Goal: Information Seeking & Learning: Learn about a topic

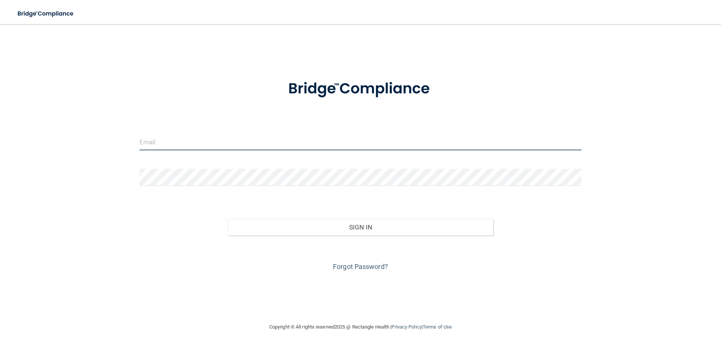
click at [182, 143] on input "email" at bounding box center [360, 141] width 442 height 17
type input "[EMAIL_ADDRESS][DOMAIN_NAME]"
click at [228, 219] on button "Sign In" at bounding box center [360, 227] width 265 height 17
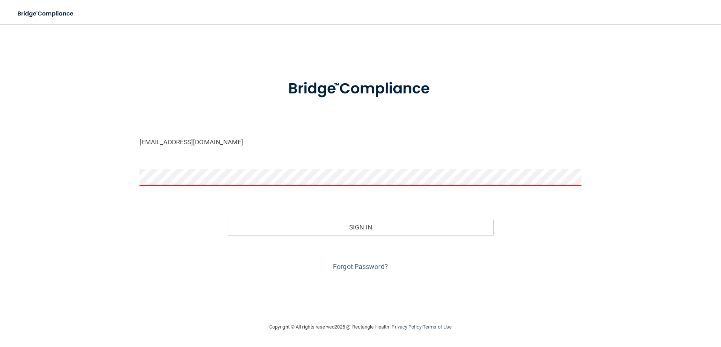
click at [228, 219] on button "Sign In" at bounding box center [360, 227] width 265 height 17
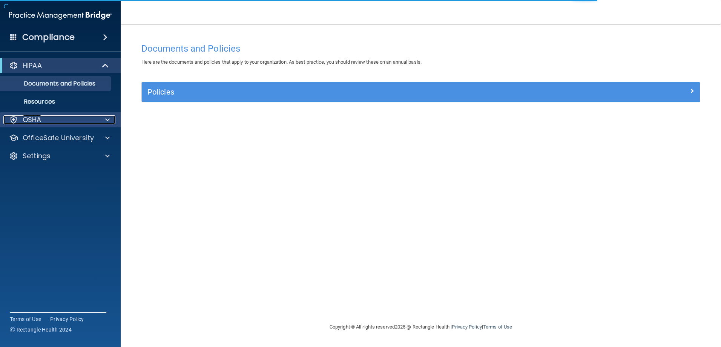
click at [63, 122] on div "OSHA" at bounding box center [49, 119] width 93 height 9
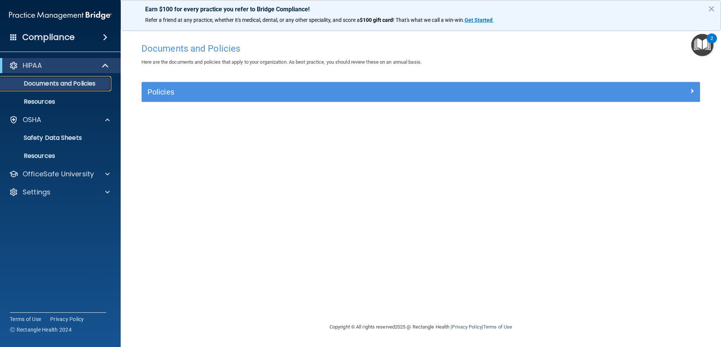
click at [49, 79] on link "Documents and Policies" at bounding box center [51, 83] width 119 height 15
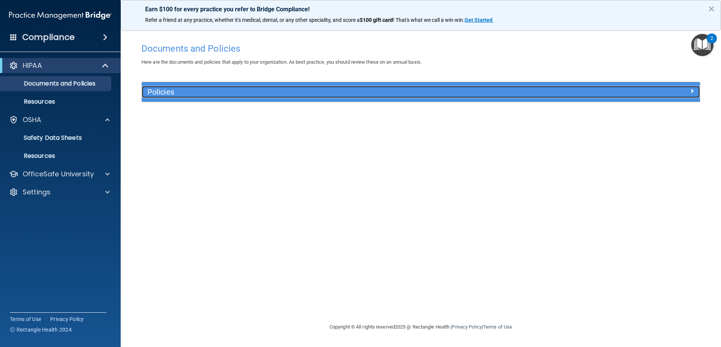
click at [164, 93] on h5 "Policies" at bounding box center [350, 92] width 407 height 8
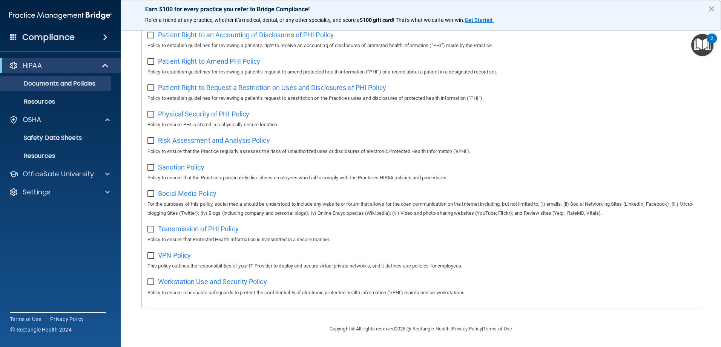
scroll to position [409, 0]
click at [56, 96] on link "Resources" at bounding box center [51, 101] width 119 height 15
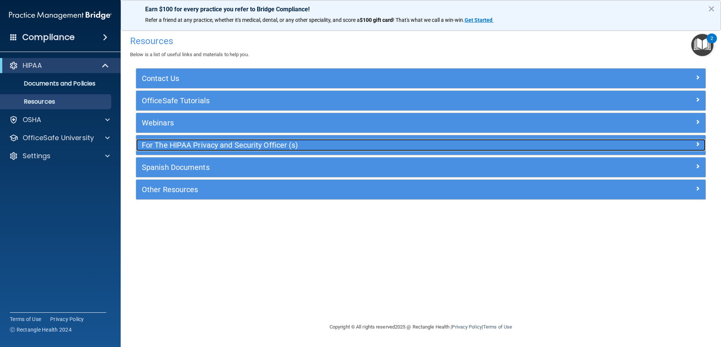
click at [173, 146] on h5 "For The HIPAA Privacy and Security Officer (s)" at bounding box center [350, 145] width 416 height 8
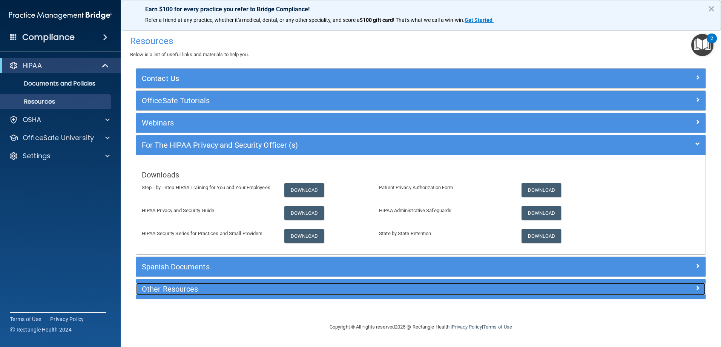
click at [186, 288] on h5 "Other Resources" at bounding box center [350, 289] width 416 height 8
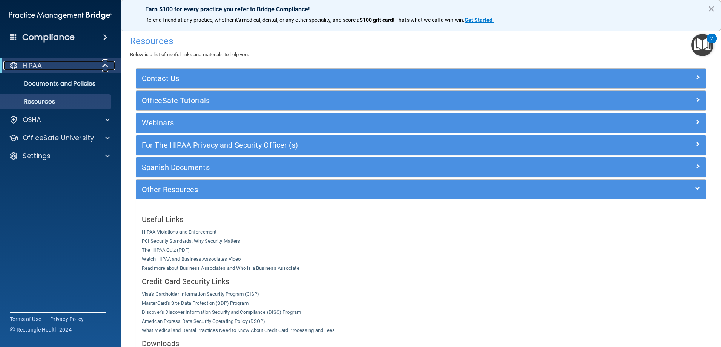
click at [77, 65] on div "HIPAA" at bounding box center [49, 65] width 93 height 9
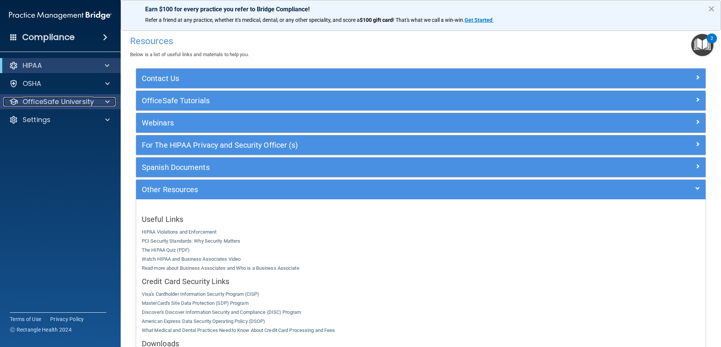
click at [75, 104] on p "OfficeSafe University" at bounding box center [58, 101] width 71 height 9
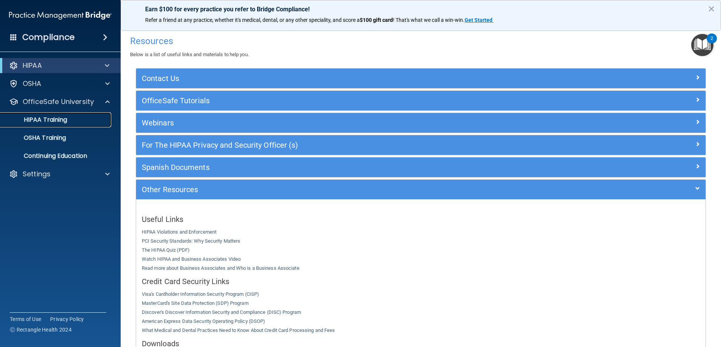
click at [49, 117] on p "HIPAA Training" at bounding box center [36, 120] width 62 height 8
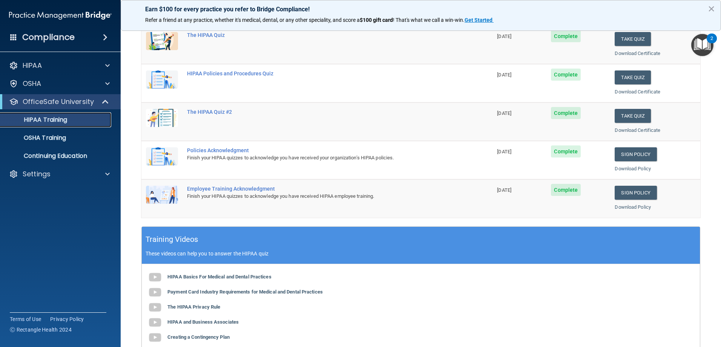
scroll to position [32, 0]
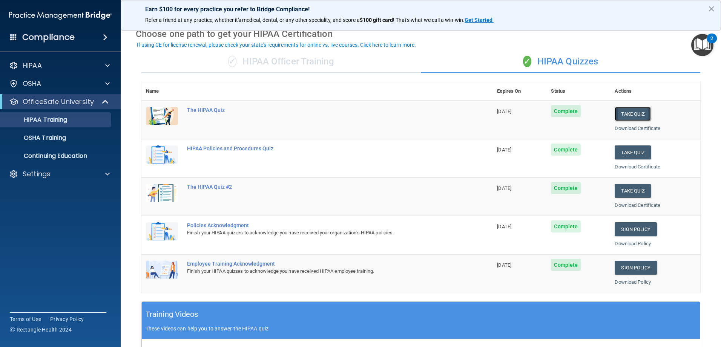
click at [627, 113] on button "Take Quiz" at bounding box center [632, 114] width 36 height 14
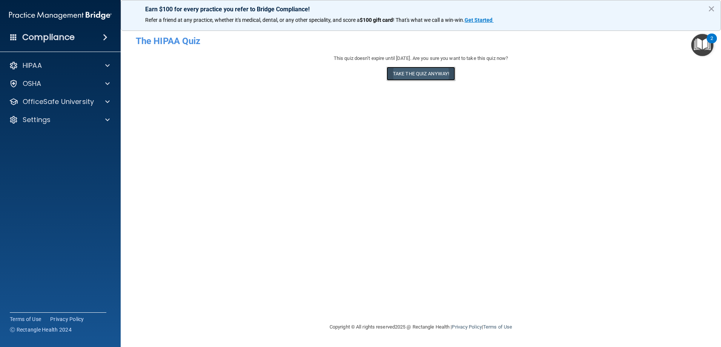
click at [439, 69] on button "Take the quiz anyway!" at bounding box center [420, 74] width 69 height 14
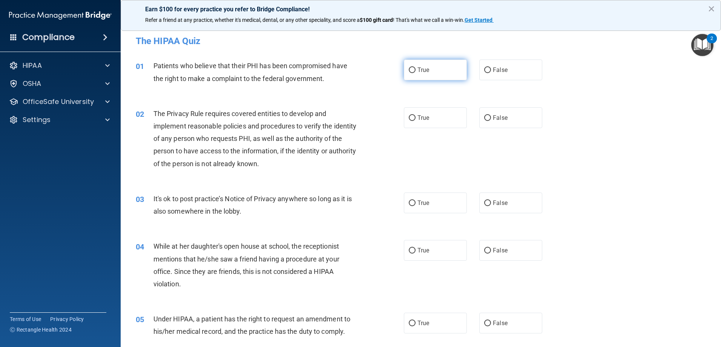
click at [429, 73] on label "True" at bounding box center [435, 70] width 63 height 21
click at [415, 73] on input "True" at bounding box center [412, 70] width 7 height 6
radio input "true"
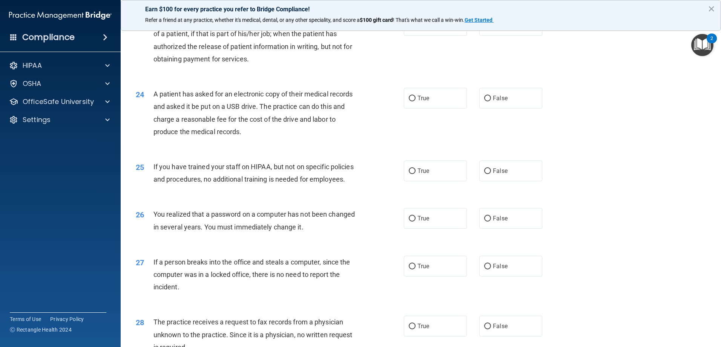
scroll to position [1449, 0]
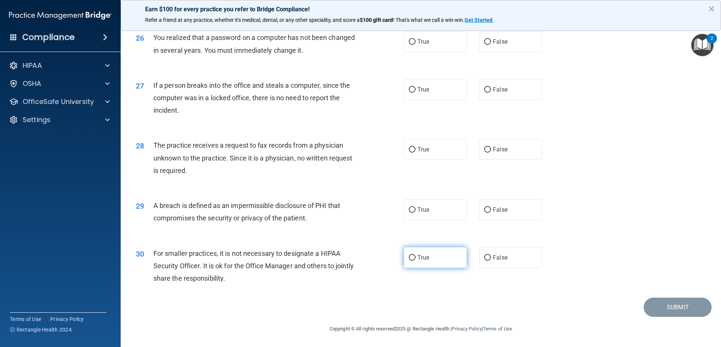
click at [418, 256] on span "True" at bounding box center [423, 257] width 12 height 7
click at [415, 256] on input "True" at bounding box center [412, 258] width 7 height 6
radio input "true"
click at [425, 210] on span "True" at bounding box center [423, 209] width 12 height 7
click at [415, 210] on input "True" at bounding box center [412, 210] width 7 height 6
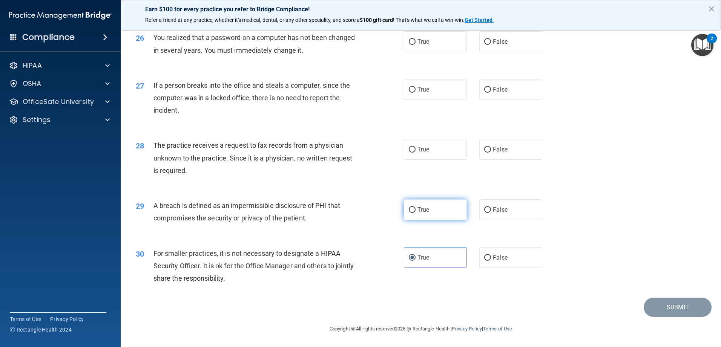
radio input "true"
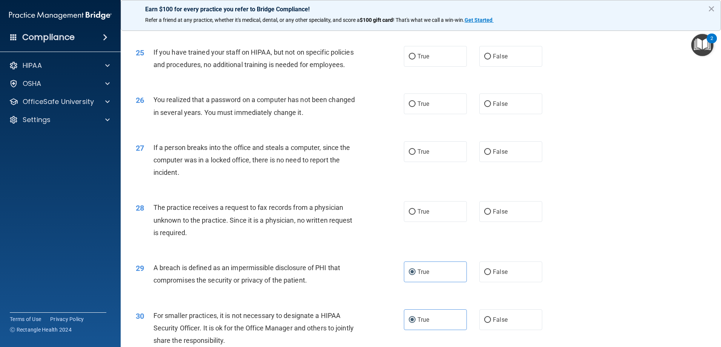
scroll to position [1336, 0]
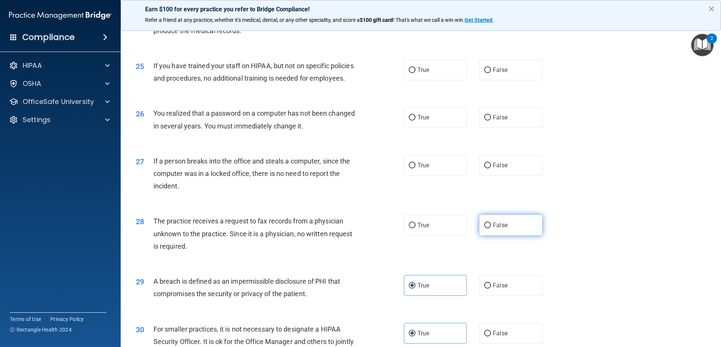
click at [505, 236] on label "False" at bounding box center [510, 225] width 63 height 21
click at [491, 228] on input "False" at bounding box center [487, 226] width 7 height 6
radio input "true"
click at [510, 176] on label "False" at bounding box center [510, 165] width 63 height 21
click at [491, 168] on input "False" at bounding box center [487, 166] width 7 height 6
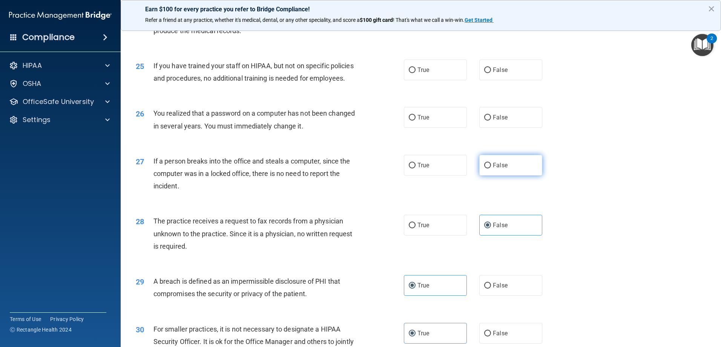
radio input "true"
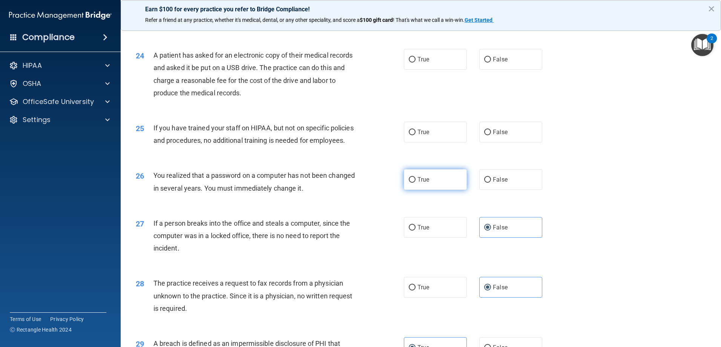
scroll to position [1261, 0]
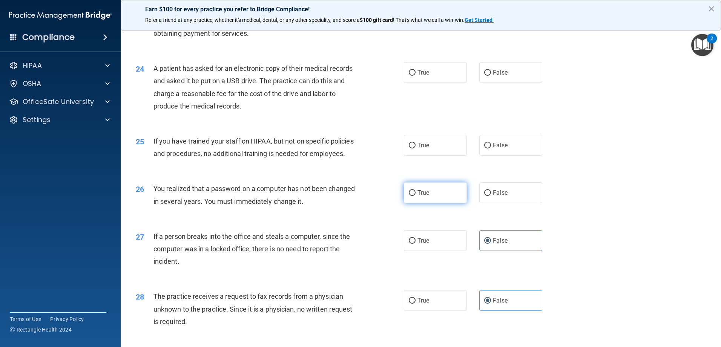
click at [421, 196] on span "True" at bounding box center [423, 192] width 12 height 7
click at [415, 196] on input "True" at bounding box center [412, 193] width 7 height 6
radio input "true"
click at [511, 156] on label "False" at bounding box center [510, 145] width 63 height 21
click at [491, 149] on input "False" at bounding box center [487, 146] width 7 height 6
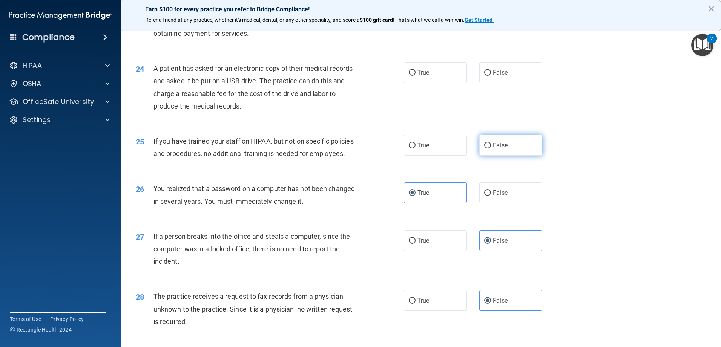
radio input "true"
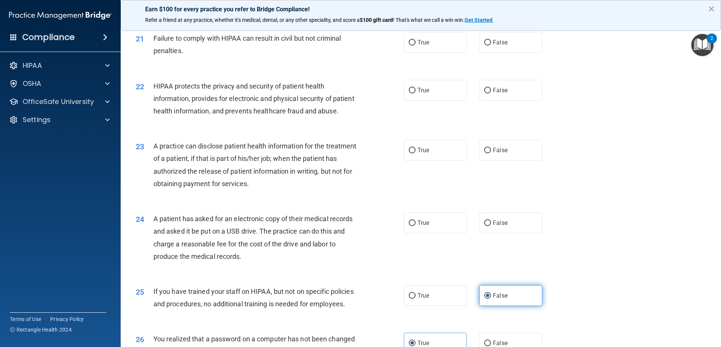
scroll to position [1110, 0]
click at [428, 234] on label "True" at bounding box center [435, 223] width 63 height 21
click at [415, 227] on input "True" at bounding box center [412, 224] width 7 height 6
radio input "true"
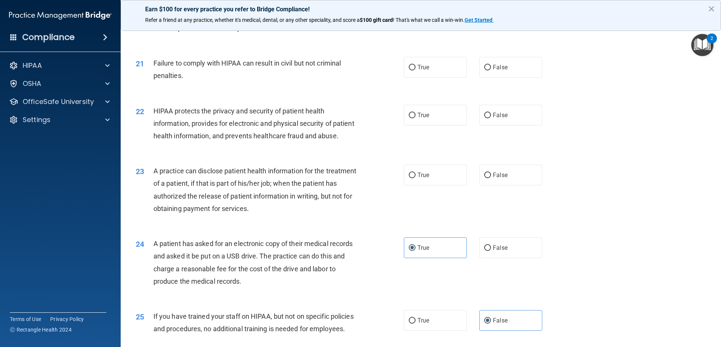
scroll to position [1072, 0]
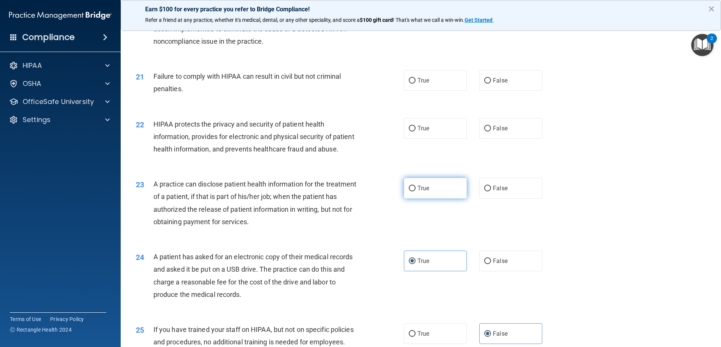
click at [440, 199] on label "True" at bounding box center [435, 188] width 63 height 21
click at [415, 191] on input "True" at bounding box center [412, 189] width 7 height 6
radio input "true"
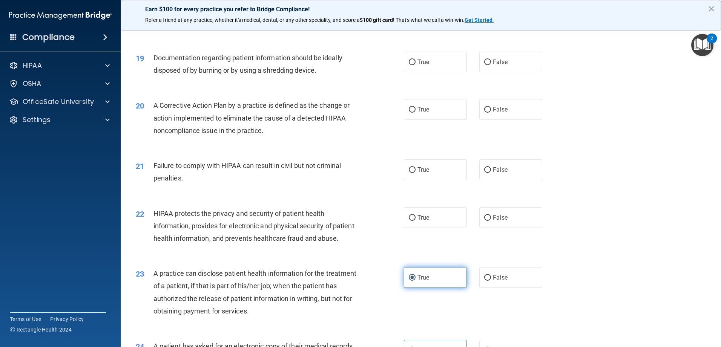
scroll to position [959, 0]
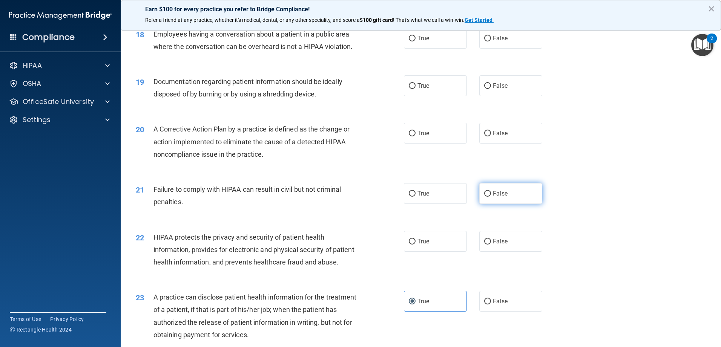
click at [505, 204] on label "False" at bounding box center [510, 193] width 63 height 21
click at [491, 197] on input "False" at bounding box center [487, 194] width 7 height 6
radio input "true"
click at [448, 250] on label "True" at bounding box center [435, 241] width 63 height 21
click at [415, 245] on input "True" at bounding box center [412, 242] width 7 height 6
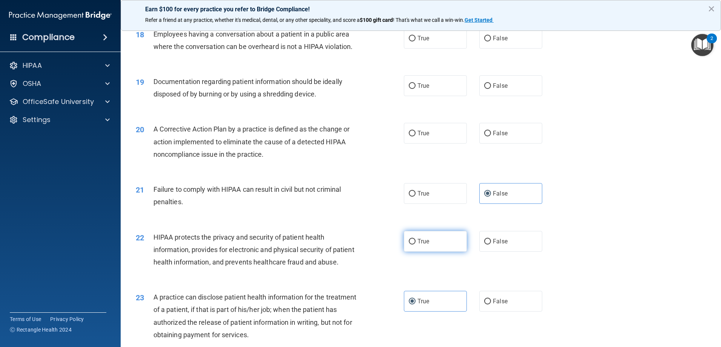
radio input "true"
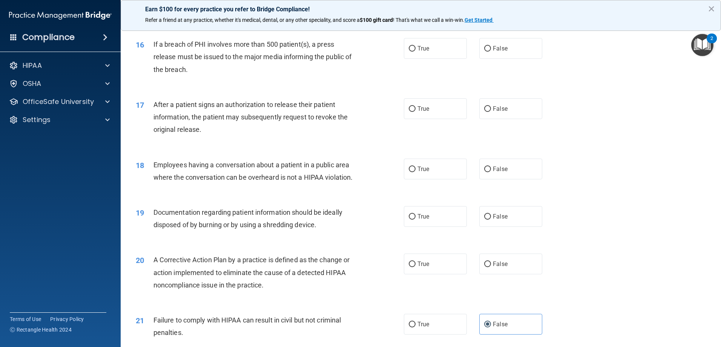
scroll to position [808, 0]
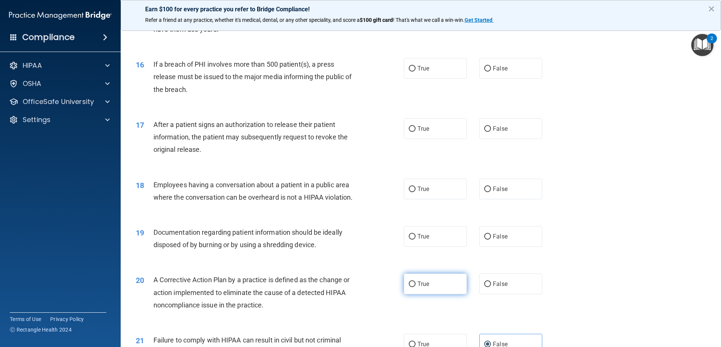
click at [438, 288] on label "True" at bounding box center [435, 284] width 63 height 21
click at [415, 287] on input "True" at bounding box center [412, 285] width 7 height 6
radio input "true"
click at [426, 240] on span "True" at bounding box center [423, 236] width 12 height 7
click at [415, 240] on input "True" at bounding box center [412, 237] width 7 height 6
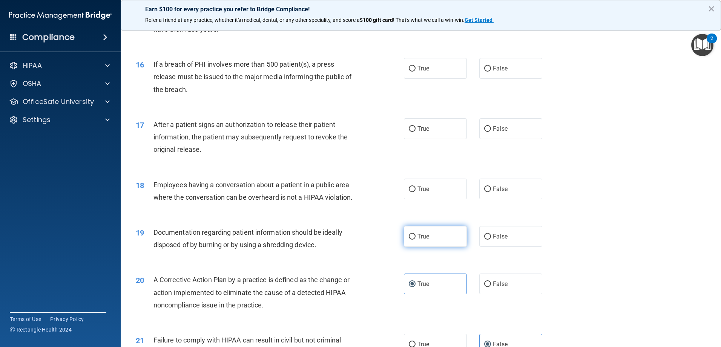
radio input "true"
click at [496, 79] on label "False" at bounding box center [510, 68] width 63 height 21
click at [491, 72] on input "False" at bounding box center [487, 69] width 7 height 6
radio input "true"
click at [442, 136] on label "True" at bounding box center [435, 128] width 63 height 21
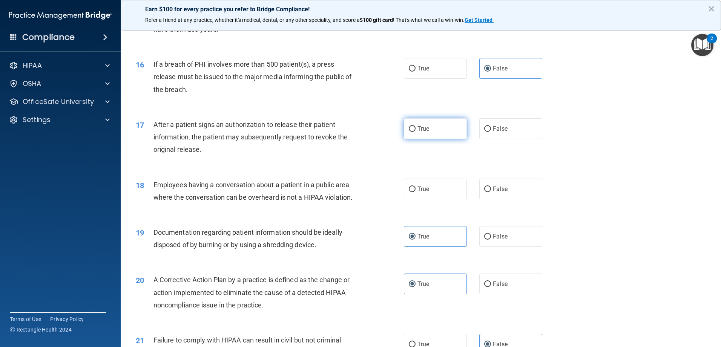
click at [415, 132] on input "True" at bounding box center [412, 129] width 7 height 6
radio input "true"
click at [493, 193] on span "False" at bounding box center [500, 188] width 15 height 7
click at [491, 192] on input "False" at bounding box center [487, 190] width 7 height 6
radio input "true"
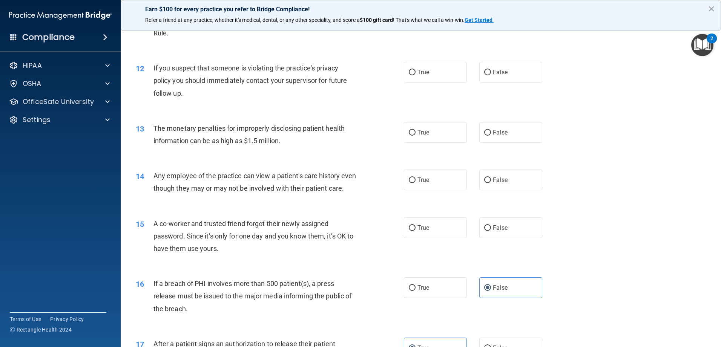
scroll to position [582, 0]
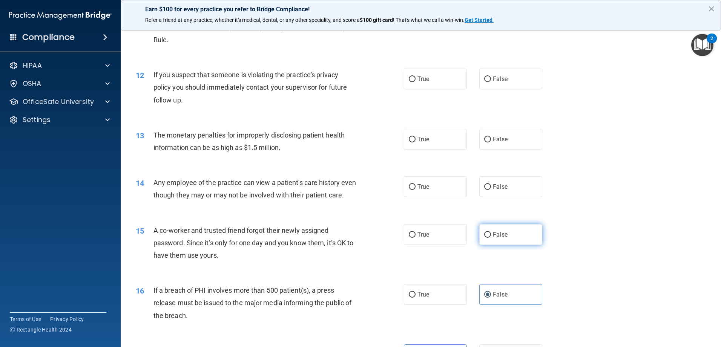
click at [493, 238] on span "False" at bounding box center [500, 234] width 15 height 7
click at [491, 238] on input "False" at bounding box center [487, 235] width 7 height 6
radio input "true"
click at [432, 184] on label "True" at bounding box center [435, 186] width 63 height 21
click at [415, 184] on input "True" at bounding box center [412, 187] width 7 height 6
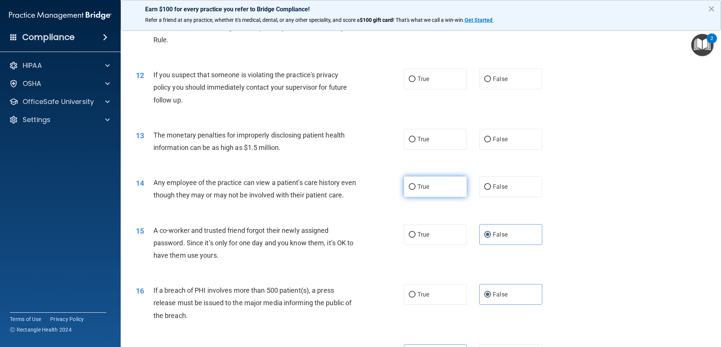
radio input "true"
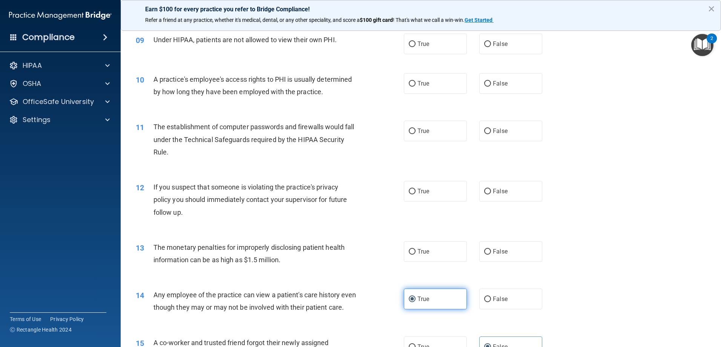
scroll to position [469, 0]
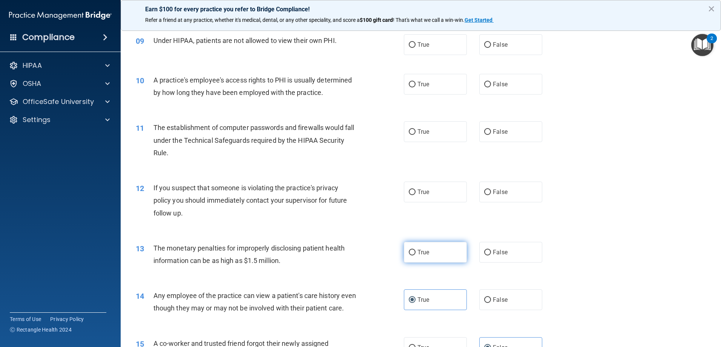
click at [438, 251] on label "True" at bounding box center [435, 252] width 63 height 21
click at [415, 251] on input "True" at bounding box center [412, 253] width 7 height 6
radio input "true"
click at [428, 188] on label "True" at bounding box center [435, 192] width 63 height 21
click at [415, 190] on input "True" at bounding box center [412, 193] width 7 height 6
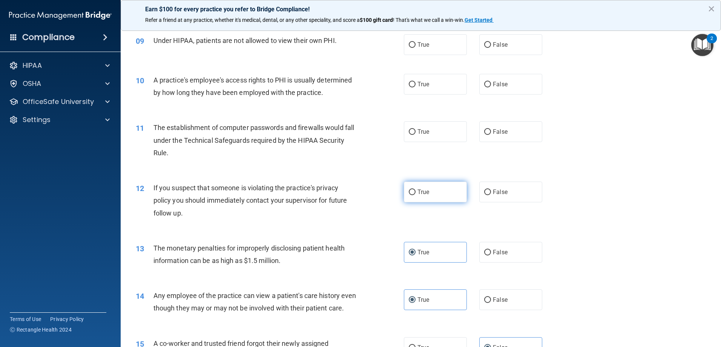
radio input "true"
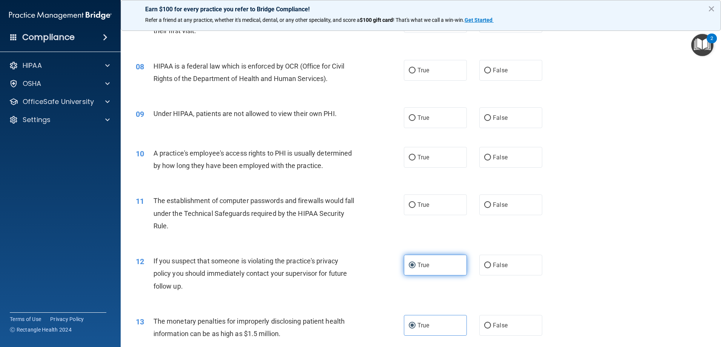
scroll to position [356, 0]
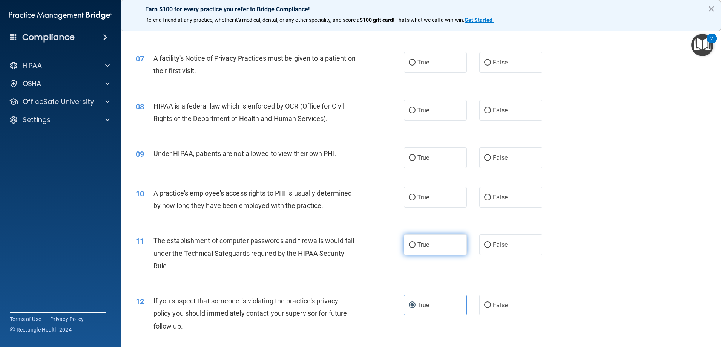
click at [438, 247] on label "True" at bounding box center [435, 244] width 63 height 21
click at [415, 247] on input "True" at bounding box center [412, 245] width 7 height 6
radio input "true"
click at [479, 203] on label "False" at bounding box center [510, 197] width 63 height 21
click at [484, 201] on input "False" at bounding box center [487, 198] width 7 height 6
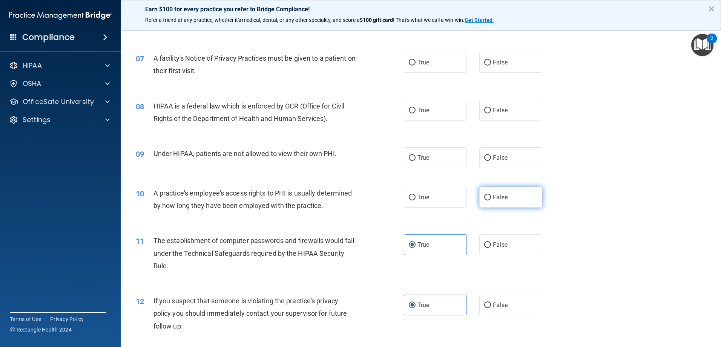
radio input "true"
click at [448, 191] on label "True" at bounding box center [435, 197] width 63 height 21
click at [415, 195] on input "True" at bounding box center [412, 198] width 7 height 6
radio input "true"
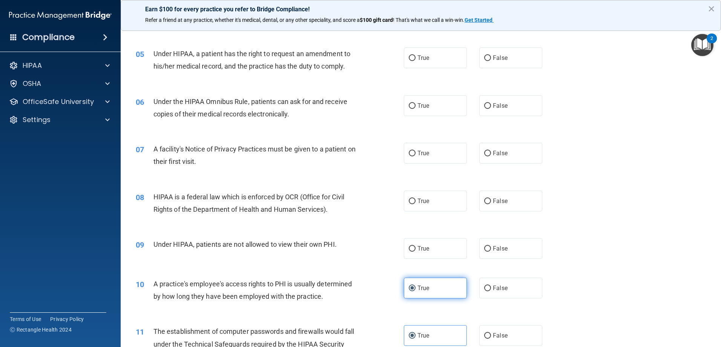
scroll to position [243, 0]
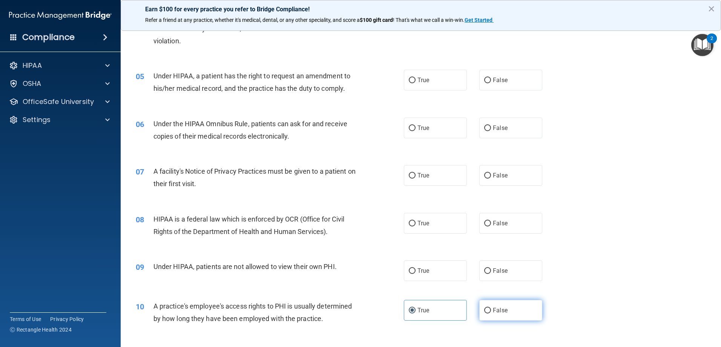
click at [504, 311] on label "False" at bounding box center [510, 310] width 63 height 21
click at [491, 311] on input "False" at bounding box center [487, 311] width 7 height 6
radio input "true"
radio input "false"
click at [491, 278] on label "False" at bounding box center [510, 270] width 63 height 21
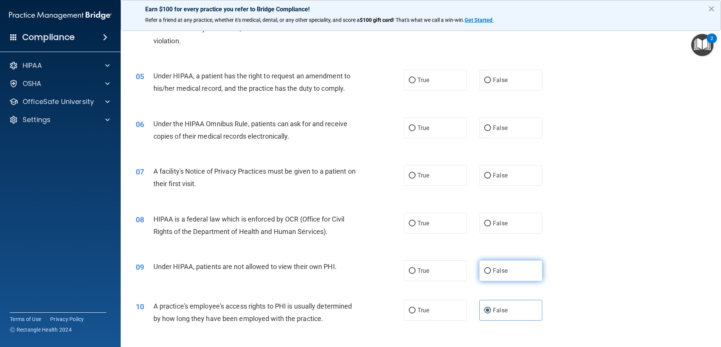
click at [491, 274] on input "False" at bounding box center [487, 271] width 7 height 6
radio input "true"
click at [426, 233] on label "True" at bounding box center [435, 223] width 63 height 21
click at [415, 227] on input "True" at bounding box center [412, 224] width 7 height 6
radio input "true"
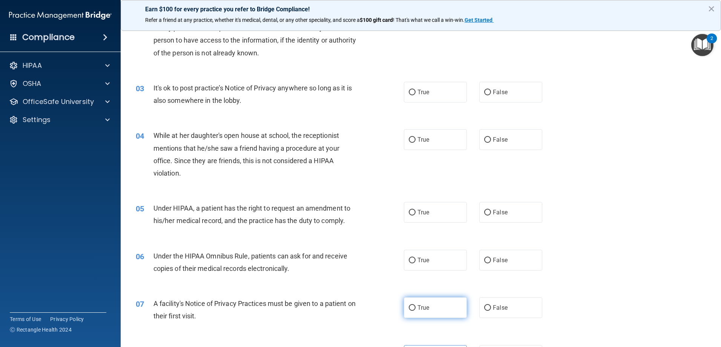
scroll to position [92, 0]
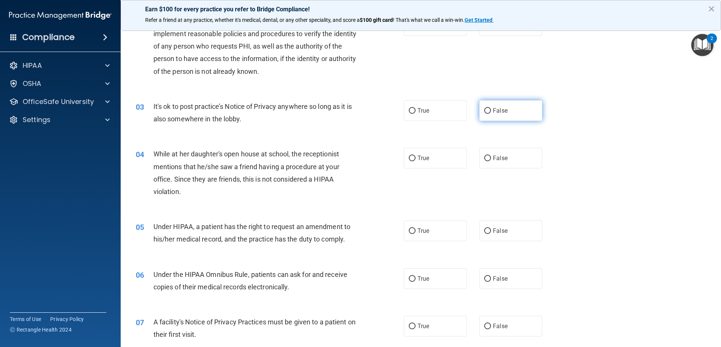
click at [500, 119] on label "False" at bounding box center [510, 110] width 63 height 21
click at [491, 114] on input "False" at bounding box center [487, 111] width 7 height 6
radio input "true"
click at [500, 158] on span "False" at bounding box center [500, 158] width 15 height 7
click at [491, 158] on input "False" at bounding box center [487, 159] width 7 height 6
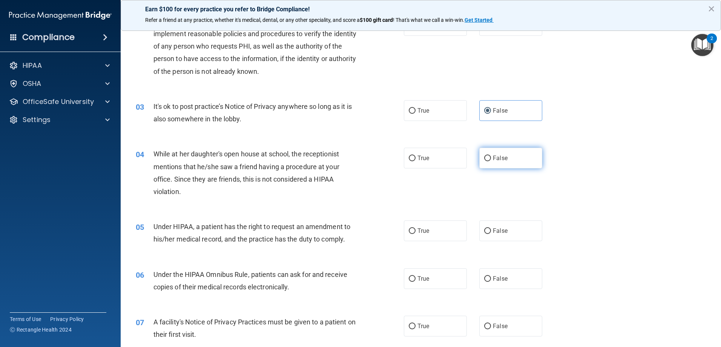
radio input "true"
click at [431, 232] on label "True" at bounding box center [435, 230] width 63 height 21
click at [415, 232] on input "True" at bounding box center [412, 231] width 7 height 6
radio input "true"
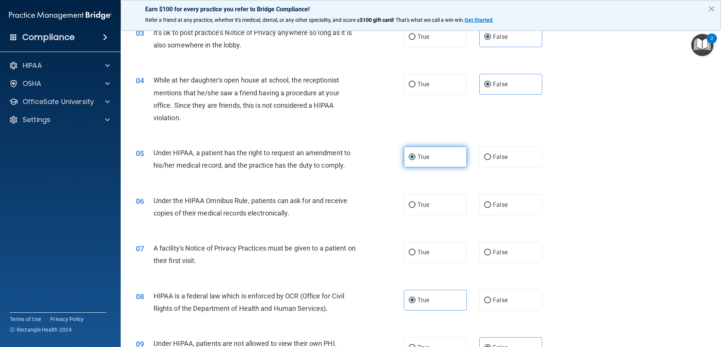
scroll to position [168, 0]
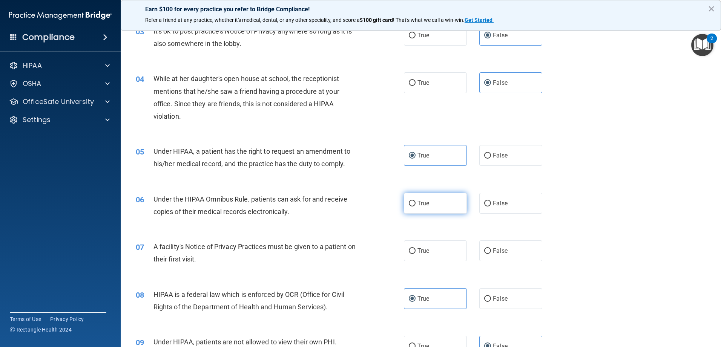
click at [428, 205] on label "True" at bounding box center [435, 203] width 63 height 21
click at [415, 205] on input "True" at bounding box center [412, 204] width 7 height 6
radio input "true"
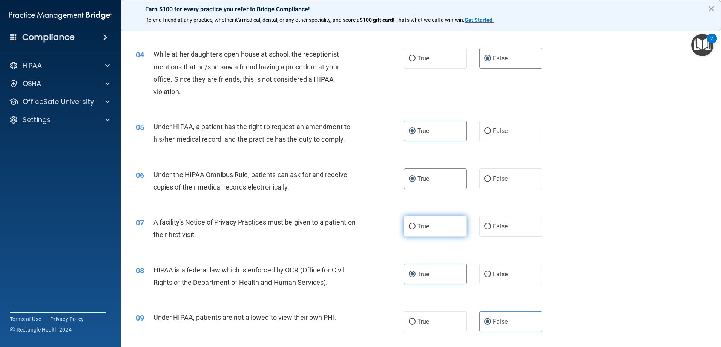
scroll to position [205, 0]
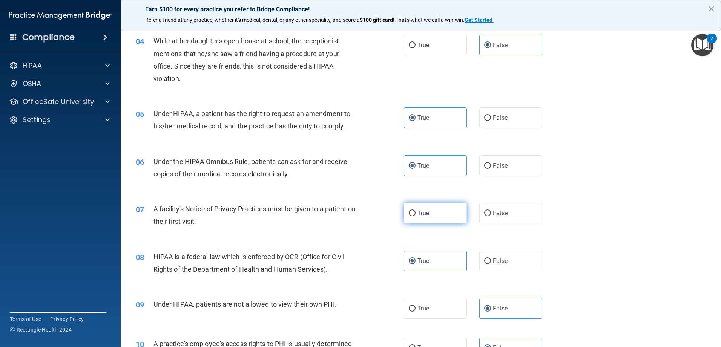
click at [443, 212] on label "True" at bounding box center [435, 213] width 63 height 21
click at [415, 212] on input "True" at bounding box center [412, 214] width 7 height 6
radio input "true"
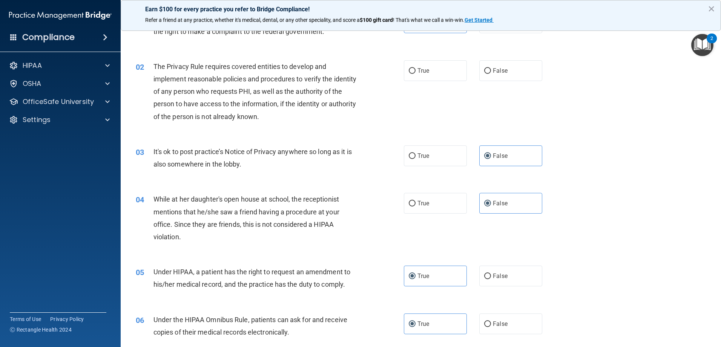
scroll to position [0, 0]
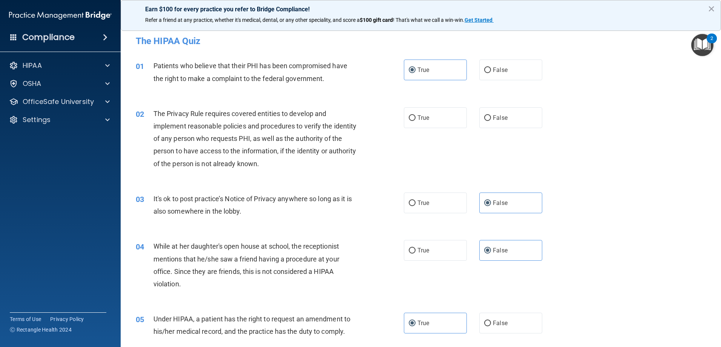
click at [450, 129] on div "02 The Privacy Rule requires covered entities to develop and implement reasonab…" at bounding box center [420, 140] width 581 height 85
click at [446, 111] on label "True" at bounding box center [435, 117] width 63 height 21
click at [415, 115] on input "True" at bounding box center [412, 118] width 7 height 6
radio input "true"
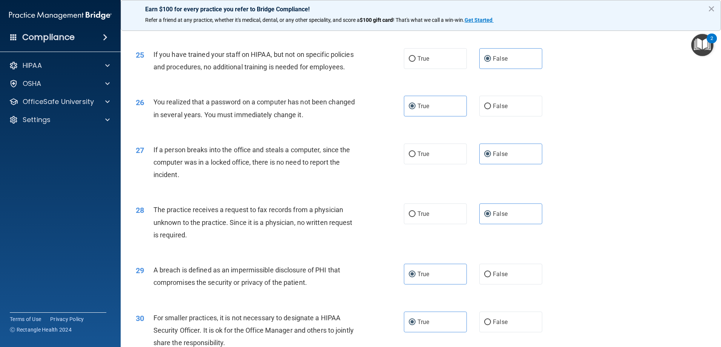
scroll to position [1449, 0]
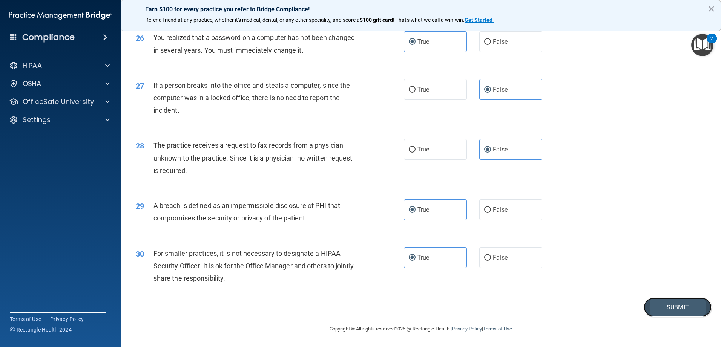
click at [666, 311] on button "Submit" at bounding box center [677, 307] width 68 height 19
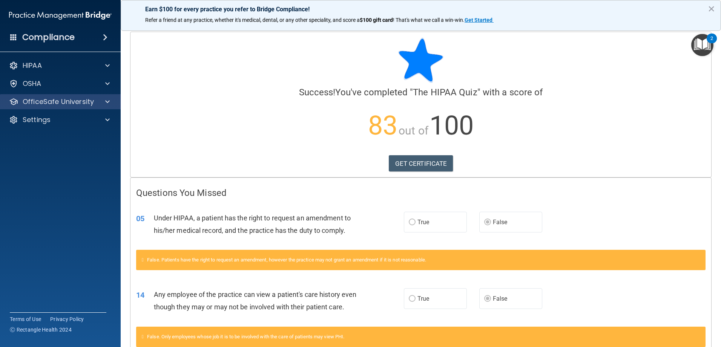
click at [39, 108] on div "OfficeSafe University" at bounding box center [60, 101] width 121 height 15
click at [107, 104] on span at bounding box center [107, 101] width 5 height 9
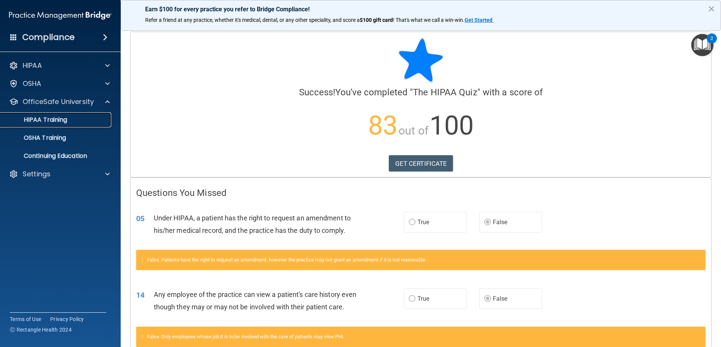
click at [57, 116] on p "HIPAA Training" at bounding box center [36, 120] width 62 height 8
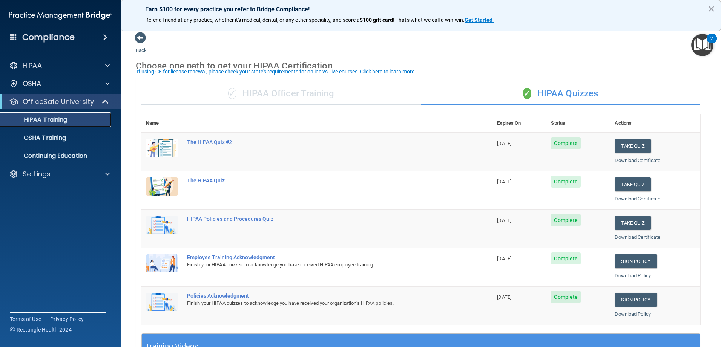
scroll to position [38, 0]
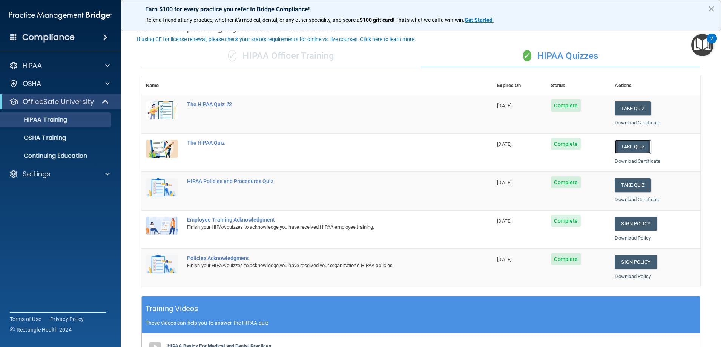
click at [622, 148] on button "Take Quiz" at bounding box center [632, 147] width 36 height 14
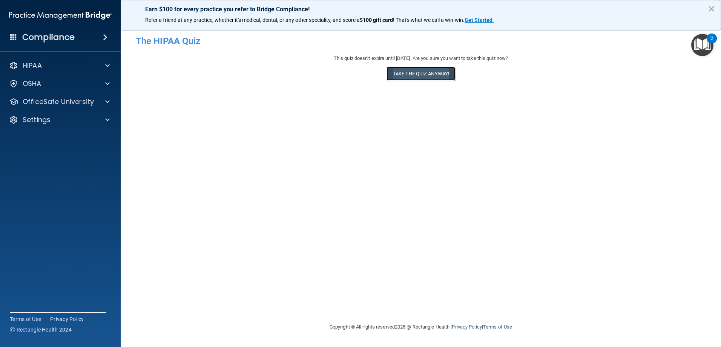
click at [404, 72] on button "Take the quiz anyway!" at bounding box center [420, 74] width 69 height 14
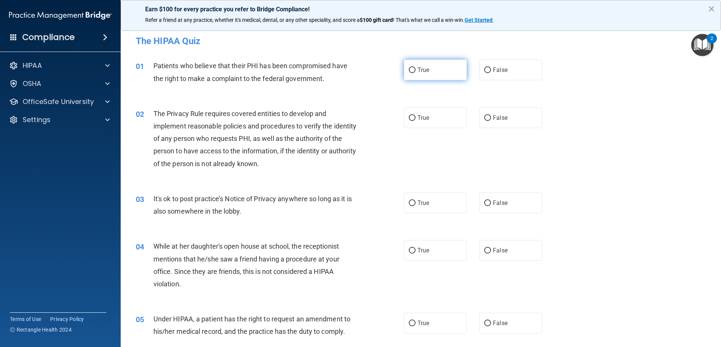
click at [415, 62] on label "True" at bounding box center [435, 70] width 63 height 21
click at [415, 67] on input "True" at bounding box center [412, 70] width 7 height 6
radio input "true"
click at [437, 116] on label "True" at bounding box center [435, 117] width 63 height 21
click at [415, 116] on input "True" at bounding box center [412, 118] width 7 height 6
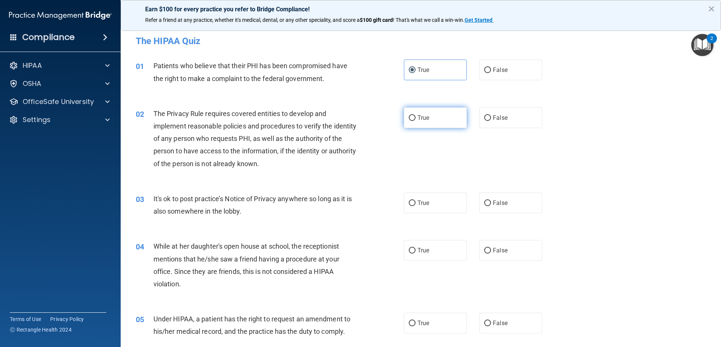
radio input "true"
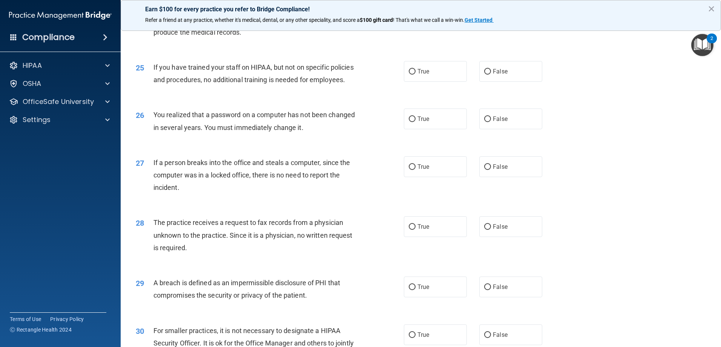
scroll to position [1449, 0]
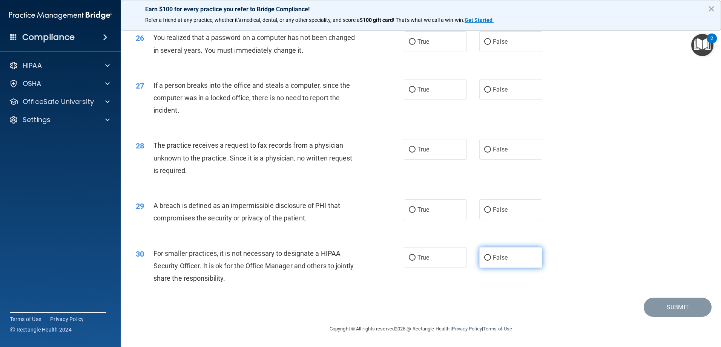
click at [501, 263] on label "False" at bounding box center [510, 257] width 63 height 21
click at [491, 261] on input "False" at bounding box center [487, 258] width 7 height 6
radio input "true"
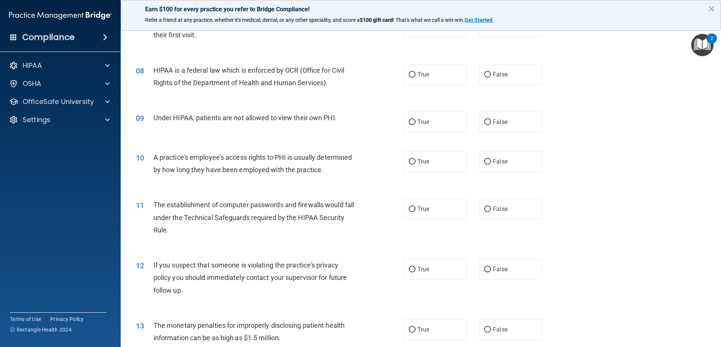
scroll to position [0, 0]
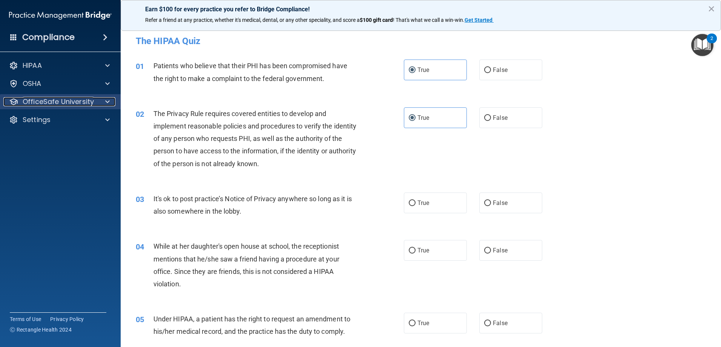
click at [60, 101] on p "OfficeSafe University" at bounding box center [58, 101] width 71 height 9
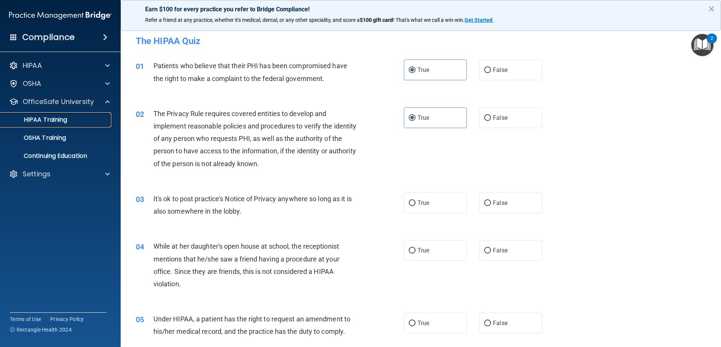
click at [58, 120] on p "HIPAA Training" at bounding box center [36, 120] width 62 height 8
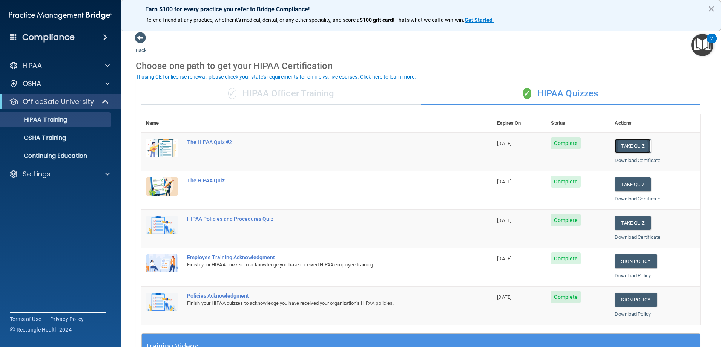
click at [627, 149] on button "Take Quiz" at bounding box center [632, 146] width 36 height 14
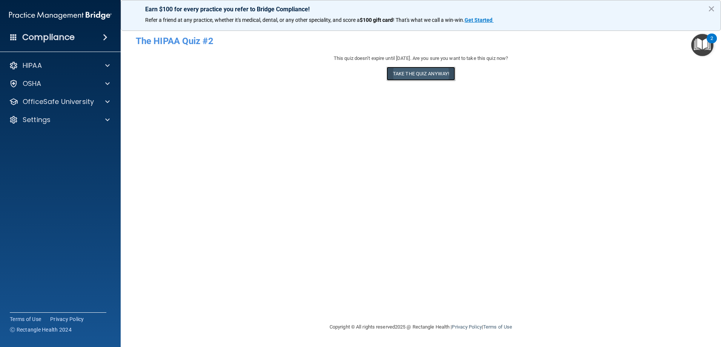
click at [406, 73] on button "Take the quiz anyway!" at bounding box center [420, 74] width 69 height 14
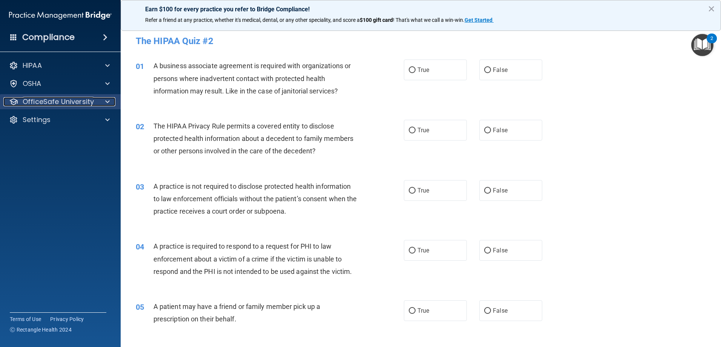
click at [82, 97] on p "OfficeSafe University" at bounding box center [58, 101] width 71 height 9
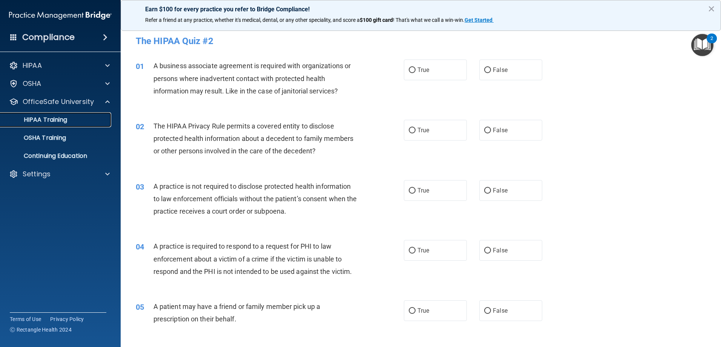
click at [81, 116] on div "HIPAA Training" at bounding box center [56, 120] width 103 height 8
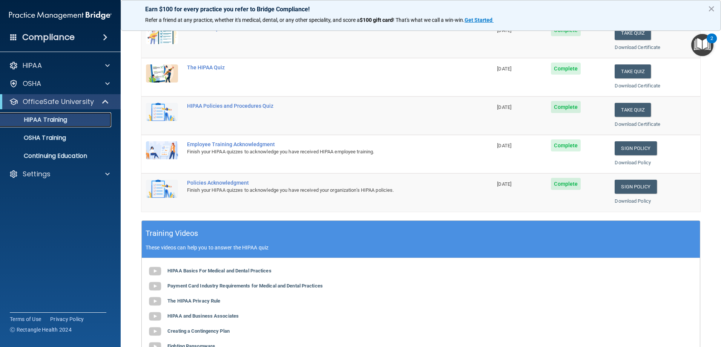
scroll to position [75, 0]
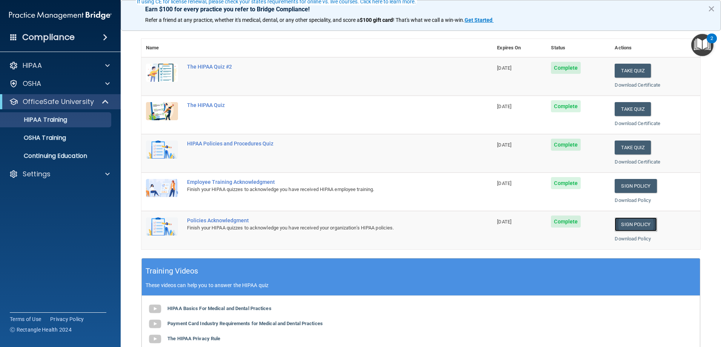
click at [632, 225] on link "Sign Policy" at bounding box center [635, 224] width 42 height 14
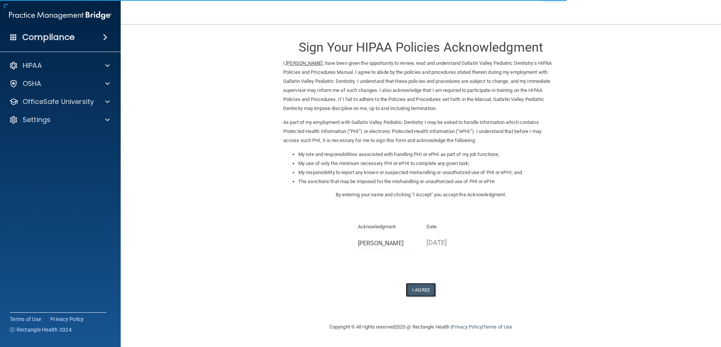
click at [423, 291] on button "I Agree" at bounding box center [421, 290] width 30 height 14
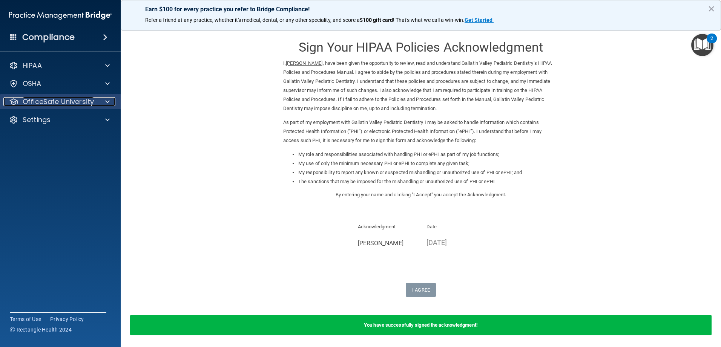
click at [65, 97] on p "OfficeSafe University" at bounding box center [58, 101] width 71 height 9
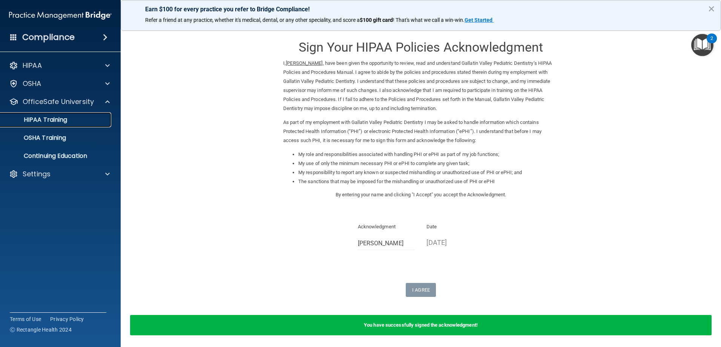
click at [65, 115] on link "HIPAA Training" at bounding box center [51, 119] width 119 height 15
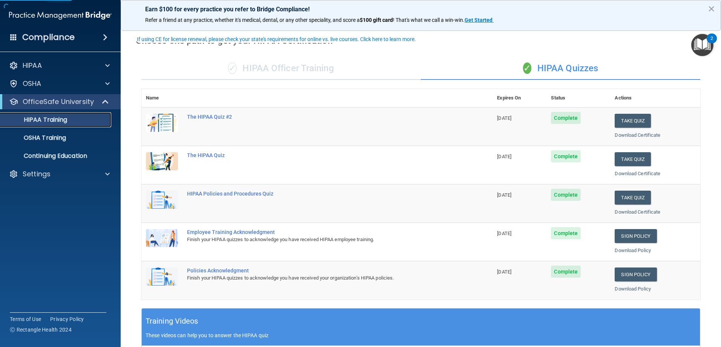
scroll to position [38, 0]
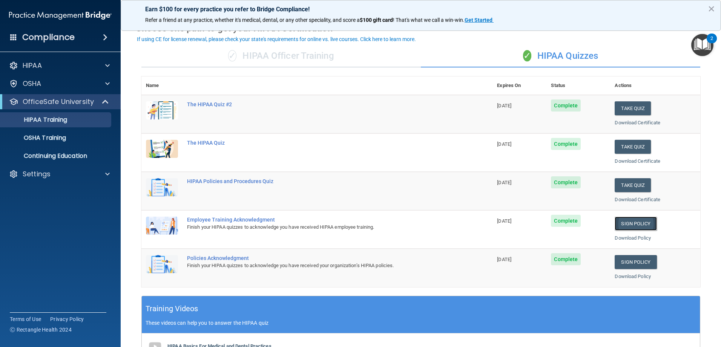
click at [623, 219] on link "Sign Policy" at bounding box center [635, 224] width 42 height 14
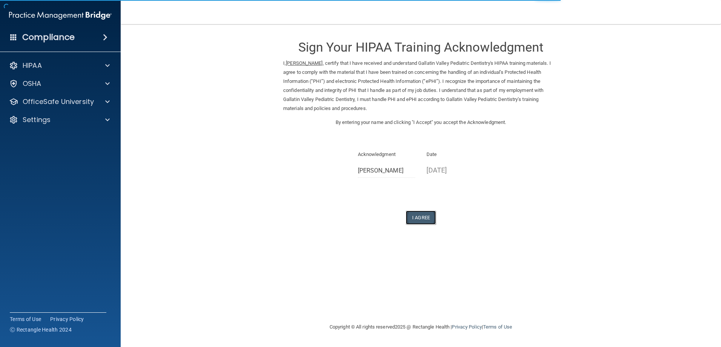
click at [421, 216] on button "I Agree" at bounding box center [421, 218] width 30 height 14
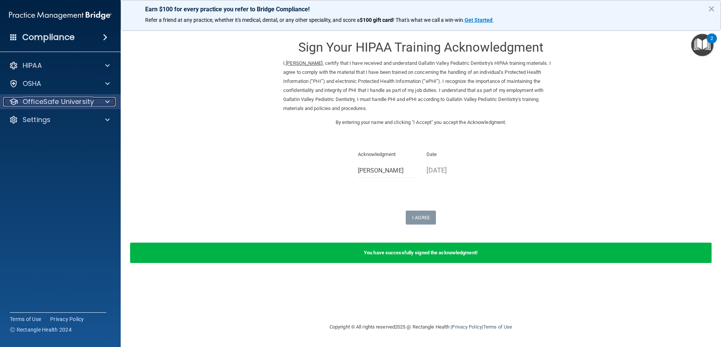
click at [35, 103] on p "OfficeSafe University" at bounding box center [58, 101] width 71 height 9
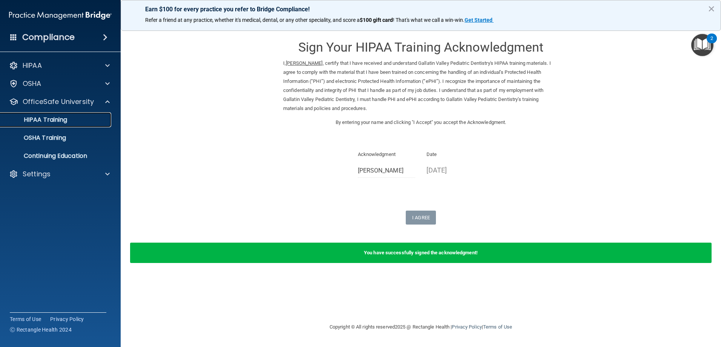
click at [40, 118] on p "HIPAA Training" at bounding box center [36, 120] width 62 height 8
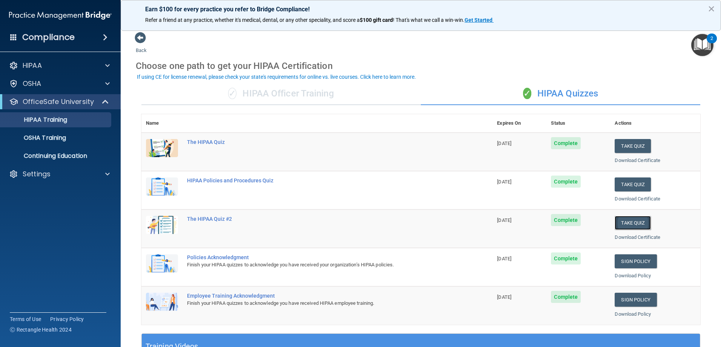
click at [625, 221] on button "Take Quiz" at bounding box center [632, 223] width 36 height 14
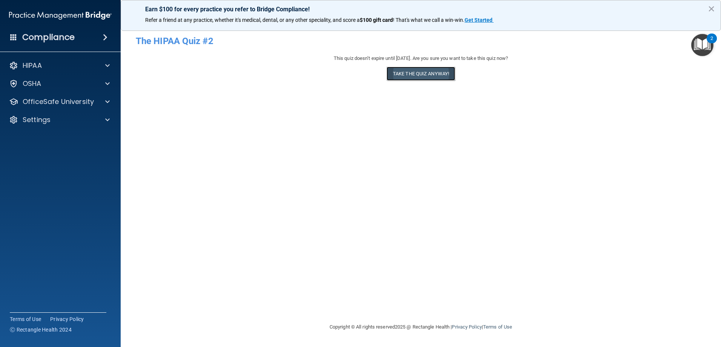
click at [423, 79] on button "Take the quiz anyway!" at bounding box center [420, 74] width 69 height 14
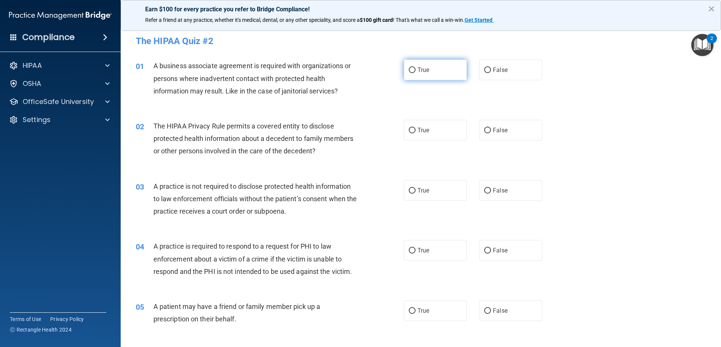
click at [432, 74] on label "True" at bounding box center [435, 70] width 63 height 21
click at [415, 73] on input "True" at bounding box center [412, 70] width 7 height 6
radio input "true"
click at [441, 133] on label "True" at bounding box center [435, 130] width 63 height 21
click at [415, 133] on input "True" at bounding box center [412, 131] width 7 height 6
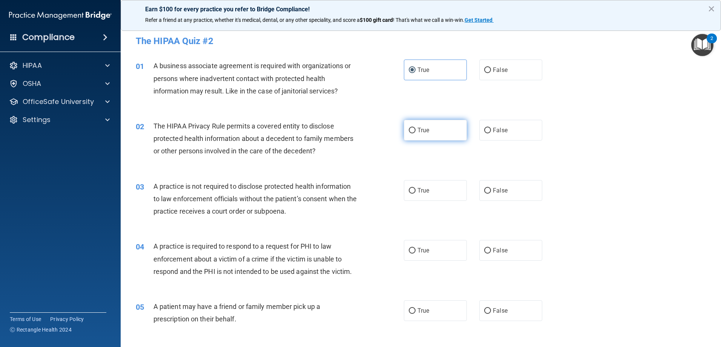
radio input "true"
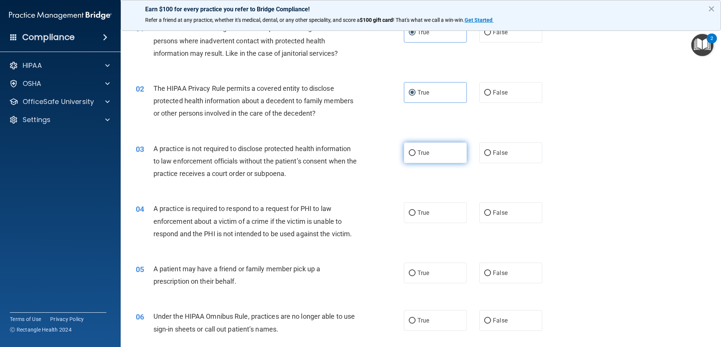
click at [406, 149] on label "True" at bounding box center [435, 152] width 63 height 21
click at [409, 150] on input "True" at bounding box center [412, 153] width 7 height 6
radio input "true"
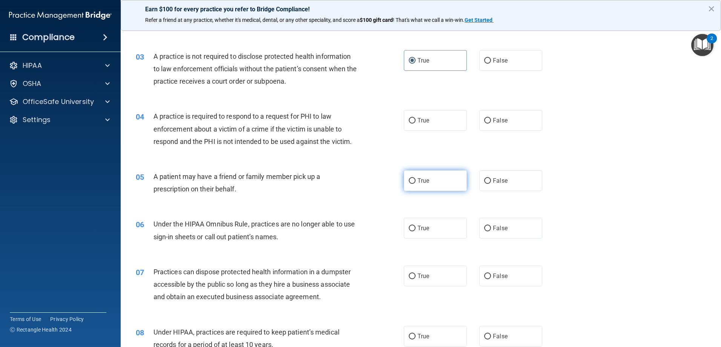
scroll to position [151, 0]
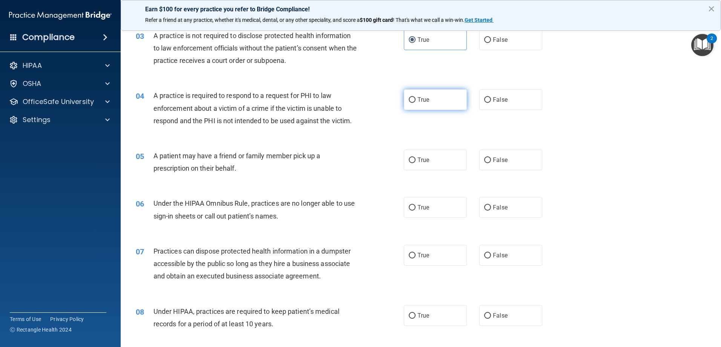
click at [434, 101] on label "True" at bounding box center [435, 99] width 63 height 21
click at [415, 101] on input "True" at bounding box center [412, 100] width 7 height 6
radio input "true"
click at [448, 155] on label "True" at bounding box center [435, 160] width 63 height 21
click at [415, 158] on input "True" at bounding box center [412, 161] width 7 height 6
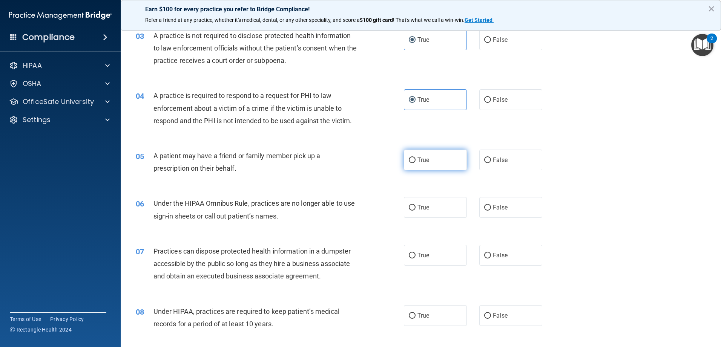
radio input "true"
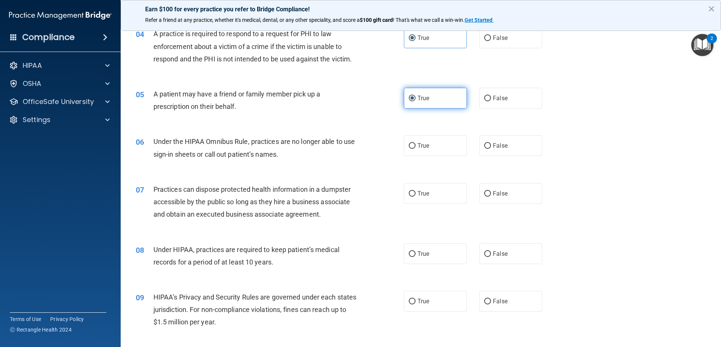
scroll to position [226, 0]
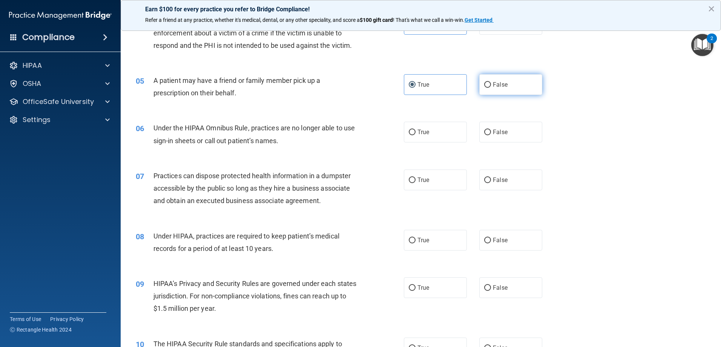
click at [495, 86] on span "False" at bounding box center [500, 84] width 15 height 7
click at [491, 86] on input "False" at bounding box center [487, 85] width 7 height 6
radio input "true"
radio input "false"
click at [412, 130] on input "True" at bounding box center [412, 133] width 7 height 6
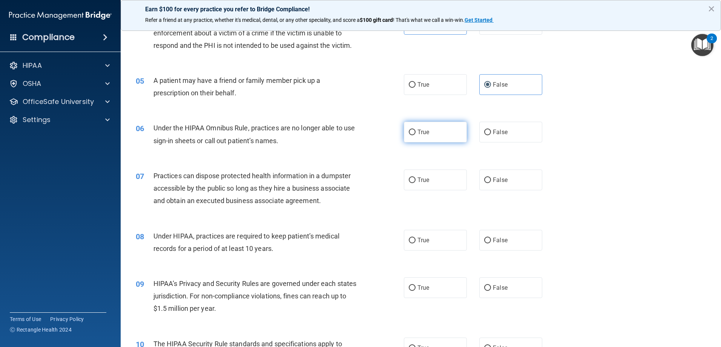
radio input "true"
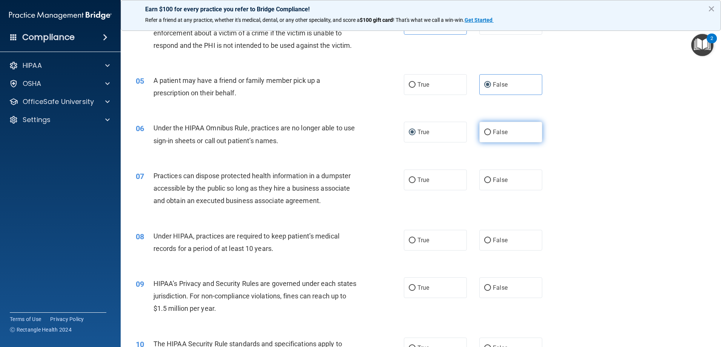
click at [505, 134] on label "False" at bounding box center [510, 132] width 63 height 21
click at [491, 134] on input "False" at bounding box center [487, 133] width 7 height 6
radio input "true"
radio input "false"
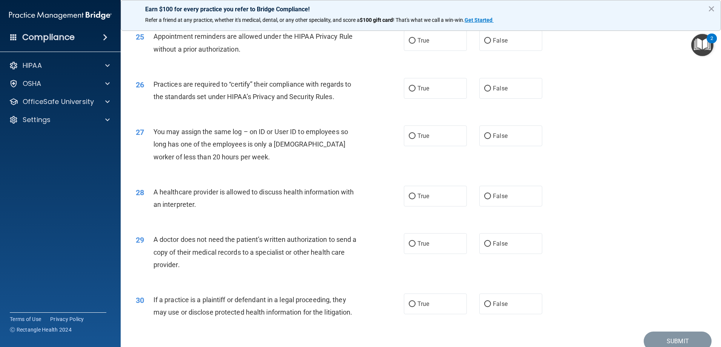
scroll to position [1407, 0]
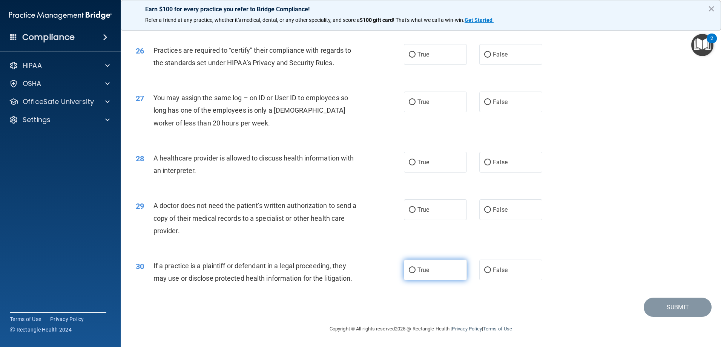
click at [431, 275] on label "True" at bounding box center [435, 270] width 63 height 21
click at [415, 273] on input "True" at bounding box center [412, 271] width 7 height 6
radio input "true"
click at [417, 211] on span "True" at bounding box center [423, 209] width 12 height 7
click at [415, 211] on input "True" at bounding box center [412, 210] width 7 height 6
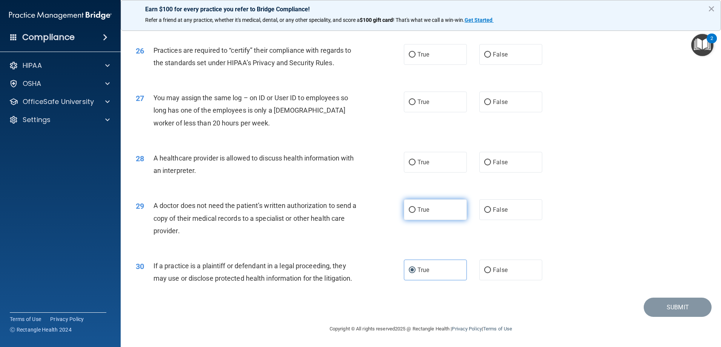
radio input "true"
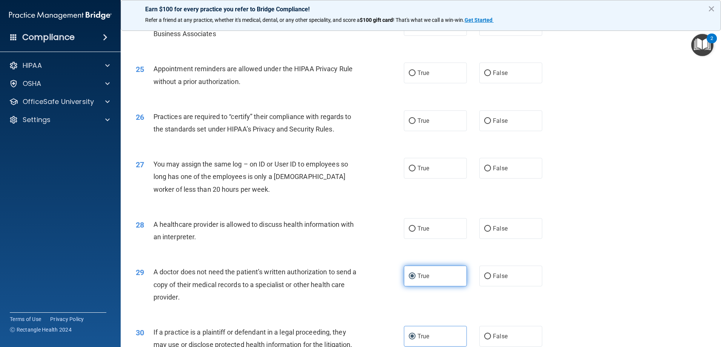
scroll to position [1332, 0]
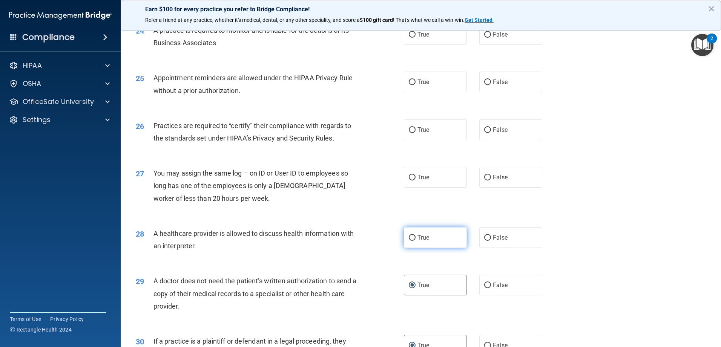
click at [428, 233] on label "True" at bounding box center [435, 237] width 63 height 21
click at [415, 235] on input "True" at bounding box center [412, 238] width 7 height 6
radio input "true"
click at [419, 177] on span "True" at bounding box center [423, 177] width 12 height 7
click at [415, 177] on input "True" at bounding box center [412, 178] width 7 height 6
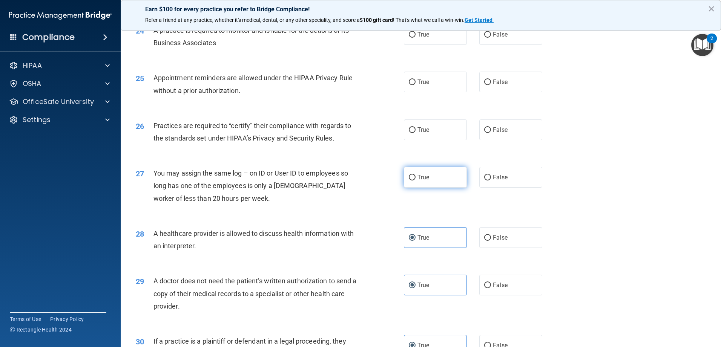
radio input "true"
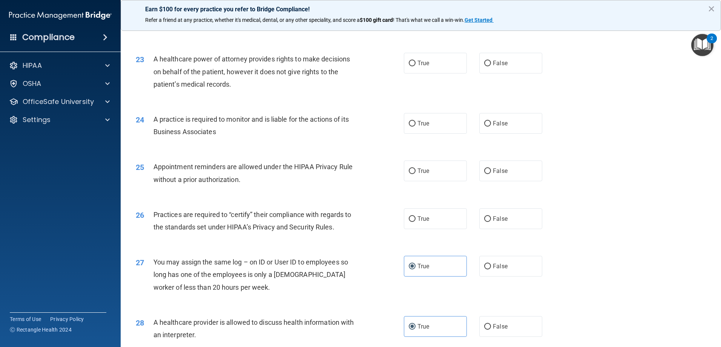
scroll to position [1219, 0]
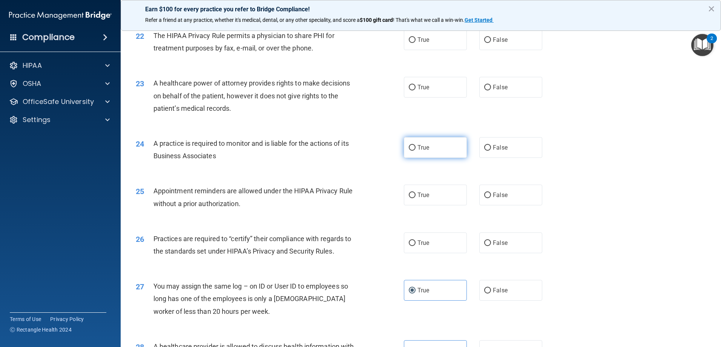
click at [433, 156] on label "True" at bounding box center [435, 147] width 63 height 21
click at [415, 151] on input "True" at bounding box center [412, 148] width 7 height 6
radio input "true"
click at [438, 193] on label "True" at bounding box center [435, 195] width 63 height 21
click at [415, 193] on input "True" at bounding box center [412, 196] width 7 height 6
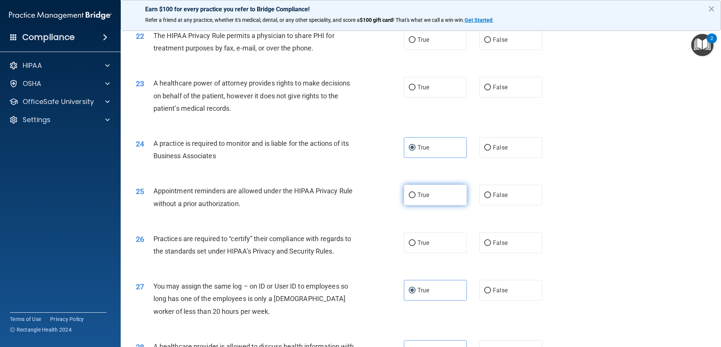
radio input "true"
click at [499, 197] on span "False" at bounding box center [500, 194] width 15 height 7
click at [490, 204] on label "False" at bounding box center [510, 195] width 63 height 21
click at [490, 198] on input "False" at bounding box center [487, 196] width 7 height 6
radio input "true"
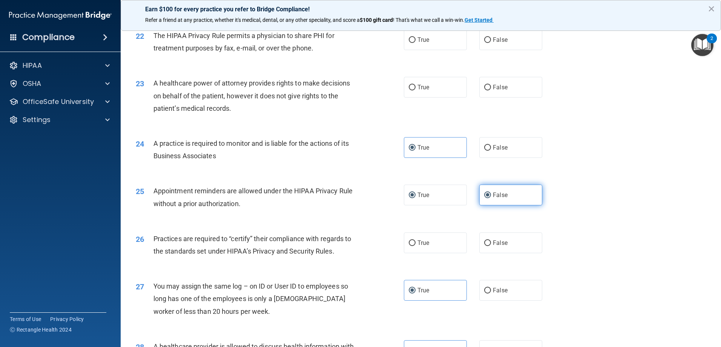
radio input "false"
click at [443, 243] on label "True" at bounding box center [435, 243] width 63 height 21
click at [415, 243] on input "True" at bounding box center [412, 243] width 7 height 6
radio input "true"
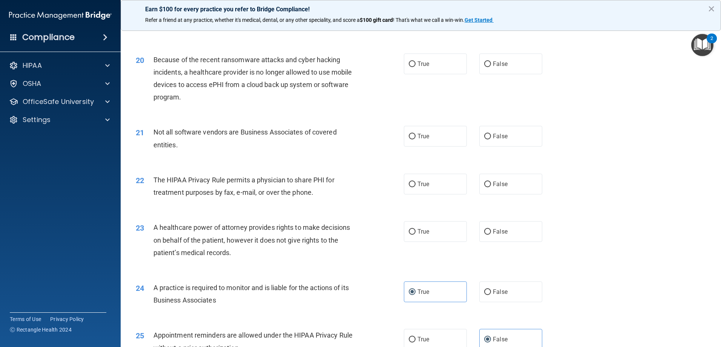
scroll to position [1068, 0]
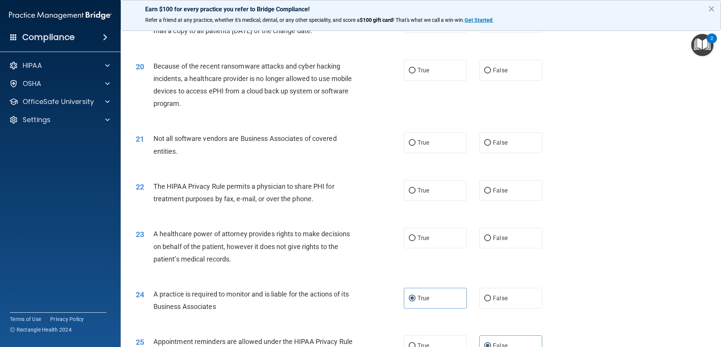
click at [443, 243] on label "True" at bounding box center [435, 238] width 63 height 21
click at [415, 241] on input "True" at bounding box center [412, 239] width 7 height 6
radio input "true"
click at [424, 197] on label "True" at bounding box center [435, 190] width 63 height 21
click at [415, 194] on input "True" at bounding box center [412, 191] width 7 height 6
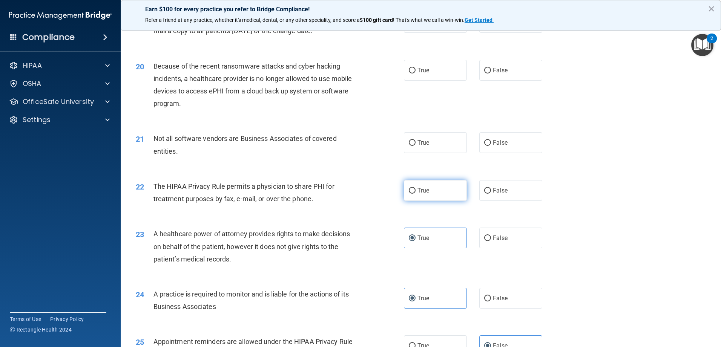
radio input "true"
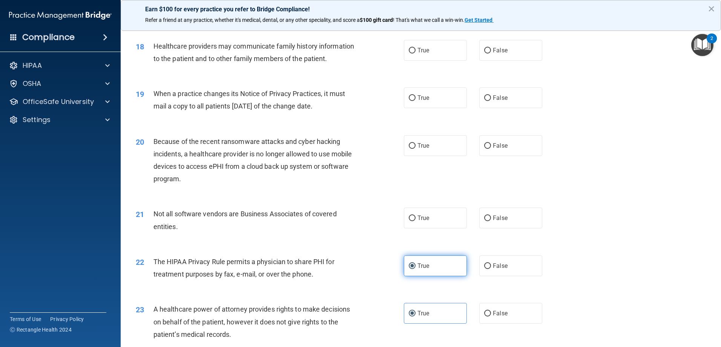
scroll to position [955, 0]
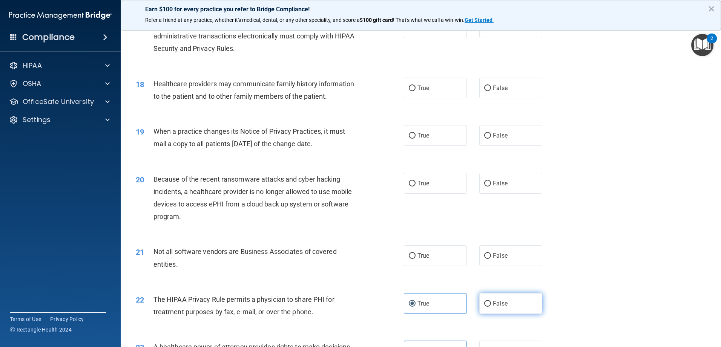
click at [493, 304] on span "False" at bounding box center [500, 303] width 15 height 7
click at [491, 304] on input "False" at bounding box center [487, 304] width 7 height 6
radio input "true"
click at [445, 296] on label "True" at bounding box center [435, 303] width 63 height 21
click at [415, 301] on input "True" at bounding box center [412, 304] width 7 height 6
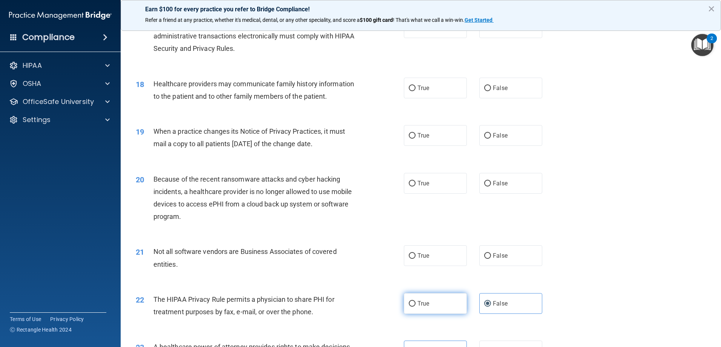
radio input "true"
click at [503, 310] on label "False" at bounding box center [510, 303] width 63 height 21
click at [491, 307] on input "False" at bounding box center [487, 304] width 7 height 6
radio input "true"
radio input "false"
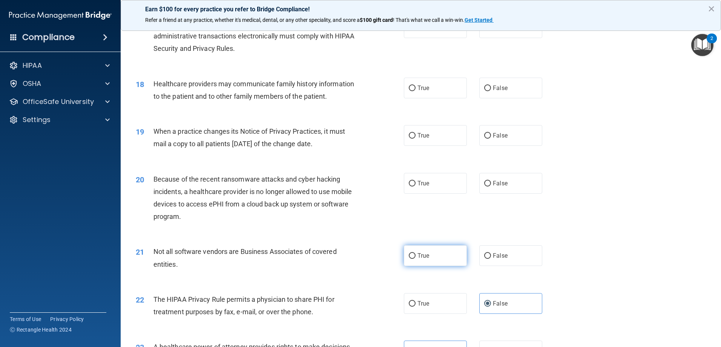
click at [431, 259] on label "True" at bounding box center [435, 255] width 63 height 21
click at [415, 259] on input "True" at bounding box center [412, 256] width 7 height 6
radio input "true"
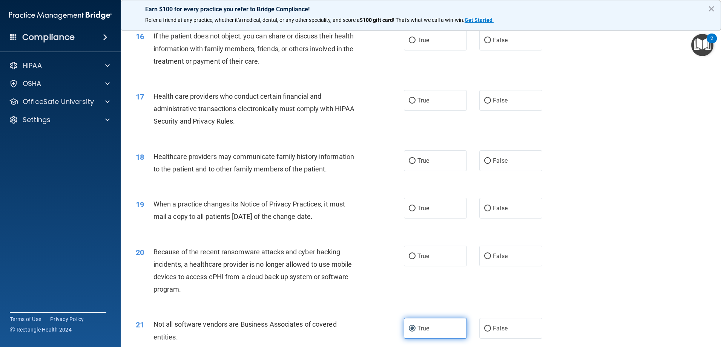
scroll to position [880, 0]
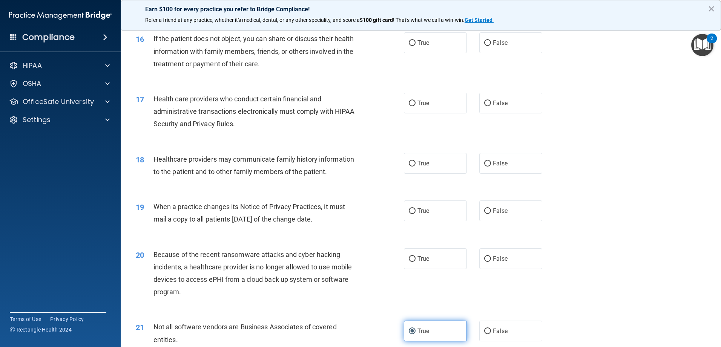
click at [431, 259] on label "True" at bounding box center [435, 258] width 63 height 21
click at [415, 259] on input "True" at bounding box center [412, 259] width 7 height 6
radio input "true"
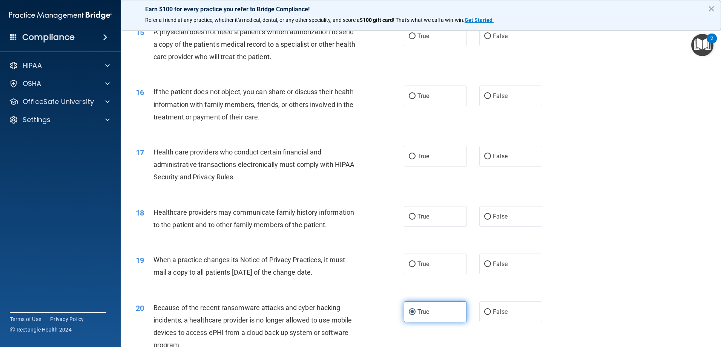
scroll to position [804, 0]
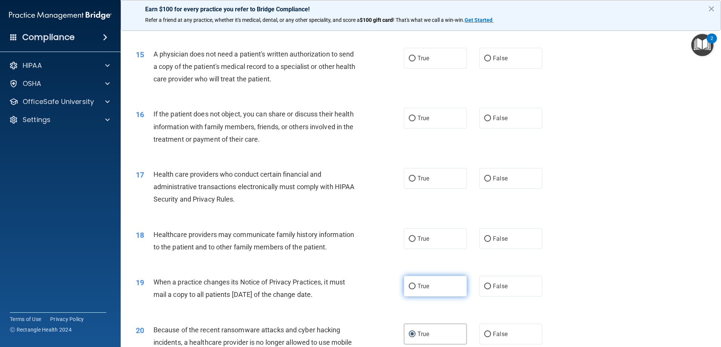
click at [425, 277] on label "True" at bounding box center [435, 286] width 63 height 21
click at [415, 284] on input "True" at bounding box center [412, 287] width 7 height 6
radio input "true"
click at [433, 241] on label "True" at bounding box center [435, 238] width 63 height 21
click at [415, 241] on input "True" at bounding box center [412, 239] width 7 height 6
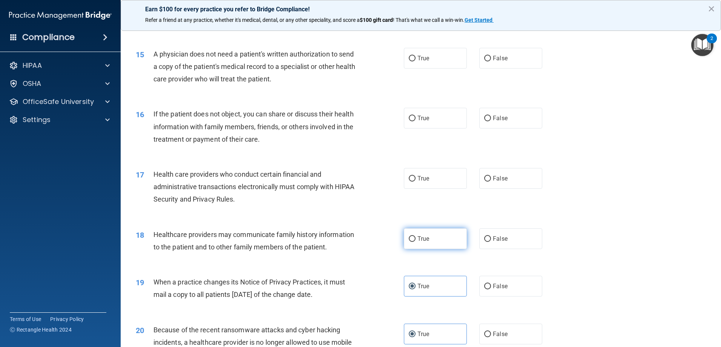
radio input "true"
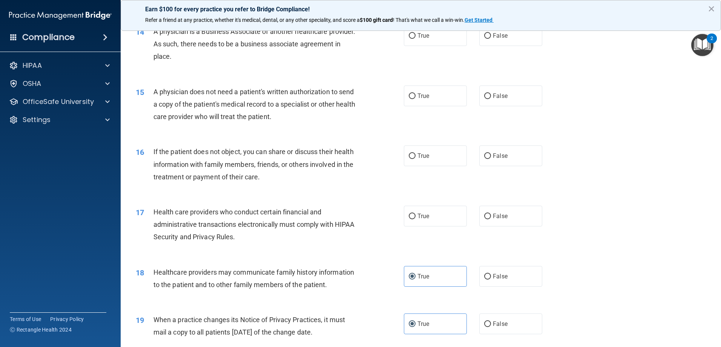
scroll to position [729, 0]
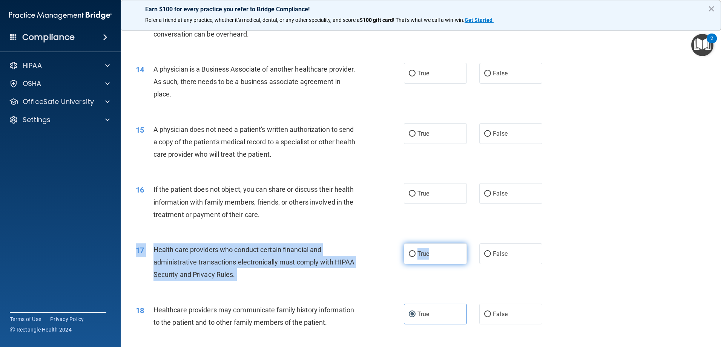
click at [439, 262] on div "17 Health care providers who conduct certain financial and administrative trans…" at bounding box center [420, 264] width 581 height 60
click at [426, 244] on label "True" at bounding box center [435, 253] width 63 height 21
click at [415, 251] on input "True" at bounding box center [412, 254] width 7 height 6
radio input "true"
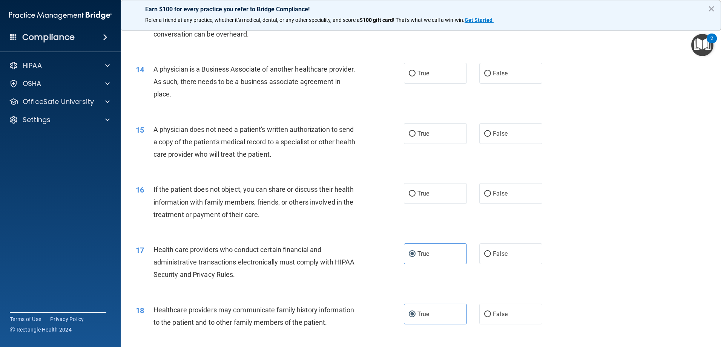
click at [379, 212] on div "16 If the patient does not object, you can share or discuss their health inform…" at bounding box center [269, 203] width 291 height 41
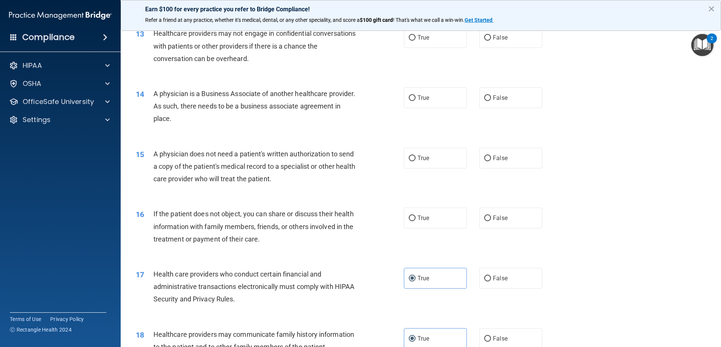
scroll to position [691, 0]
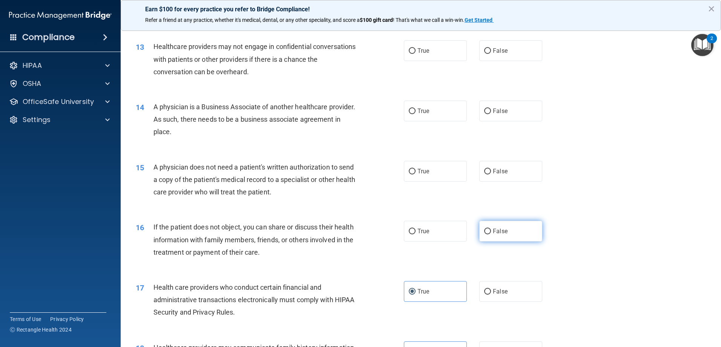
click at [524, 234] on label "False" at bounding box center [510, 231] width 63 height 21
click at [491, 234] on input "False" at bounding box center [487, 232] width 7 height 6
radio input "true"
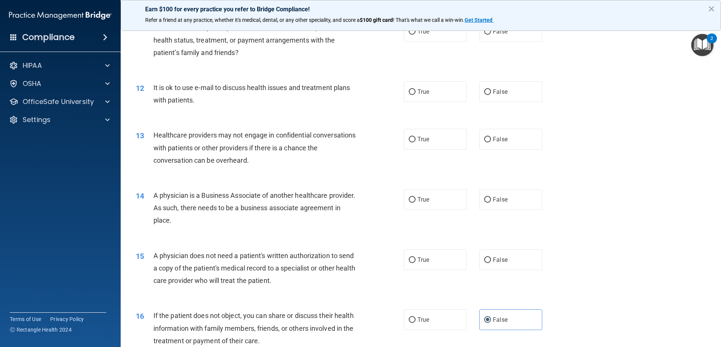
scroll to position [616, 0]
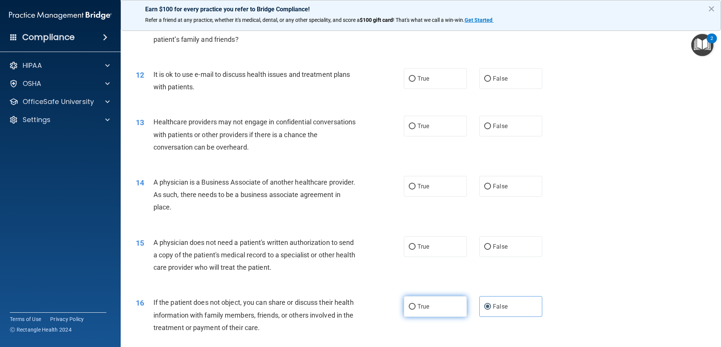
click at [427, 302] on label "True" at bounding box center [435, 306] width 63 height 21
click at [415, 304] on input "True" at bounding box center [412, 307] width 7 height 6
radio input "true"
click at [511, 305] on label "False" at bounding box center [510, 306] width 63 height 21
click at [491, 305] on input "False" at bounding box center [487, 307] width 7 height 6
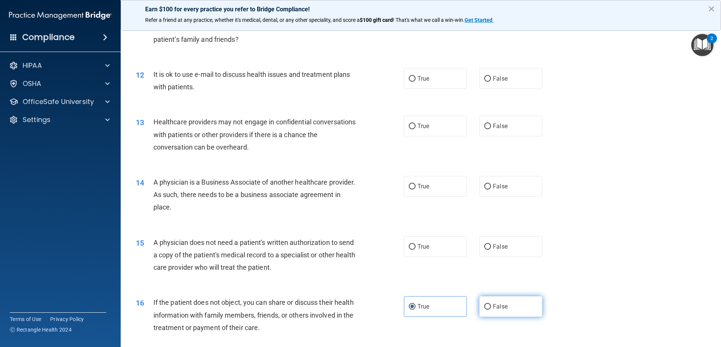
radio input "true"
radio input "false"
click at [436, 248] on label "True" at bounding box center [435, 246] width 63 height 21
click at [415, 248] on input "True" at bounding box center [412, 247] width 7 height 6
radio input "true"
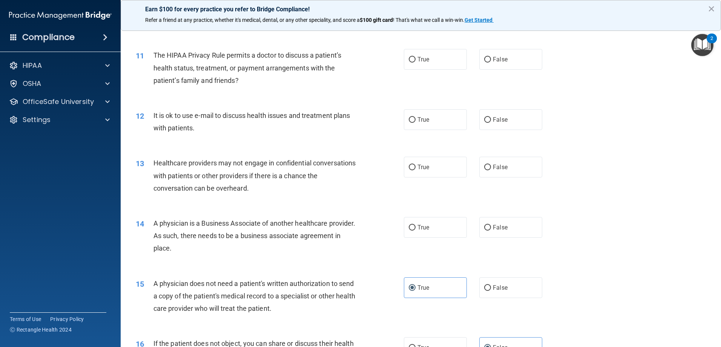
scroll to position [503, 0]
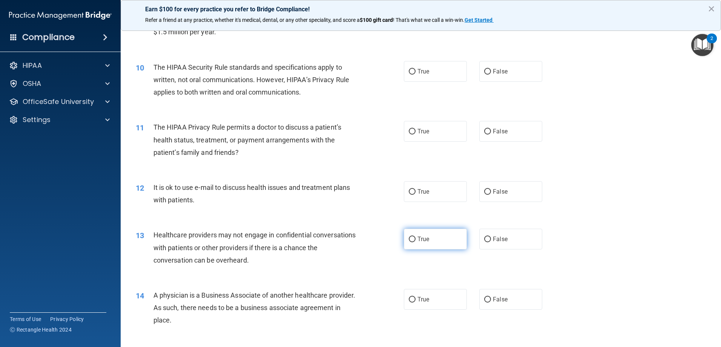
click at [431, 248] on label "True" at bounding box center [435, 239] width 63 height 21
click at [415, 242] on input "True" at bounding box center [412, 240] width 7 height 6
radio input "true"
click at [423, 303] on span "True" at bounding box center [423, 299] width 12 height 7
click at [415, 303] on input "True" at bounding box center [412, 300] width 7 height 6
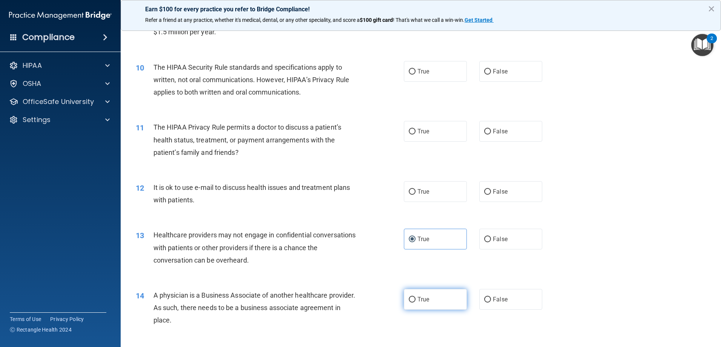
radio input "true"
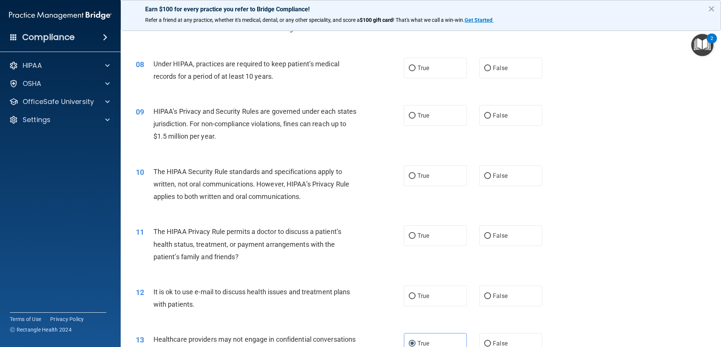
scroll to position [390, 0]
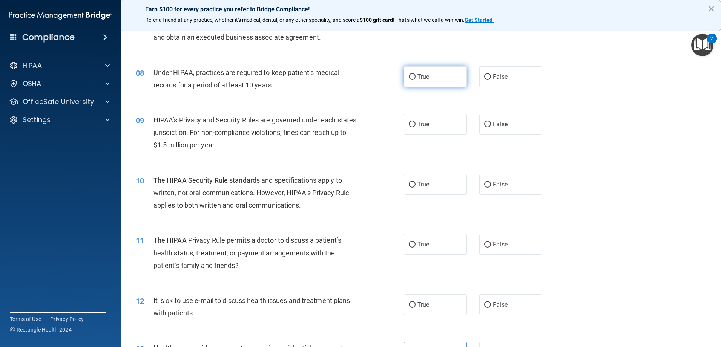
click at [448, 83] on label "True" at bounding box center [435, 76] width 63 height 21
click at [415, 80] on input "True" at bounding box center [412, 77] width 7 height 6
radio input "true"
click at [434, 129] on label "True" at bounding box center [435, 124] width 63 height 21
click at [415, 127] on input "True" at bounding box center [412, 125] width 7 height 6
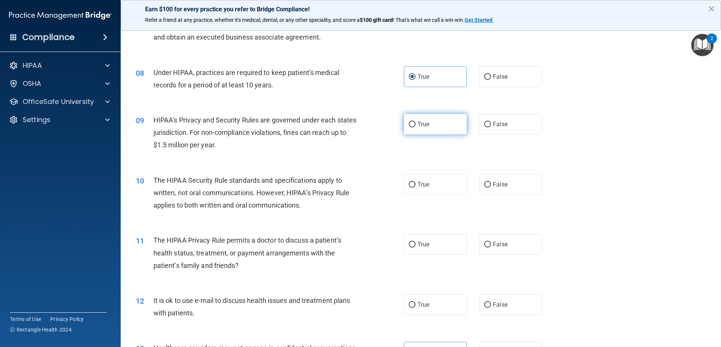
radio input "true"
click at [425, 190] on label "True" at bounding box center [435, 184] width 63 height 21
click at [415, 188] on input "True" at bounding box center [412, 185] width 7 height 6
radio input "true"
click at [422, 250] on label "True" at bounding box center [435, 244] width 63 height 21
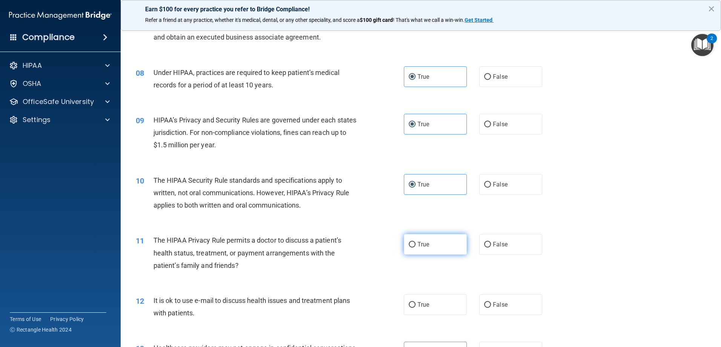
click at [415, 248] on input "True" at bounding box center [412, 245] width 7 height 6
radio input "true"
click at [501, 245] on span "False" at bounding box center [500, 244] width 15 height 7
click at [491, 245] on input "False" at bounding box center [487, 245] width 7 height 6
radio input "true"
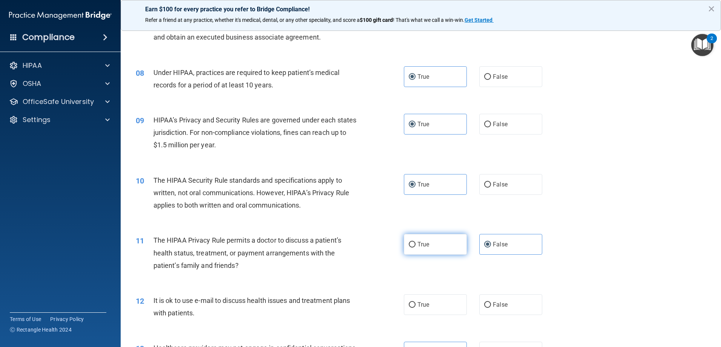
click at [418, 250] on label "True" at bounding box center [435, 244] width 63 height 21
click at [415, 248] on input "True" at bounding box center [412, 245] width 7 height 6
radio input "true"
radio input "false"
click at [505, 313] on label "False" at bounding box center [510, 304] width 63 height 21
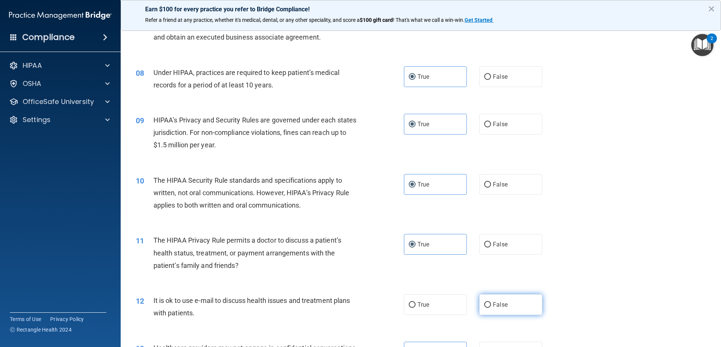
click at [491, 308] on input "False" at bounding box center [487, 305] width 7 height 6
radio input "true"
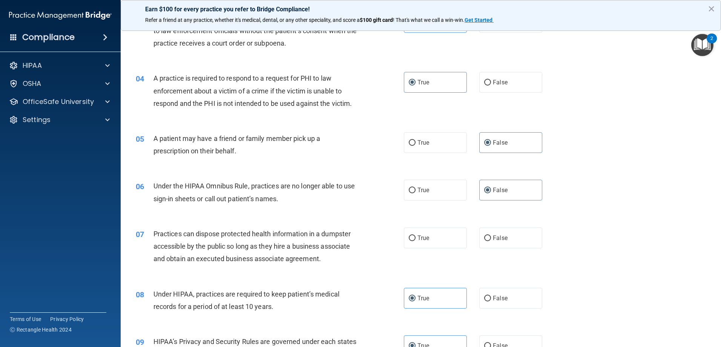
scroll to position [164, 0]
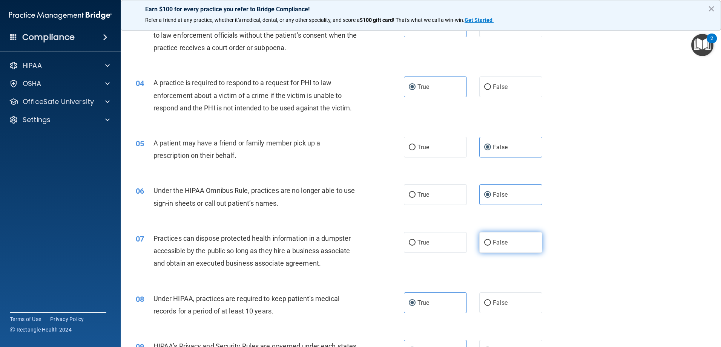
click at [515, 248] on label "False" at bounding box center [510, 242] width 63 height 21
click at [491, 246] on input "False" at bounding box center [487, 243] width 7 height 6
radio input "true"
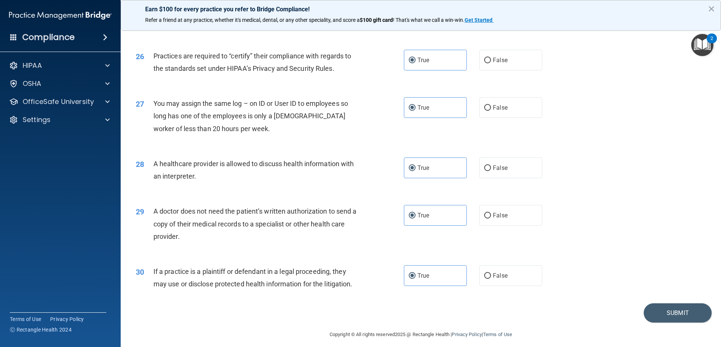
scroll to position [1407, 0]
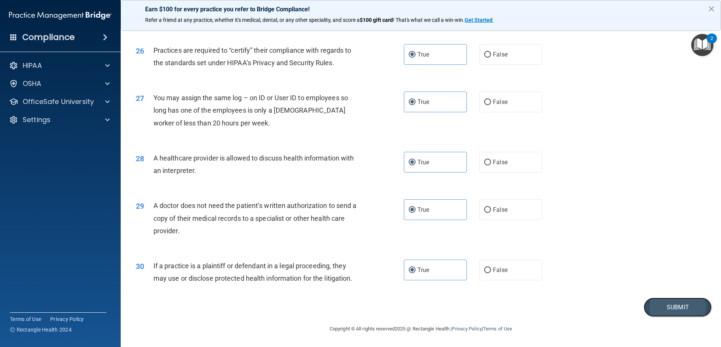
click at [664, 312] on button "Submit" at bounding box center [677, 307] width 68 height 19
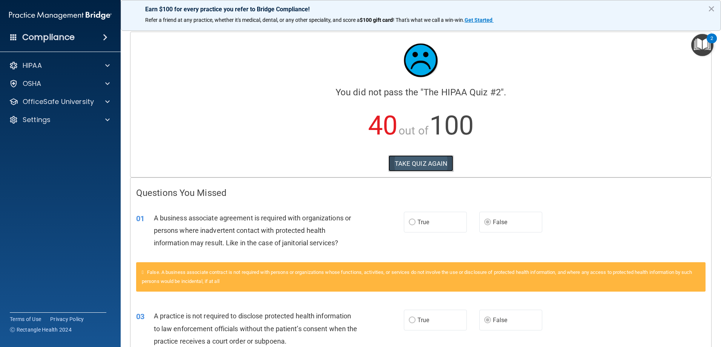
click at [422, 164] on button "TAKE QUIZ AGAIN" at bounding box center [420, 163] width 65 height 17
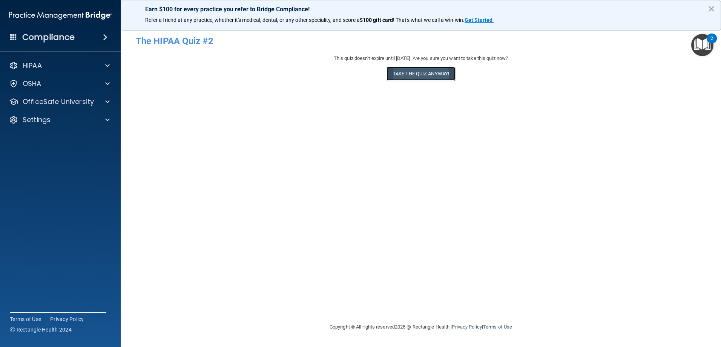
click at [419, 78] on button "Take the quiz anyway!" at bounding box center [420, 74] width 69 height 14
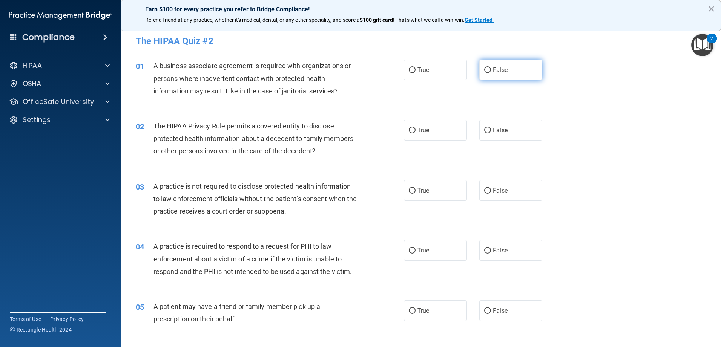
click at [501, 76] on label "False" at bounding box center [510, 70] width 63 height 21
click at [491, 73] on input "False" at bounding box center [487, 70] width 7 height 6
radio input "true"
click at [429, 124] on label "True" at bounding box center [435, 130] width 63 height 21
click at [415, 128] on input "True" at bounding box center [412, 131] width 7 height 6
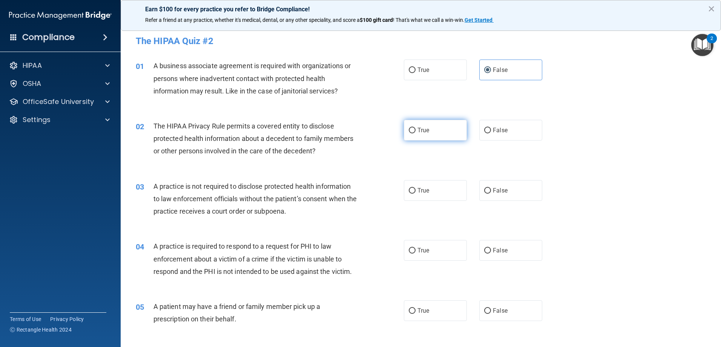
radio input "true"
click at [498, 187] on span "False" at bounding box center [500, 190] width 15 height 7
click at [491, 188] on input "False" at bounding box center [487, 191] width 7 height 6
radio input "true"
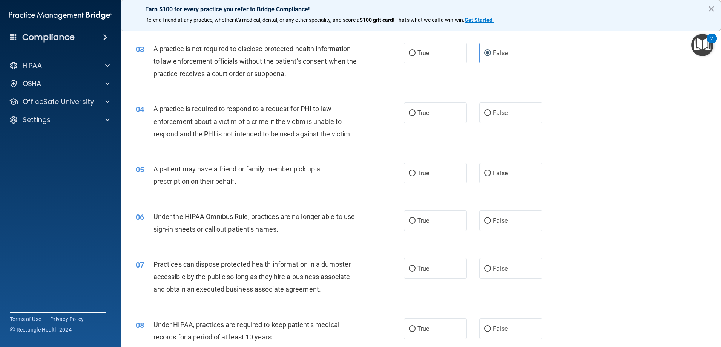
scroll to position [151, 0]
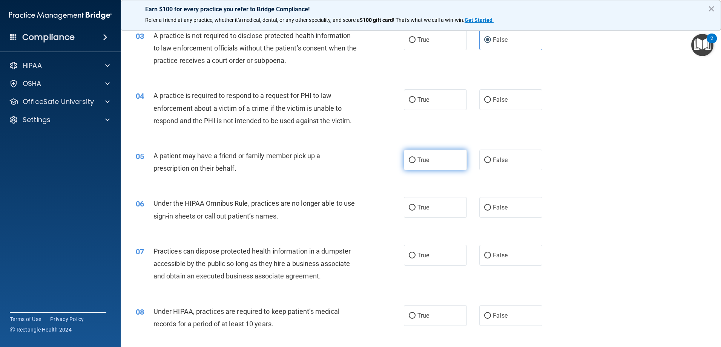
click at [420, 157] on span "True" at bounding box center [423, 159] width 12 height 7
click at [415, 158] on input "True" at bounding box center [412, 161] width 7 height 6
radio input "true"
click at [420, 95] on label "True" at bounding box center [435, 99] width 63 height 21
click at [415, 97] on input "True" at bounding box center [412, 100] width 7 height 6
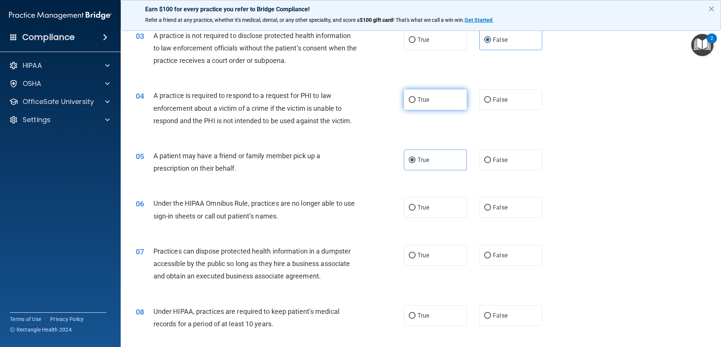
radio input "true"
click at [501, 322] on label "False" at bounding box center [510, 315] width 63 height 21
click at [491, 319] on input "False" at bounding box center [487, 316] width 7 height 6
radio input "true"
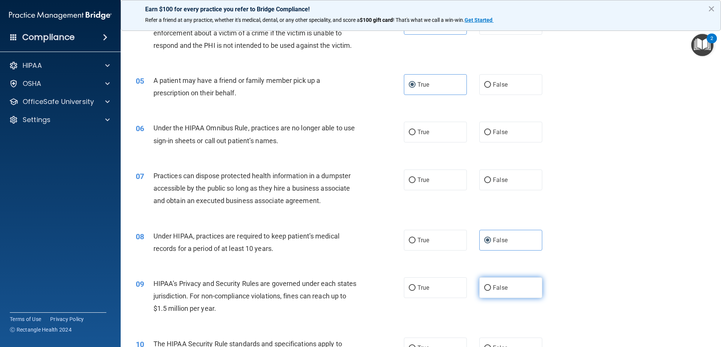
click at [499, 285] on span "False" at bounding box center [500, 287] width 15 height 7
click at [491, 285] on input "False" at bounding box center [487, 288] width 7 height 6
radio input "true"
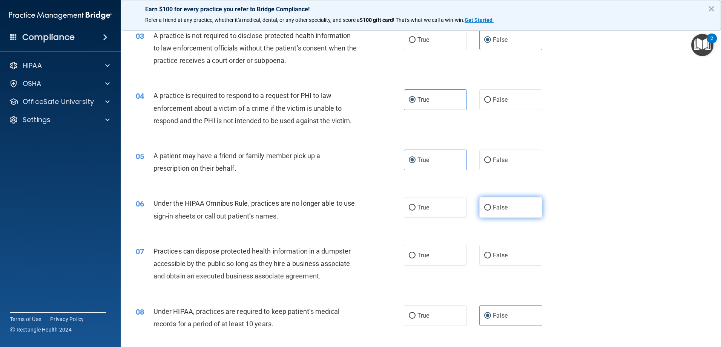
click at [493, 207] on span "False" at bounding box center [500, 207] width 15 height 7
click at [490, 207] on input "False" at bounding box center [487, 208] width 7 height 6
radio input "true"
click at [498, 259] on label "False" at bounding box center [510, 255] width 63 height 21
click at [491, 259] on input "False" at bounding box center [487, 256] width 7 height 6
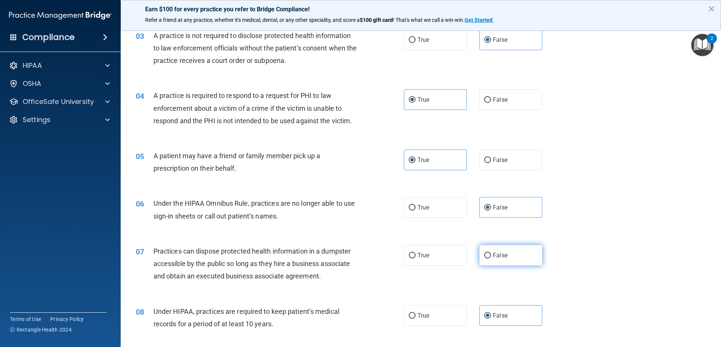
radio input "true"
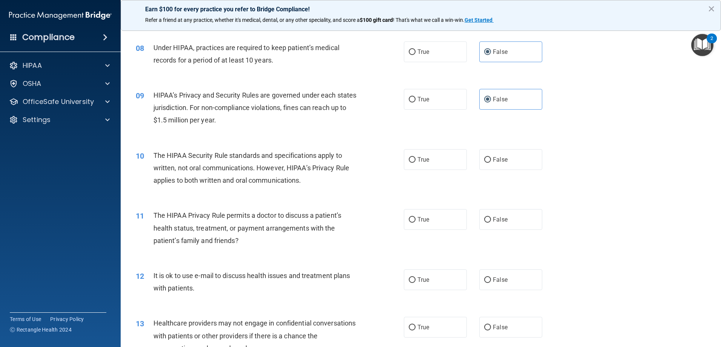
scroll to position [452, 0]
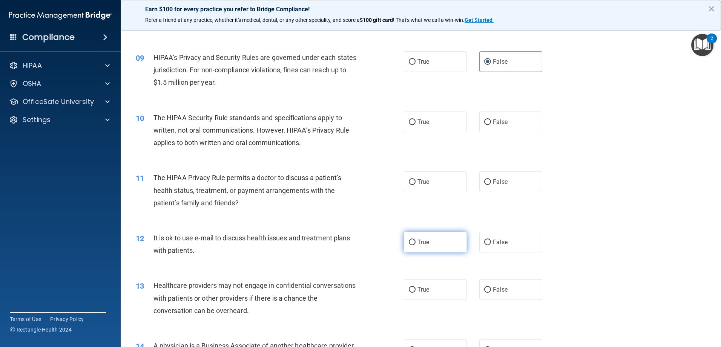
click at [428, 242] on label "True" at bounding box center [435, 242] width 63 height 21
click at [415, 242] on input "True" at bounding box center [412, 243] width 7 height 6
radio input "true"
click at [510, 289] on label "False" at bounding box center [510, 289] width 63 height 21
click at [491, 289] on input "False" at bounding box center [487, 290] width 7 height 6
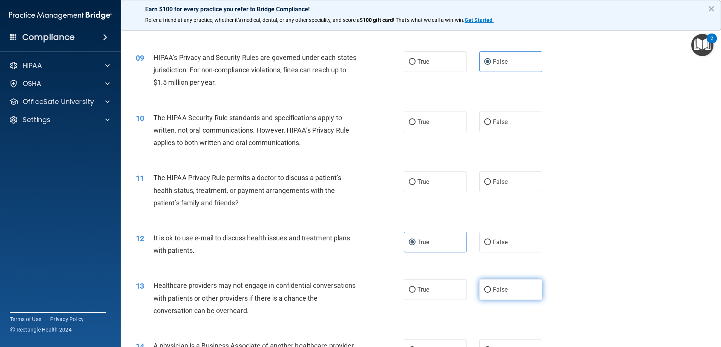
radio input "true"
click at [517, 345] on label "False" at bounding box center [510, 350] width 63 height 21
click at [491, 347] on input "False" at bounding box center [487, 351] width 7 height 6
radio input "true"
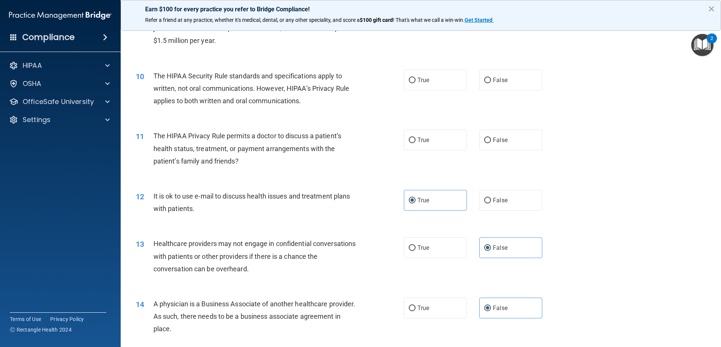
scroll to position [429, 0]
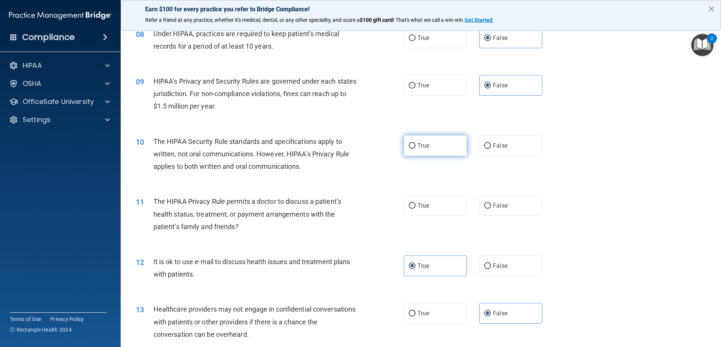
click at [426, 150] on label "True" at bounding box center [435, 145] width 63 height 21
click at [415, 149] on input "True" at bounding box center [412, 146] width 7 height 6
radio input "true"
click at [442, 203] on label "True" at bounding box center [435, 205] width 63 height 21
click at [415, 203] on input "True" at bounding box center [412, 206] width 7 height 6
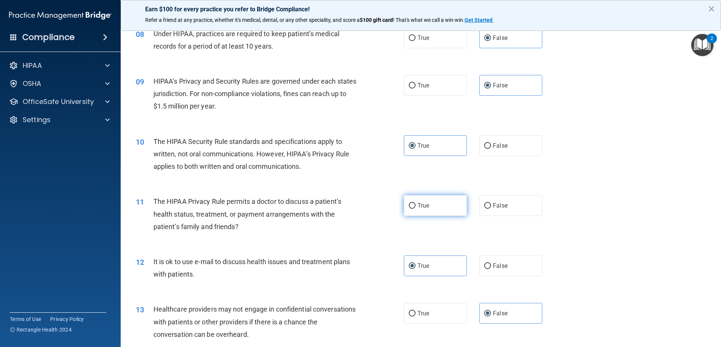
radio input "true"
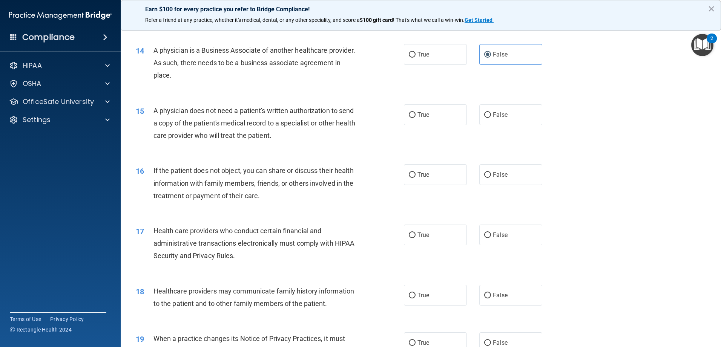
scroll to position [768, 0]
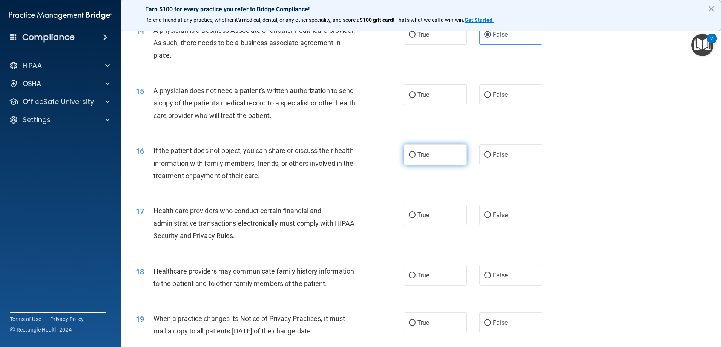
click at [409, 149] on label "True" at bounding box center [435, 154] width 63 height 21
click at [409, 152] on input "True" at bounding box center [412, 155] width 7 height 6
radio input "true"
click at [504, 279] on label "False" at bounding box center [510, 275] width 63 height 21
click at [491, 279] on input "False" at bounding box center [487, 276] width 7 height 6
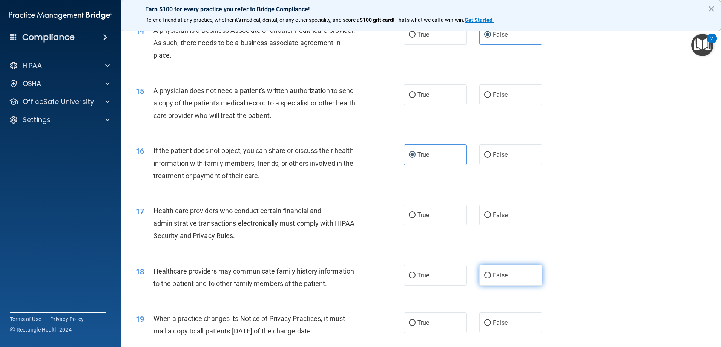
radio input "true"
click at [502, 320] on span "False" at bounding box center [500, 322] width 15 height 7
click at [491, 320] on input "False" at bounding box center [487, 323] width 7 height 6
radio input "true"
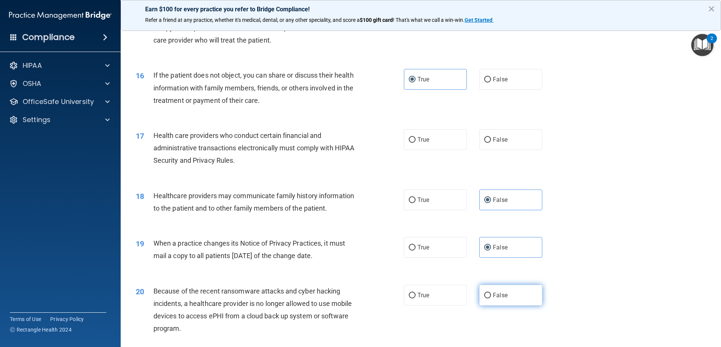
click at [499, 299] on label "False" at bounding box center [510, 295] width 63 height 21
click at [491, 299] on input "False" at bounding box center [487, 296] width 7 height 6
radio input "true"
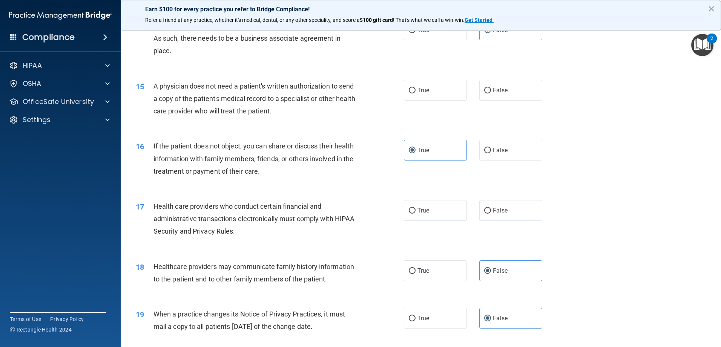
scroll to position [730, 0]
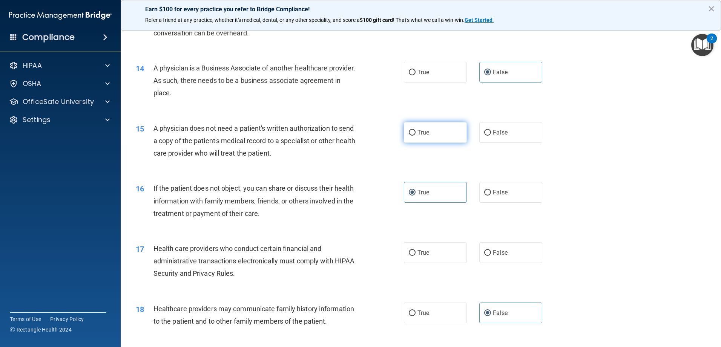
click at [421, 140] on label "True" at bounding box center [435, 132] width 63 height 21
click at [415, 136] on input "True" at bounding box center [412, 133] width 7 height 6
radio input "true"
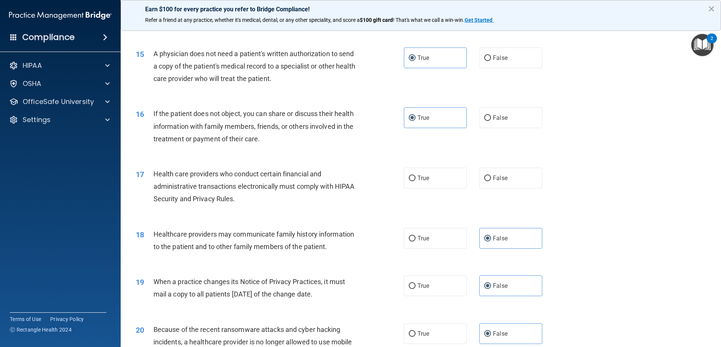
scroll to position [805, 0]
click at [435, 179] on label "True" at bounding box center [435, 177] width 63 height 21
click at [415, 179] on input "True" at bounding box center [412, 178] width 7 height 6
radio input "true"
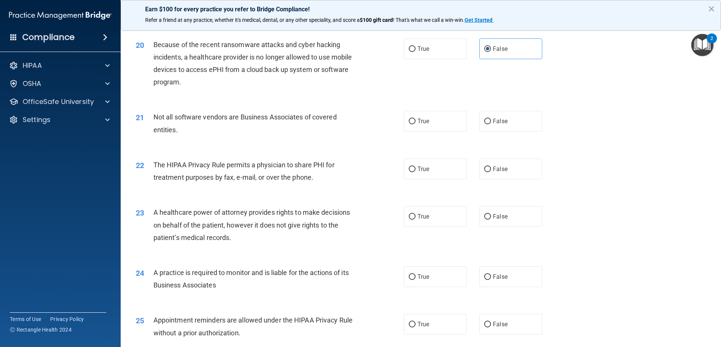
scroll to position [1107, 0]
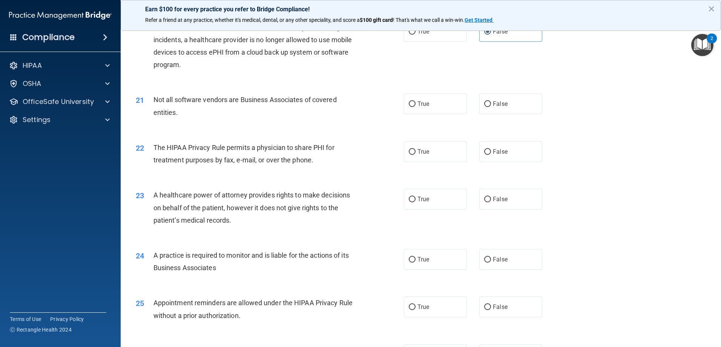
drag, startPoint x: 426, startPoint y: 157, endPoint x: 433, endPoint y: 183, distance: 27.0
click at [426, 158] on label "True" at bounding box center [435, 151] width 63 height 21
click at [415, 155] on input "True" at bounding box center [412, 152] width 7 height 6
radio input "true"
click at [519, 202] on label "False" at bounding box center [510, 199] width 63 height 21
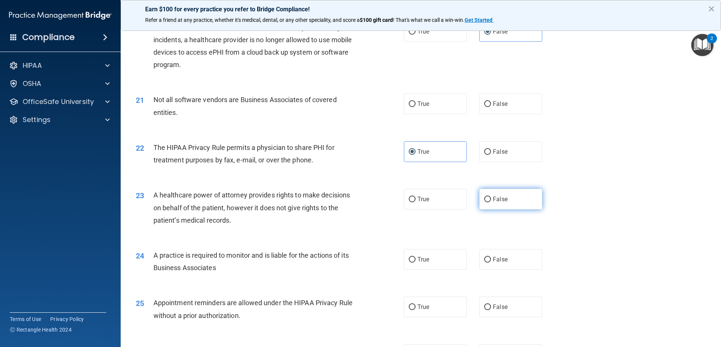
click at [491, 202] on input "False" at bounding box center [487, 200] width 7 height 6
radio input "true"
click at [519, 259] on label "False" at bounding box center [510, 259] width 63 height 21
click at [491, 259] on input "False" at bounding box center [487, 260] width 7 height 6
radio input "true"
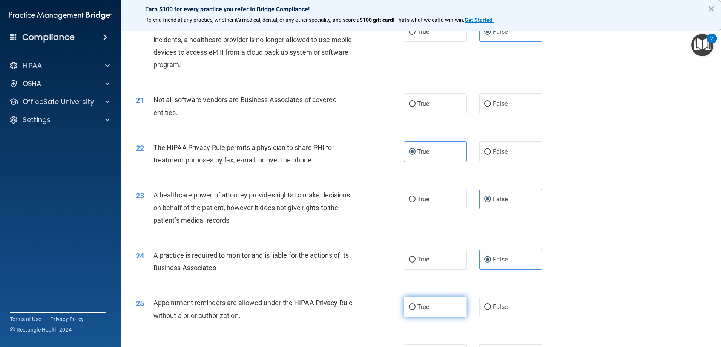
click at [436, 313] on label "True" at bounding box center [435, 307] width 63 height 21
click at [415, 310] on input "True" at bounding box center [412, 308] width 7 height 6
radio input "true"
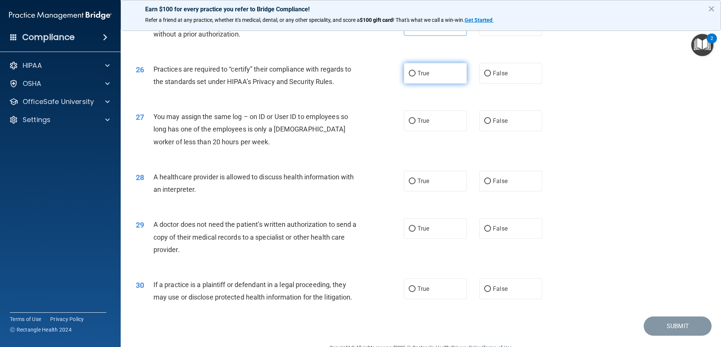
scroll to position [1407, 0]
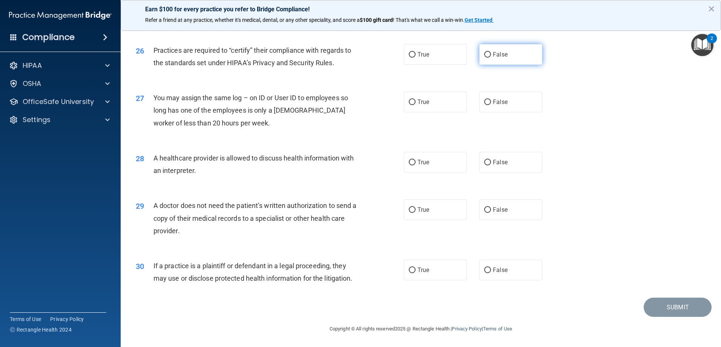
click at [496, 60] on label "False" at bounding box center [510, 54] width 63 height 21
click at [491, 58] on input "False" at bounding box center [487, 55] width 7 height 6
radio input "true"
click at [498, 95] on label "False" at bounding box center [510, 102] width 63 height 21
click at [491, 100] on input "False" at bounding box center [487, 103] width 7 height 6
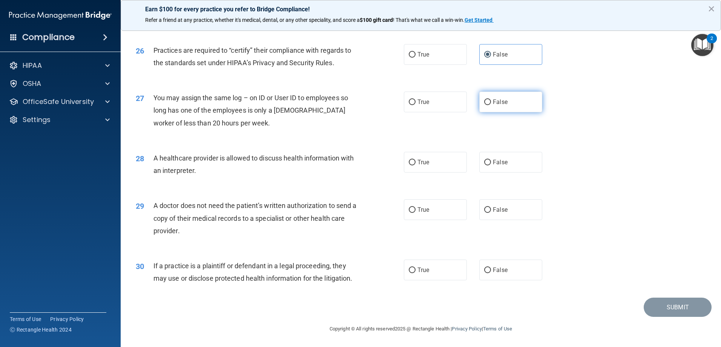
radio input "true"
click at [413, 161] on label "True" at bounding box center [435, 162] width 63 height 21
click at [413, 161] on input "True" at bounding box center [412, 163] width 7 height 6
radio input "true"
click at [419, 218] on label "True" at bounding box center [435, 209] width 63 height 21
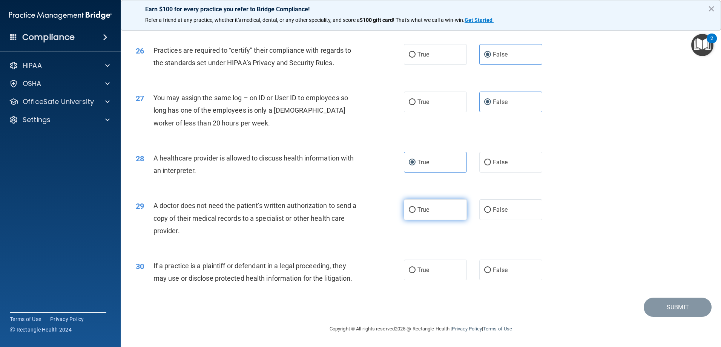
click at [415, 213] on input "True" at bounding box center [412, 210] width 7 height 6
radio input "true"
click at [419, 274] on label "True" at bounding box center [435, 270] width 63 height 21
click at [415, 273] on input "True" at bounding box center [412, 271] width 7 height 6
radio input "true"
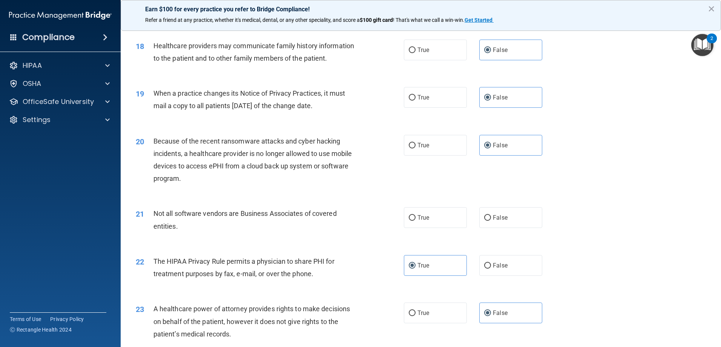
scroll to position [993, 0]
click at [425, 225] on label "True" at bounding box center [435, 218] width 63 height 21
click at [415, 221] on input "True" at bounding box center [412, 219] width 7 height 6
radio input "true"
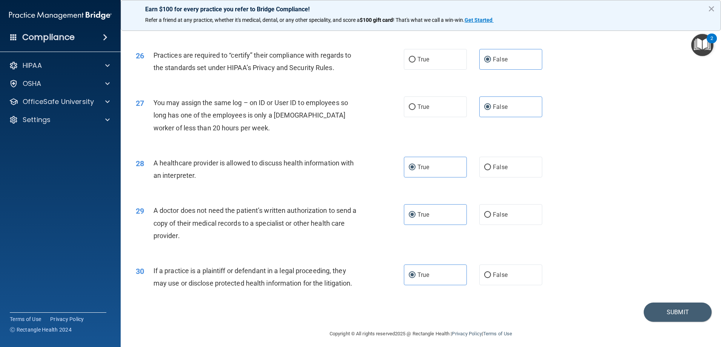
scroll to position [1407, 0]
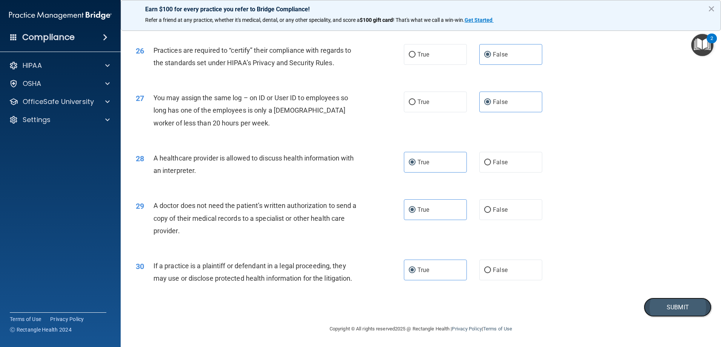
click at [666, 308] on button "Submit" at bounding box center [677, 307] width 68 height 19
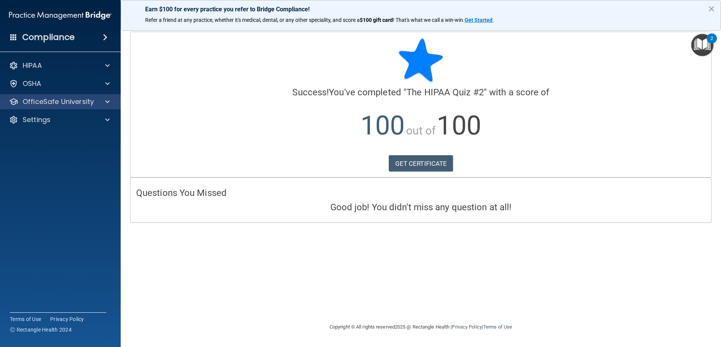
click at [45, 109] on div "OfficeSafe University" at bounding box center [60, 101] width 121 height 15
click at [112, 101] on div at bounding box center [106, 101] width 19 height 9
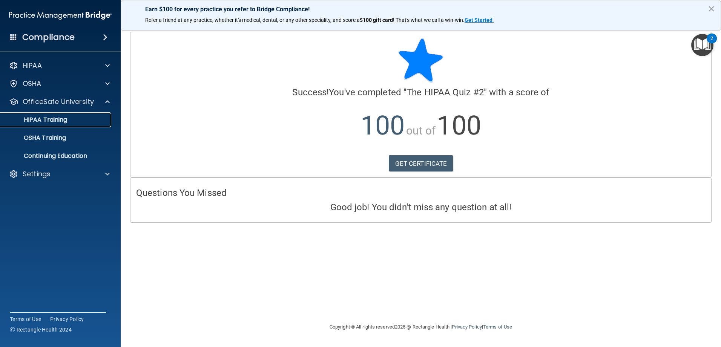
click at [52, 121] on p "HIPAA Training" at bounding box center [36, 120] width 62 height 8
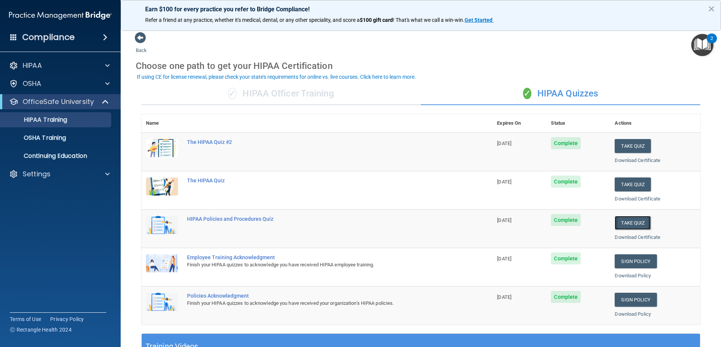
click at [623, 222] on button "Take Quiz" at bounding box center [632, 223] width 36 height 14
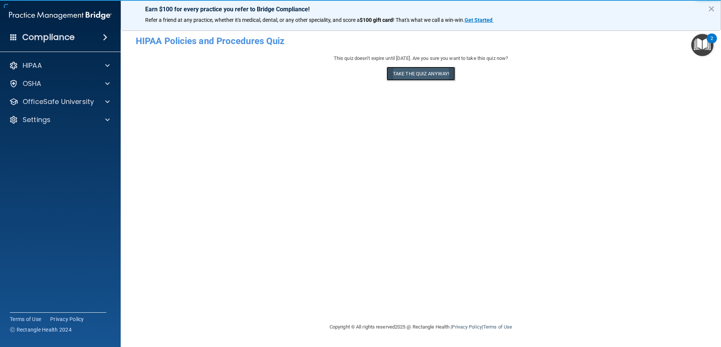
click at [420, 70] on button "Take the quiz anyway!" at bounding box center [420, 74] width 69 height 14
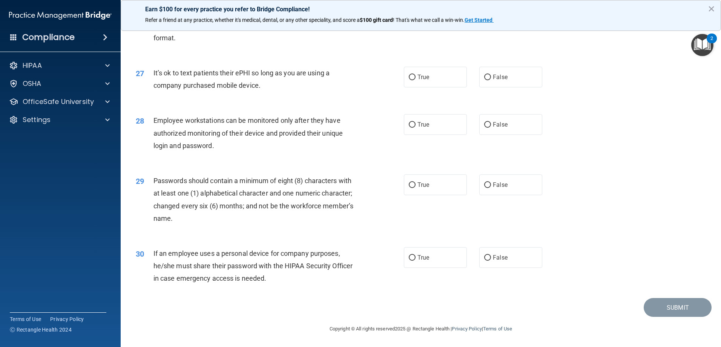
scroll to position [1545, 0]
click at [433, 264] on label "True" at bounding box center [435, 257] width 63 height 21
click at [415, 261] on input "True" at bounding box center [412, 258] width 7 height 6
radio input "true"
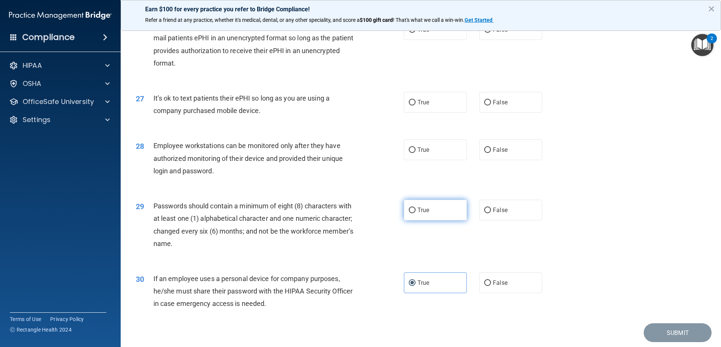
click at [428, 220] on label "True" at bounding box center [435, 210] width 63 height 21
click at [415, 213] on input "True" at bounding box center [412, 211] width 7 height 6
radio input "true"
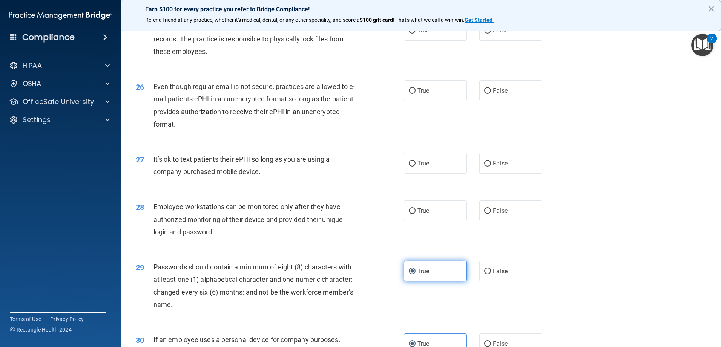
scroll to position [1432, 0]
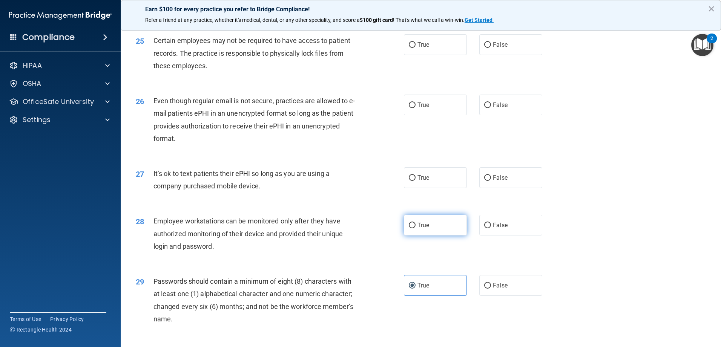
click at [421, 236] on label "True" at bounding box center [435, 225] width 63 height 21
click at [415, 228] on input "True" at bounding box center [412, 226] width 7 height 6
radio input "true"
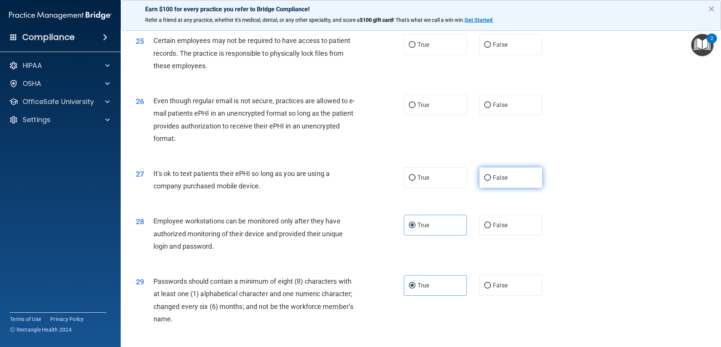
click at [501, 181] on span "False" at bounding box center [500, 177] width 15 height 7
click at [491, 181] on input "False" at bounding box center [487, 178] width 7 height 6
radio input "true"
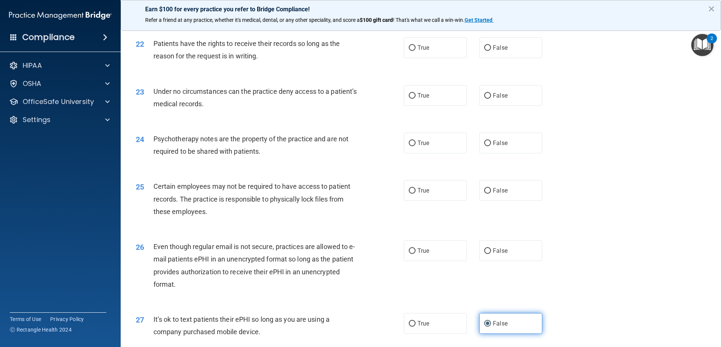
scroll to position [1281, 0]
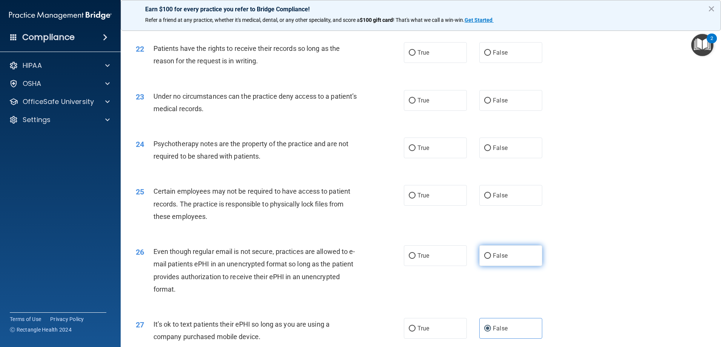
click at [510, 266] on label "False" at bounding box center [510, 255] width 63 height 21
click at [491, 259] on input "False" at bounding box center [487, 256] width 7 height 6
radio input "true"
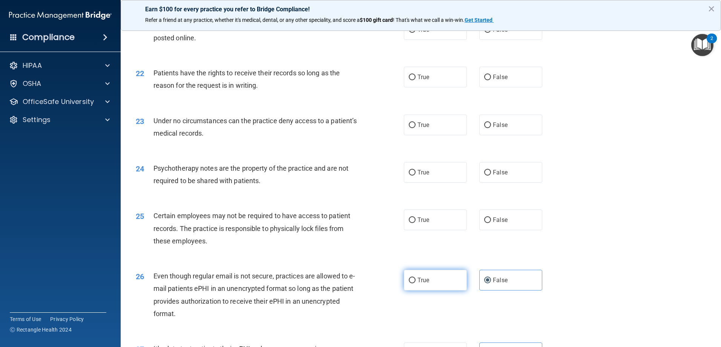
scroll to position [1243, 0]
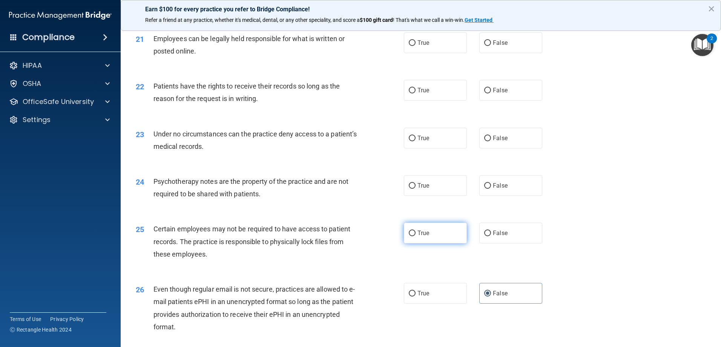
click at [427, 243] on label "True" at bounding box center [435, 233] width 63 height 21
click at [415, 236] on input "True" at bounding box center [412, 234] width 7 height 6
radio input "true"
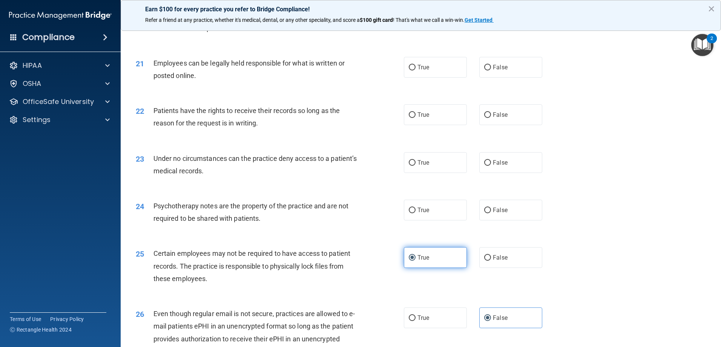
scroll to position [1206, 0]
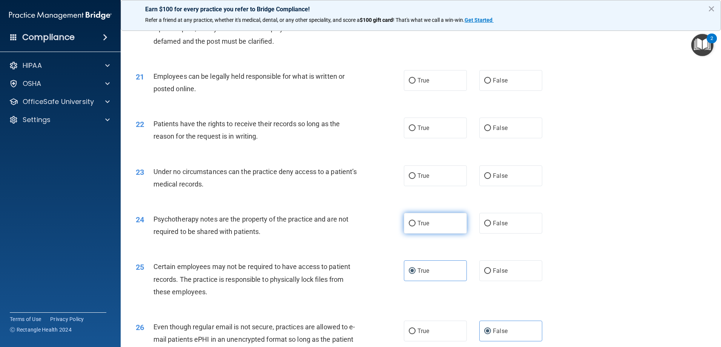
click at [420, 234] on label "True" at bounding box center [435, 223] width 63 height 21
click at [415, 227] on input "True" at bounding box center [412, 224] width 7 height 6
radio input "true"
click at [489, 186] on label "False" at bounding box center [510, 175] width 63 height 21
click at [489, 179] on input "False" at bounding box center [487, 176] width 7 height 6
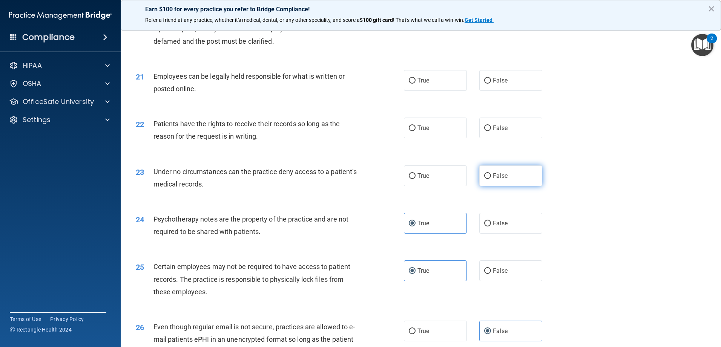
radio input "true"
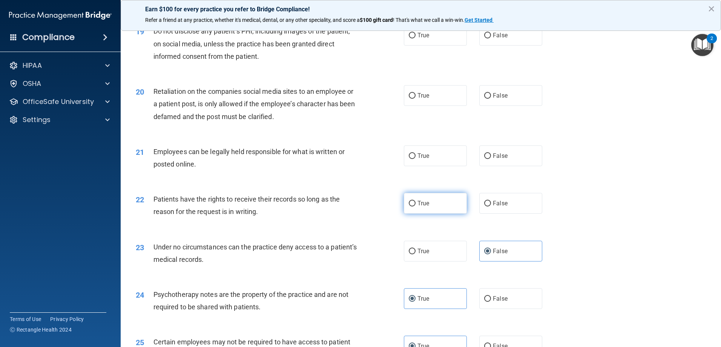
scroll to position [1093, 0]
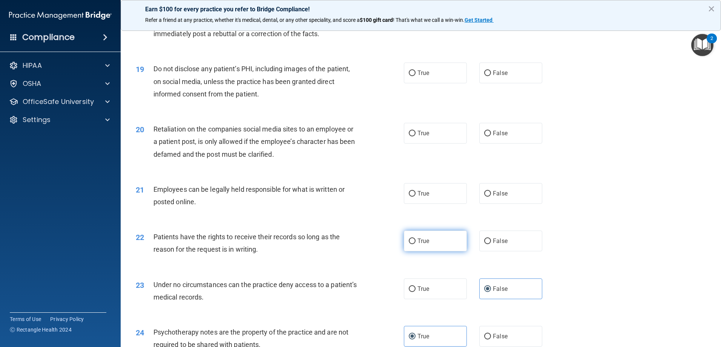
click at [436, 247] on label "True" at bounding box center [435, 241] width 63 height 21
click at [415, 244] on input "True" at bounding box center [412, 242] width 7 height 6
radio input "true"
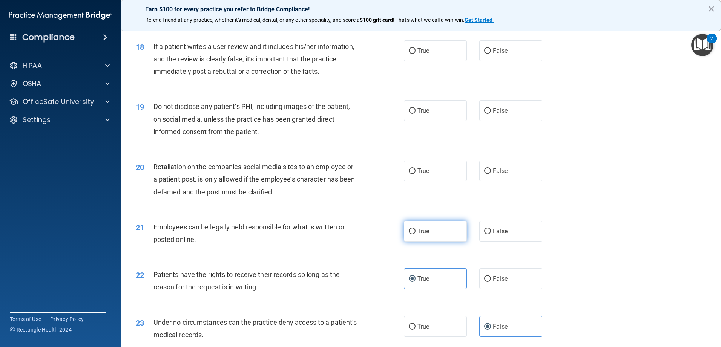
click at [434, 234] on label "True" at bounding box center [435, 231] width 63 height 21
click at [415, 234] on input "True" at bounding box center [412, 232] width 7 height 6
radio input "true"
click at [423, 181] on label "True" at bounding box center [435, 171] width 63 height 21
click at [415, 174] on input "True" at bounding box center [412, 171] width 7 height 6
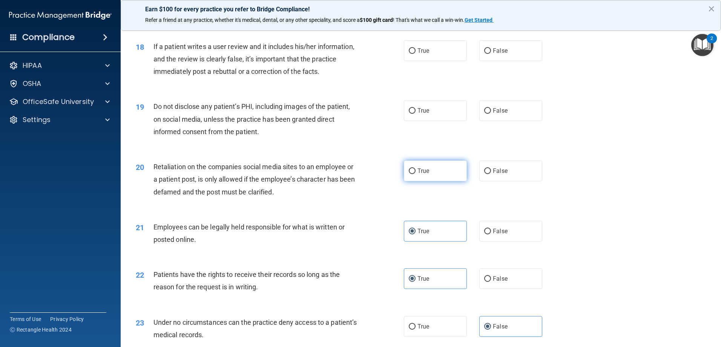
radio input "true"
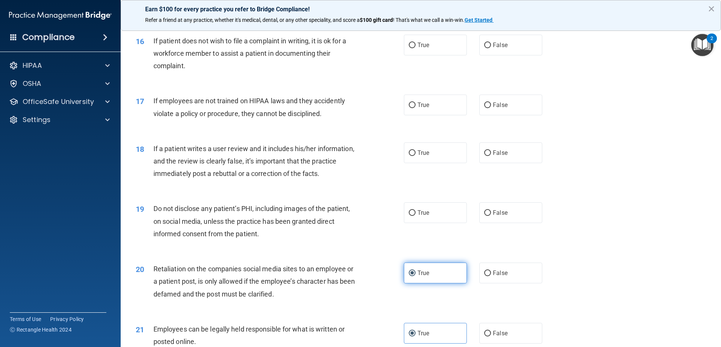
scroll to position [942, 0]
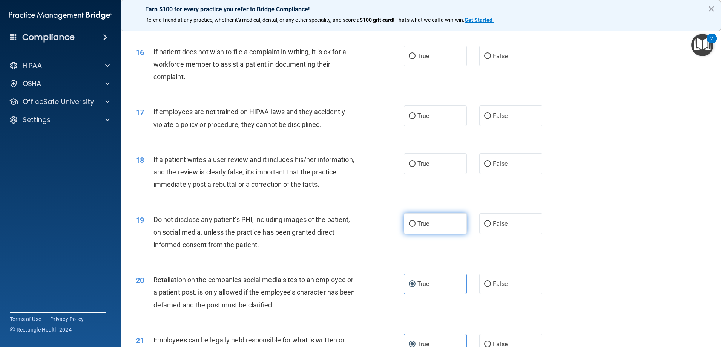
click at [436, 234] on label "True" at bounding box center [435, 223] width 63 height 21
click at [415, 227] on input "True" at bounding box center [412, 224] width 7 height 6
radio input "true"
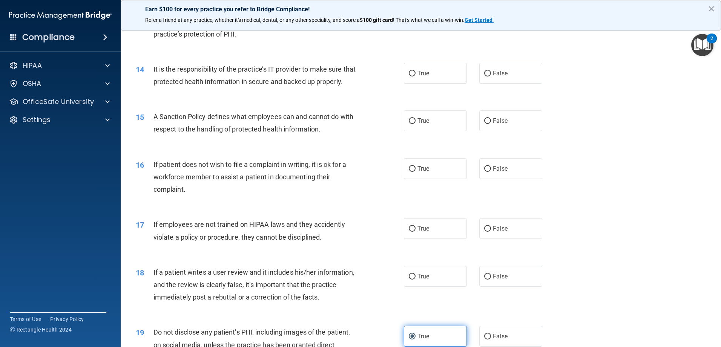
scroll to position [829, 0]
click at [504, 287] on label "False" at bounding box center [510, 276] width 63 height 21
click at [491, 280] on input "False" at bounding box center [487, 277] width 7 height 6
radio input "true"
click at [474, 239] on div "True False" at bounding box center [479, 229] width 151 height 21
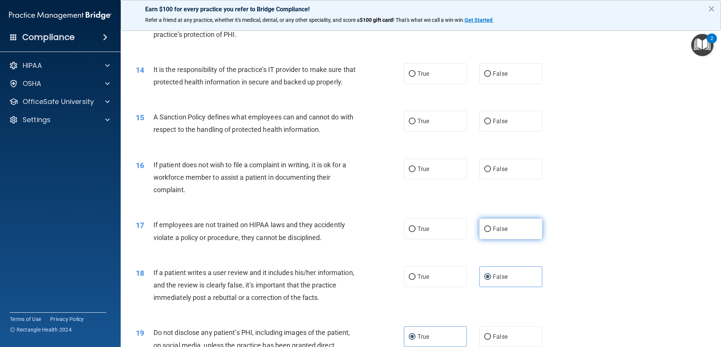
click at [484, 232] on input "False" at bounding box center [487, 230] width 7 height 6
radio input "true"
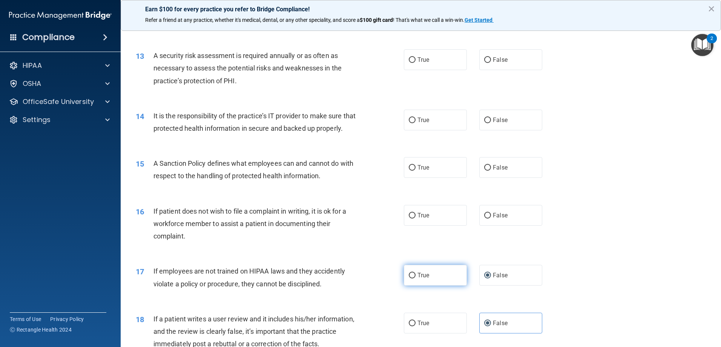
scroll to position [716, 0]
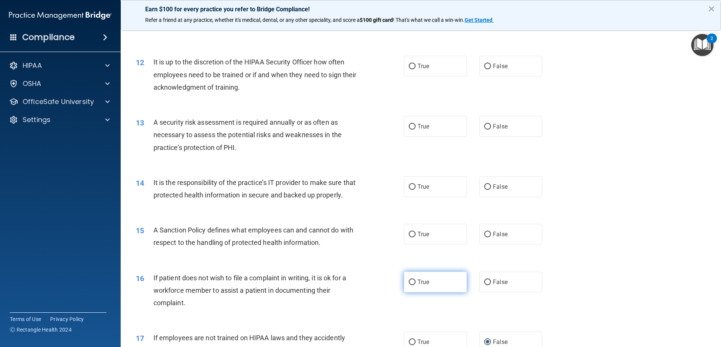
click at [436, 285] on label "True" at bounding box center [435, 282] width 63 height 21
click at [415, 285] on input "True" at bounding box center [412, 283] width 7 height 6
radio input "true"
click at [422, 245] on label "True" at bounding box center [435, 234] width 63 height 21
click at [415, 237] on input "True" at bounding box center [412, 235] width 7 height 6
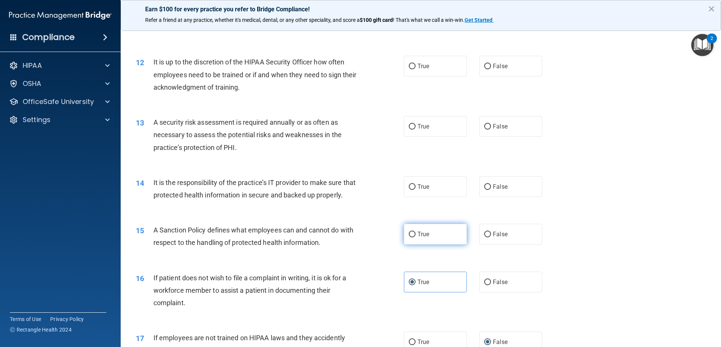
radio input "true"
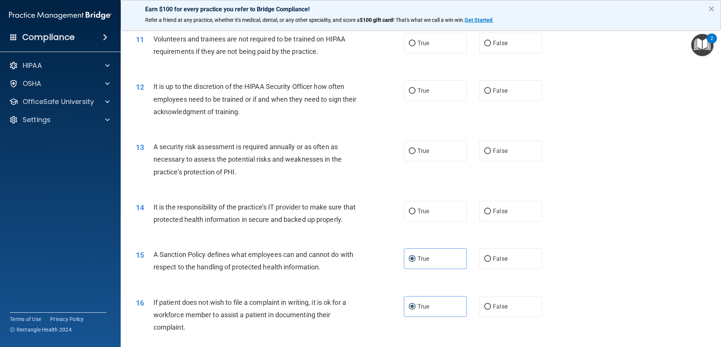
scroll to position [678, 0]
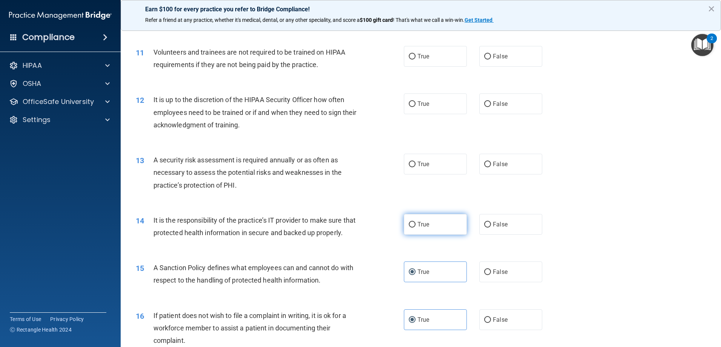
click at [434, 219] on label "True" at bounding box center [435, 224] width 63 height 21
click at [415, 222] on input "True" at bounding box center [412, 225] width 7 height 6
radio input "true"
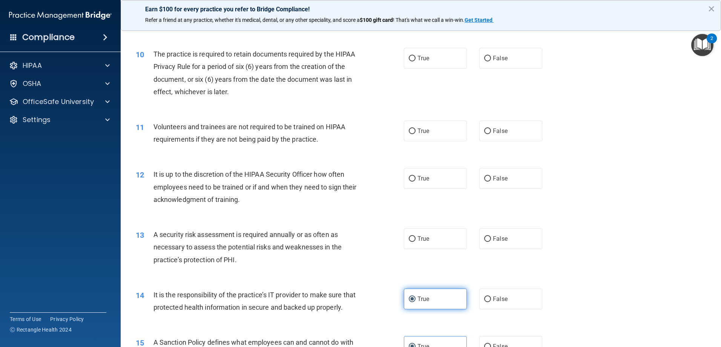
scroll to position [603, 0]
click at [428, 241] on label "True" at bounding box center [435, 239] width 63 height 21
click at [415, 241] on input "True" at bounding box center [412, 240] width 7 height 6
radio input "true"
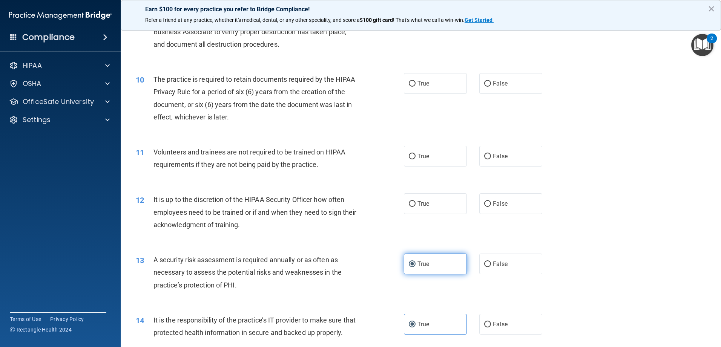
scroll to position [565, 0]
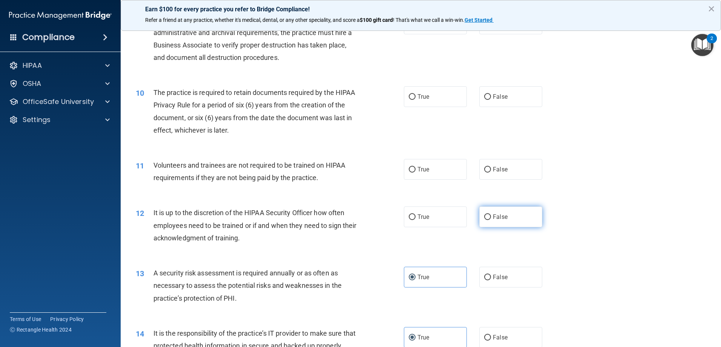
click at [498, 220] on span "False" at bounding box center [500, 216] width 15 height 7
click at [491, 220] on input "False" at bounding box center [487, 217] width 7 height 6
radio input "true"
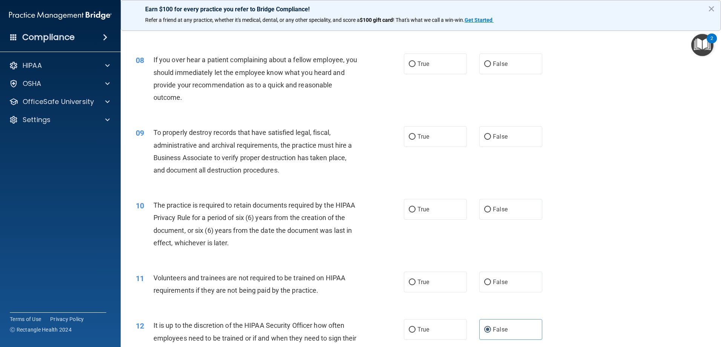
scroll to position [452, 0]
click at [484, 281] on input "False" at bounding box center [487, 283] width 7 height 6
radio input "true"
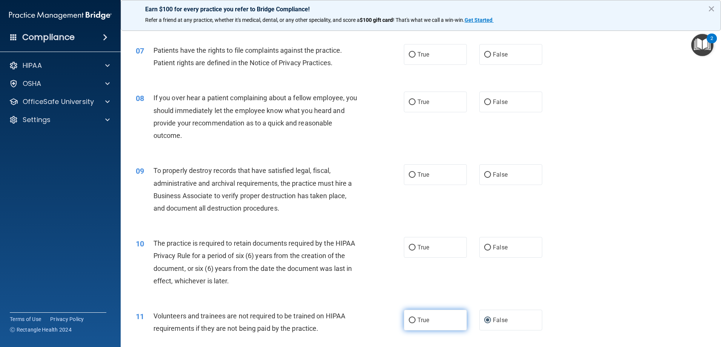
click at [433, 323] on label "True" at bounding box center [435, 320] width 63 height 21
click at [415, 323] on input "True" at bounding box center [412, 321] width 7 height 6
radio input "true"
click at [501, 323] on span "False" at bounding box center [500, 320] width 15 height 7
click at [491, 323] on input "False" at bounding box center [487, 321] width 7 height 6
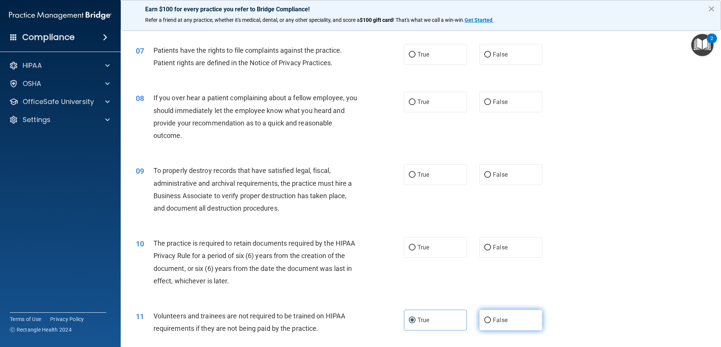
radio input "true"
radio input "false"
click at [431, 249] on label "True" at bounding box center [435, 247] width 63 height 21
click at [415, 249] on input "True" at bounding box center [412, 248] width 7 height 6
radio input "true"
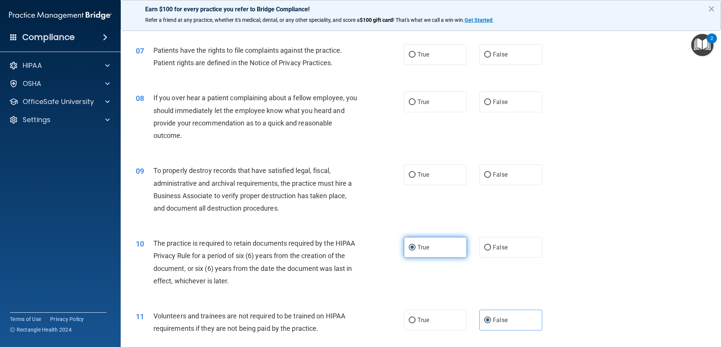
scroll to position [377, 0]
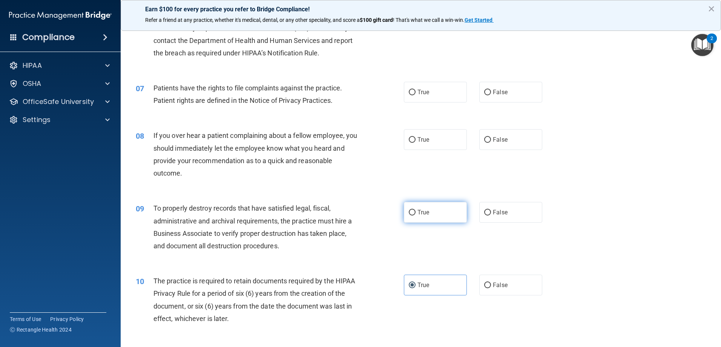
click at [421, 220] on label "True" at bounding box center [435, 212] width 63 height 21
click at [415, 216] on input "True" at bounding box center [412, 213] width 7 height 6
radio input "true"
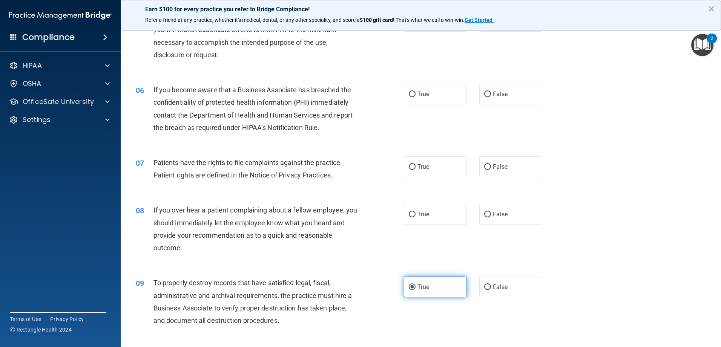
scroll to position [301, 0]
click at [495, 211] on span "False" at bounding box center [500, 214] width 15 height 7
click at [491, 213] on input "False" at bounding box center [487, 216] width 7 height 6
radio input "true"
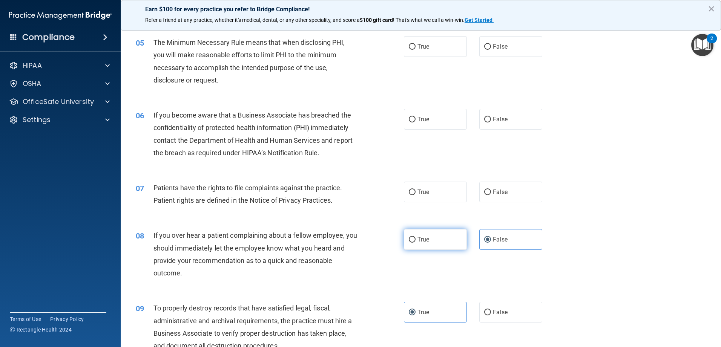
scroll to position [263, 0]
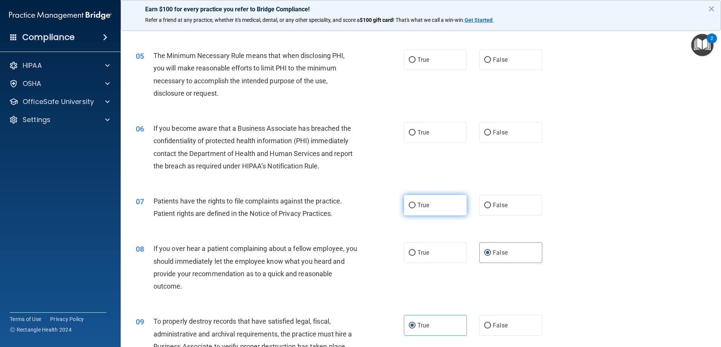
click at [432, 208] on label "True" at bounding box center [435, 205] width 63 height 21
click at [415, 208] on input "True" at bounding box center [412, 206] width 7 height 6
radio input "true"
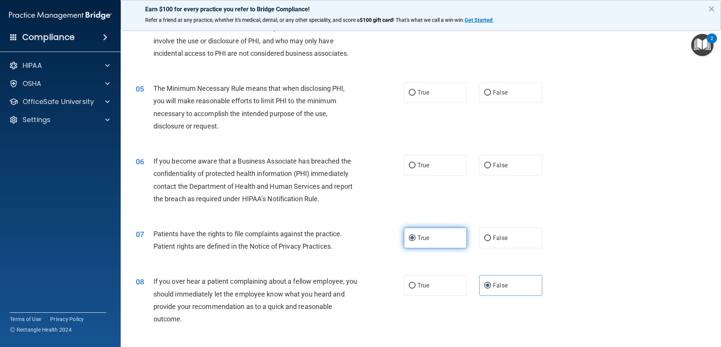
scroll to position [188, 0]
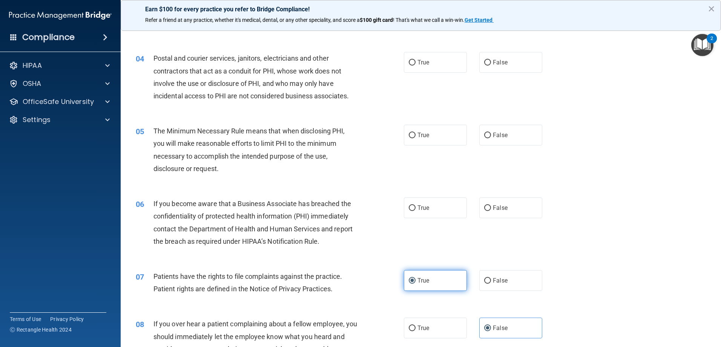
click at [432, 208] on label "True" at bounding box center [435, 208] width 63 height 21
click at [415, 208] on input "True" at bounding box center [412, 208] width 7 height 6
radio input "true"
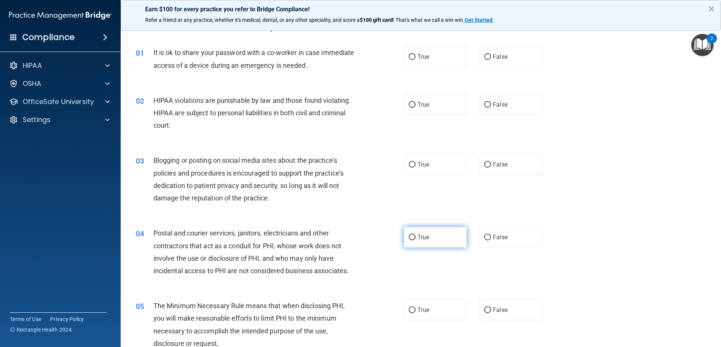
scroll to position [0, 0]
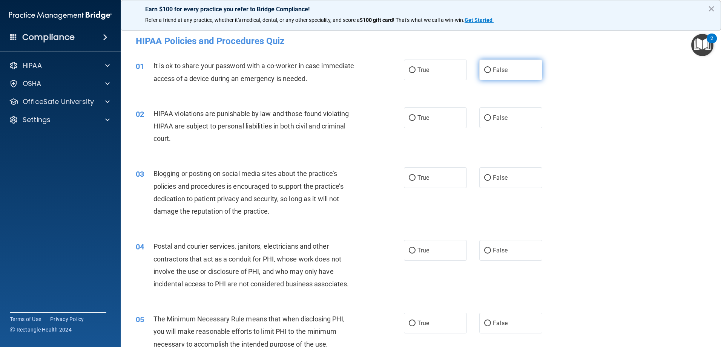
click at [486, 73] on label "False" at bounding box center [510, 70] width 63 height 21
click at [486, 73] on input "False" at bounding box center [487, 70] width 7 height 6
radio input "true"
click at [426, 113] on label "True" at bounding box center [435, 117] width 63 height 21
click at [415, 115] on input "True" at bounding box center [412, 118] width 7 height 6
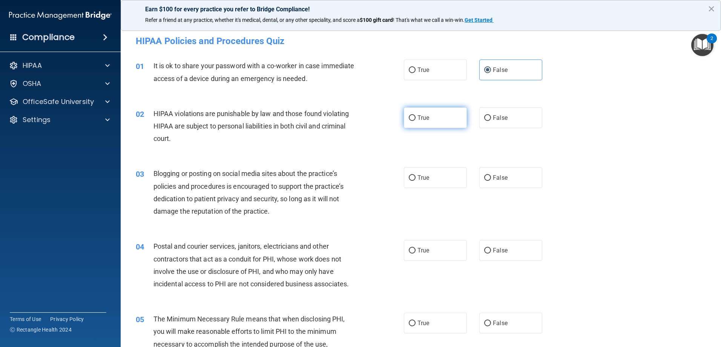
radio input "true"
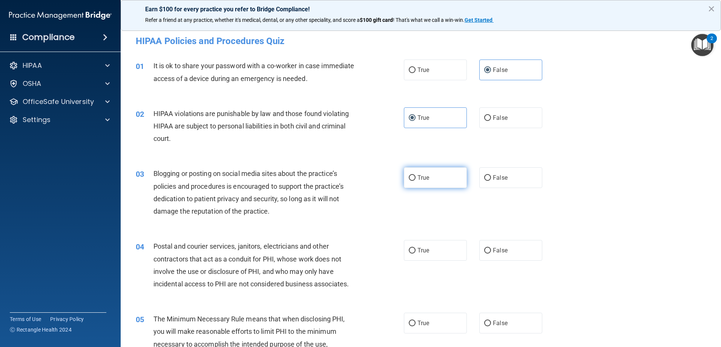
click at [431, 173] on label "True" at bounding box center [435, 177] width 63 height 21
click at [415, 175] on input "True" at bounding box center [412, 178] width 7 height 6
radio input "true"
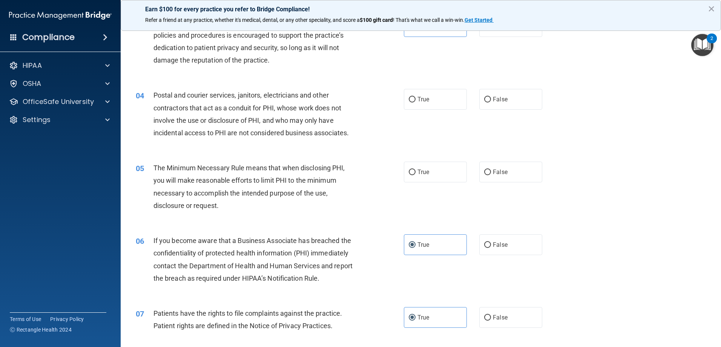
scroll to position [151, 0]
click at [426, 100] on span "True" at bounding box center [423, 99] width 12 height 7
click at [415, 100] on input "True" at bounding box center [412, 100] width 7 height 6
radio input "true"
click at [427, 175] on label "True" at bounding box center [435, 172] width 63 height 21
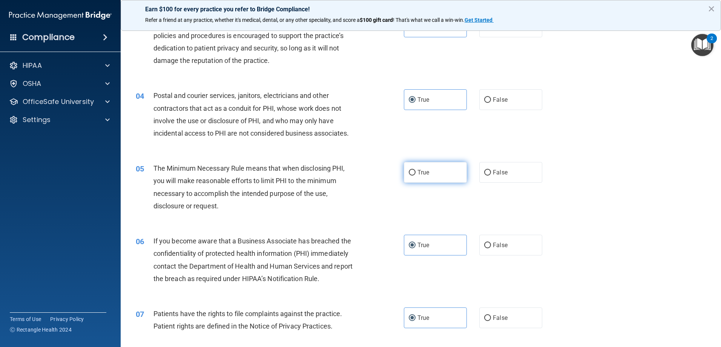
click at [415, 175] on input "True" at bounding box center [412, 173] width 7 height 6
radio input "true"
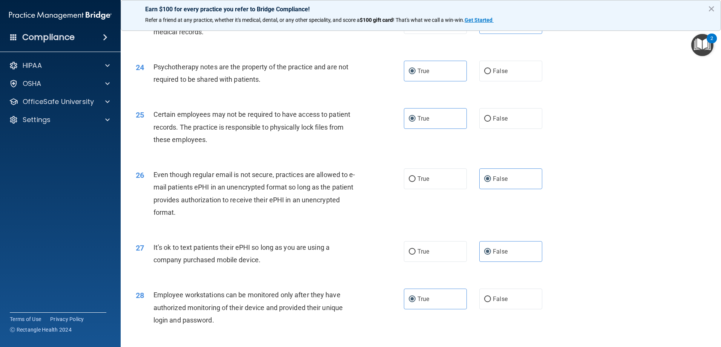
scroll to position [1545, 0]
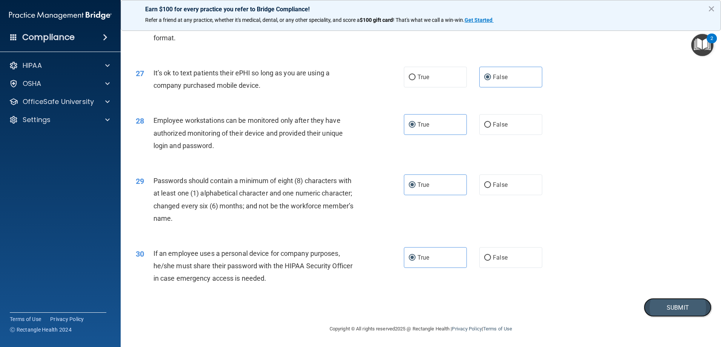
click at [680, 307] on button "Submit" at bounding box center [677, 307] width 68 height 19
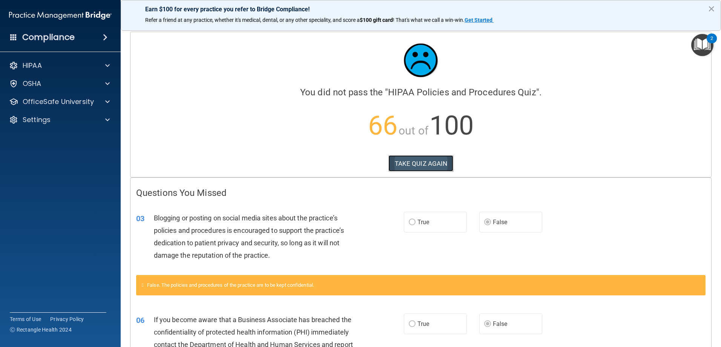
click at [426, 165] on button "TAKE QUIZ AGAIN" at bounding box center [420, 163] width 65 height 17
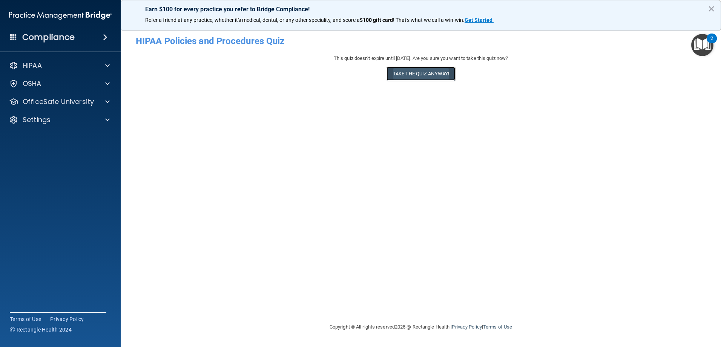
click at [446, 69] on button "Take the quiz anyway!" at bounding box center [420, 74] width 69 height 14
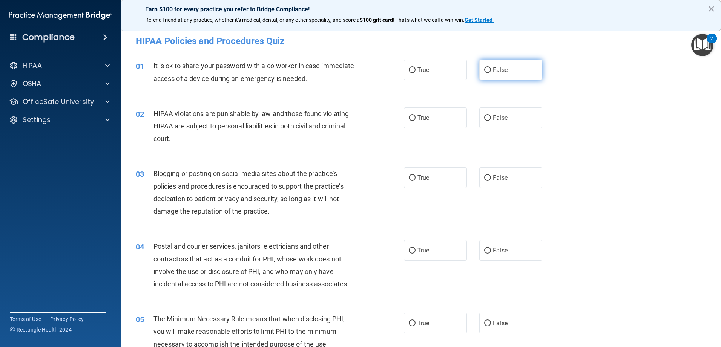
click at [500, 73] on label "False" at bounding box center [510, 70] width 63 height 21
click at [491, 73] on input "False" at bounding box center [487, 70] width 7 height 6
radio input "true"
click at [493, 180] on span "False" at bounding box center [500, 177] width 15 height 7
click at [491, 180] on input "False" at bounding box center [487, 178] width 7 height 6
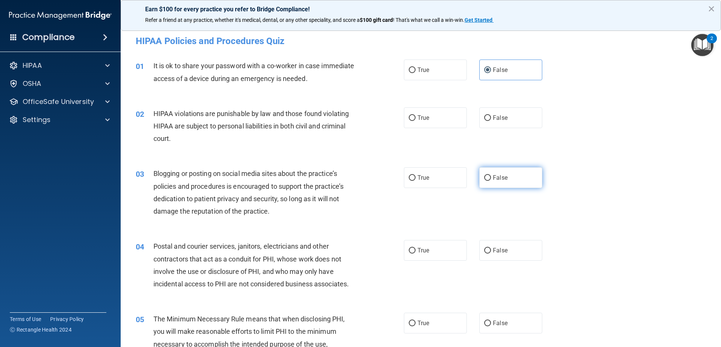
radio input "true"
click at [445, 123] on label "True" at bounding box center [435, 117] width 63 height 21
click at [415, 121] on input "True" at bounding box center [412, 118] width 7 height 6
radio input "true"
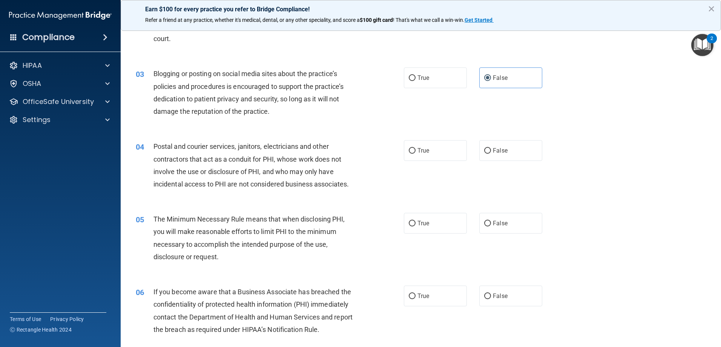
scroll to position [113, 0]
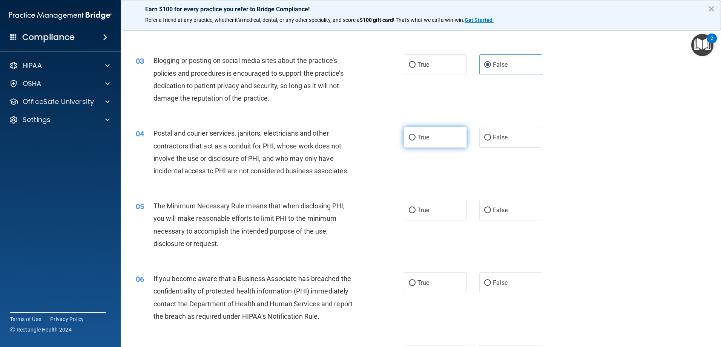
click at [427, 140] on label "True" at bounding box center [435, 137] width 63 height 21
click at [415, 140] on input "True" at bounding box center [412, 138] width 7 height 6
radio input "true"
click at [501, 284] on span "False" at bounding box center [500, 282] width 15 height 7
click at [491, 284] on input "False" at bounding box center [487, 283] width 7 height 6
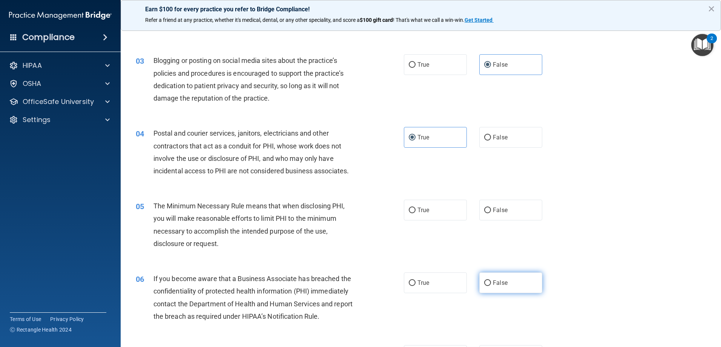
radio input "true"
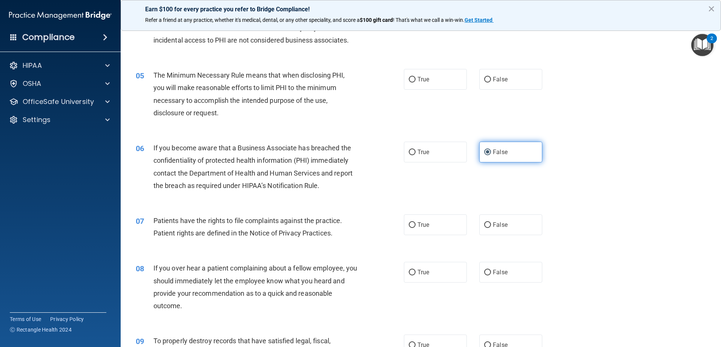
scroll to position [302, 0]
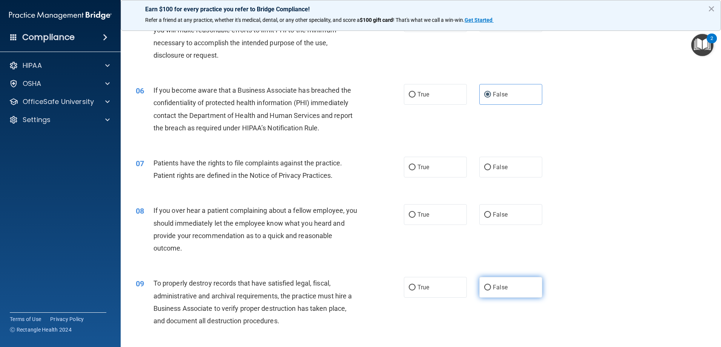
click at [501, 293] on label "False" at bounding box center [510, 287] width 63 height 21
click at [491, 291] on input "False" at bounding box center [487, 288] width 7 height 6
radio input "true"
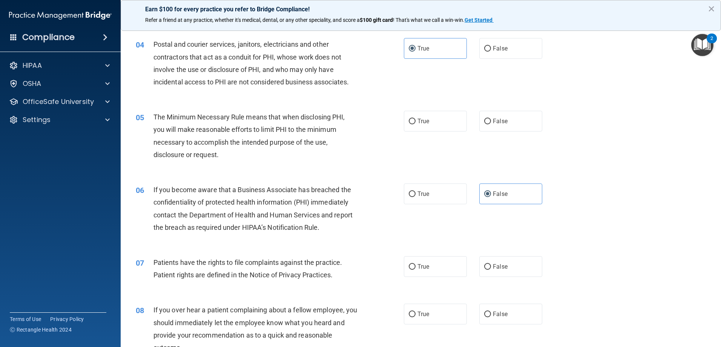
scroll to position [188, 0]
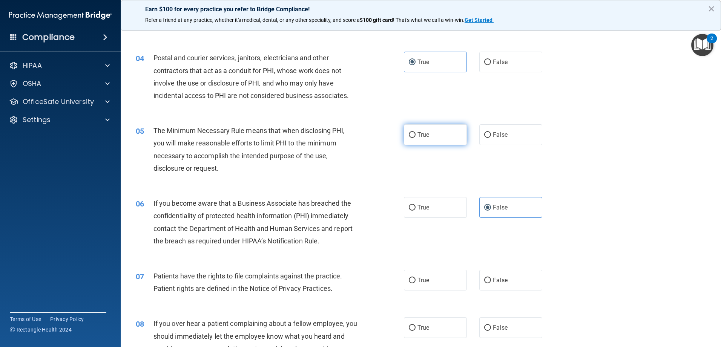
click at [432, 134] on label "True" at bounding box center [435, 134] width 63 height 21
click at [415, 134] on input "True" at bounding box center [412, 135] width 7 height 6
radio input "true"
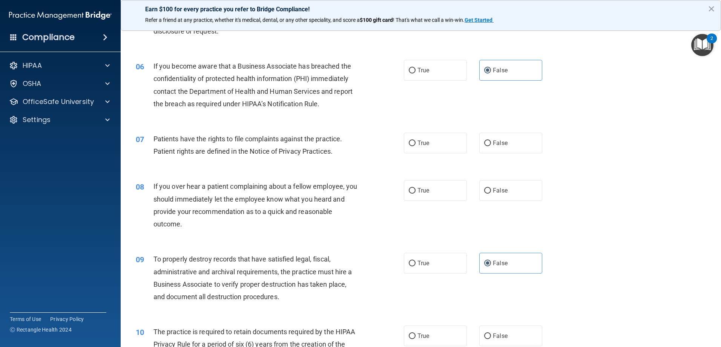
scroll to position [339, 0]
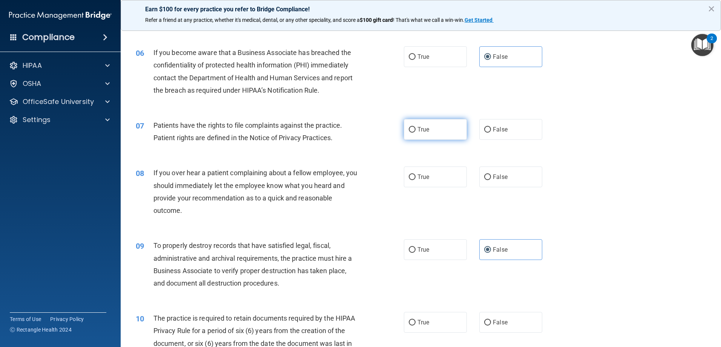
click at [428, 133] on label "True" at bounding box center [435, 129] width 63 height 21
click at [415, 133] on input "True" at bounding box center [412, 130] width 7 height 6
radio input "true"
click at [484, 182] on label "False" at bounding box center [510, 177] width 63 height 21
click at [484, 180] on input "False" at bounding box center [487, 178] width 7 height 6
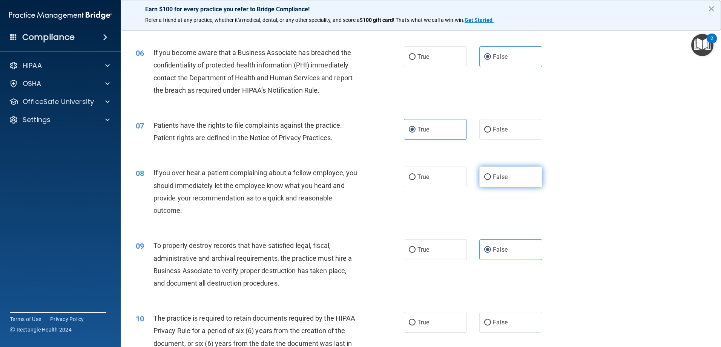
radio input "true"
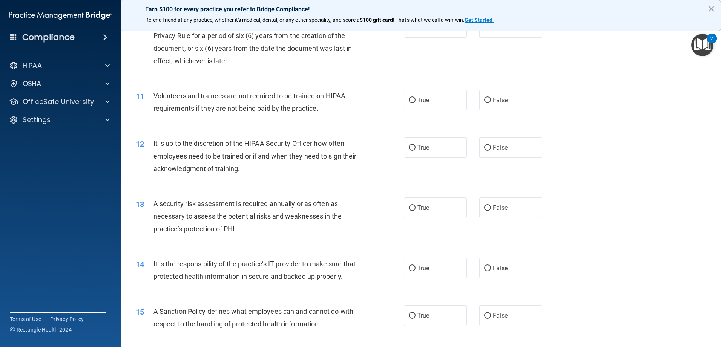
scroll to position [641, 0]
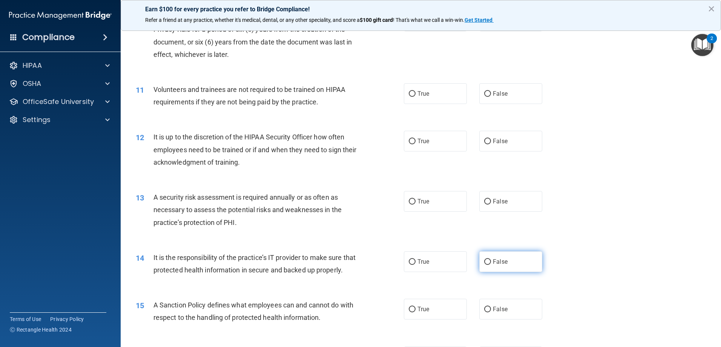
click at [501, 255] on label "False" at bounding box center [510, 261] width 63 height 21
click at [491, 259] on input "False" at bounding box center [487, 262] width 7 height 6
radio input "true"
click at [511, 320] on label "False" at bounding box center [510, 309] width 63 height 21
click at [491, 312] on input "False" at bounding box center [487, 310] width 7 height 6
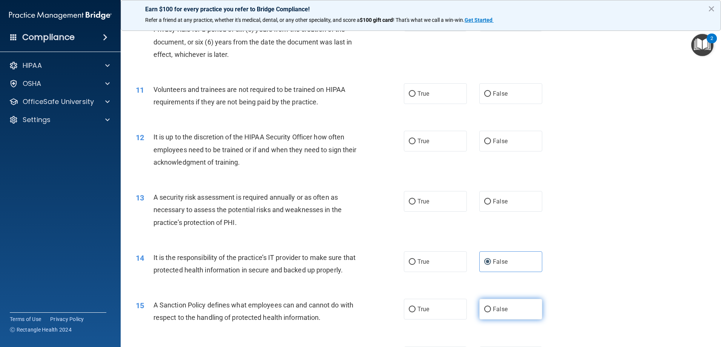
radio input "true"
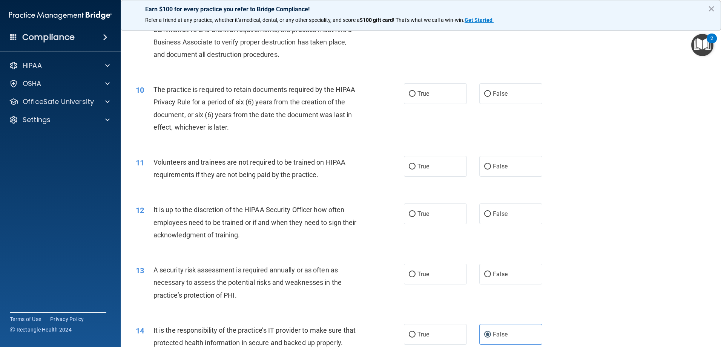
scroll to position [565, 0]
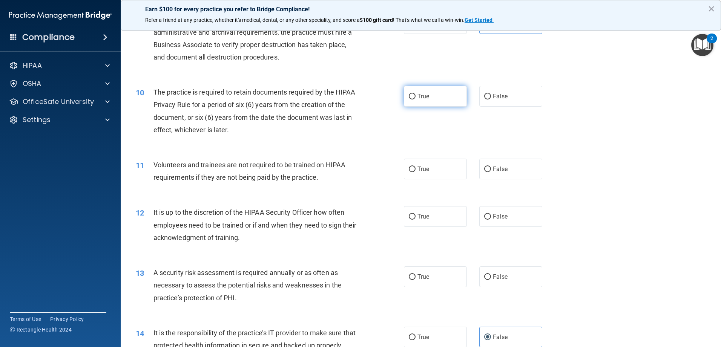
click at [420, 100] on label "True" at bounding box center [435, 96] width 63 height 21
click at [415, 100] on input "True" at bounding box center [412, 97] width 7 height 6
radio input "true"
click at [509, 170] on label "False" at bounding box center [510, 169] width 63 height 21
click at [491, 170] on input "False" at bounding box center [487, 170] width 7 height 6
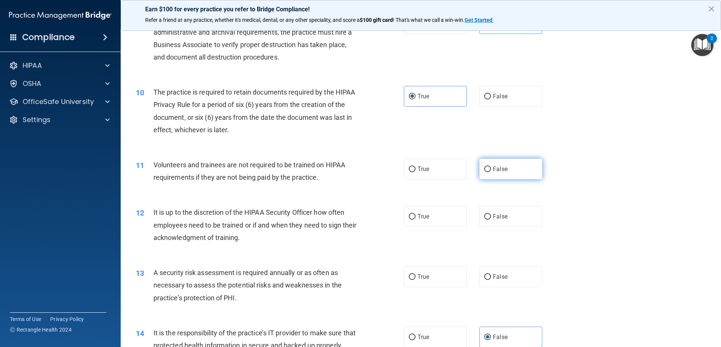
radio input "true"
click at [484, 216] on input "False" at bounding box center [487, 217] width 7 height 6
radio input "true"
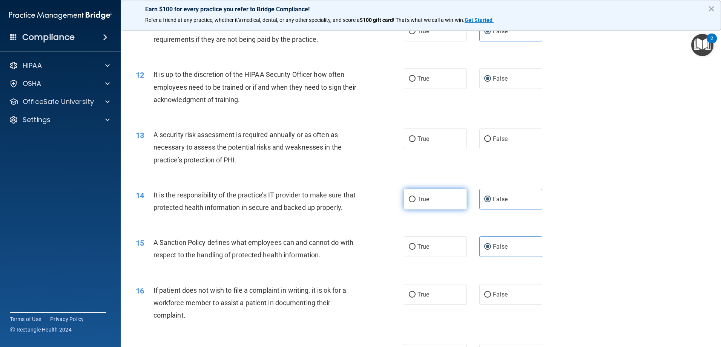
scroll to position [716, 0]
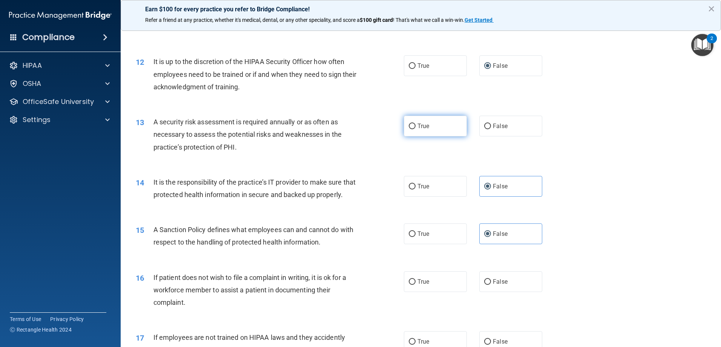
click at [443, 128] on label "True" at bounding box center [435, 126] width 63 height 21
click at [415, 128] on input "True" at bounding box center [412, 127] width 7 height 6
radio input "true"
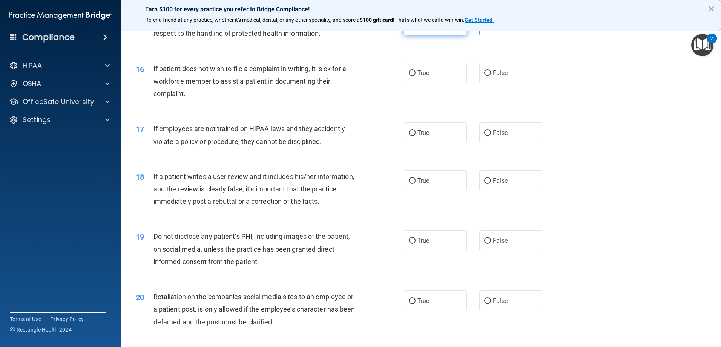
scroll to position [942, 0]
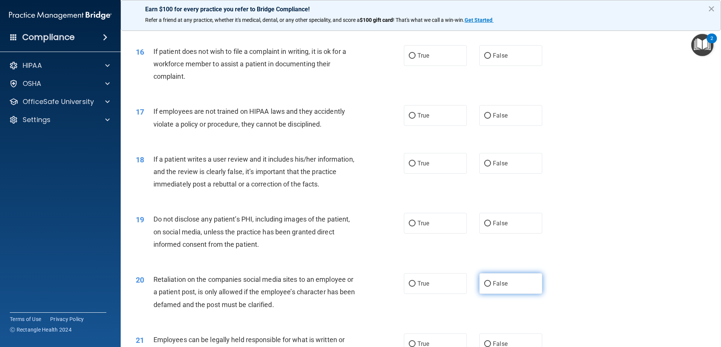
click at [493, 287] on span "False" at bounding box center [500, 283] width 15 height 7
click at [490, 287] on input "False" at bounding box center [487, 284] width 7 height 6
radio input "true"
click at [427, 66] on label "True" at bounding box center [435, 55] width 63 height 21
click at [415, 59] on input "True" at bounding box center [412, 56] width 7 height 6
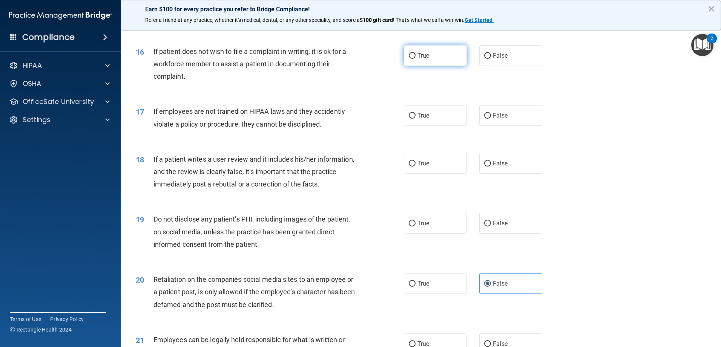
radio input "true"
click at [518, 126] on label "False" at bounding box center [510, 115] width 63 height 21
click at [491, 119] on input "False" at bounding box center [487, 116] width 7 height 6
radio input "true"
click at [498, 174] on label "False" at bounding box center [510, 163] width 63 height 21
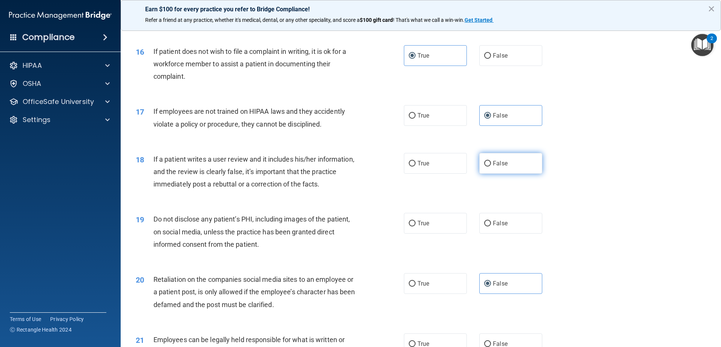
click at [491, 167] on input "False" at bounding box center [487, 164] width 7 height 6
radio input "true"
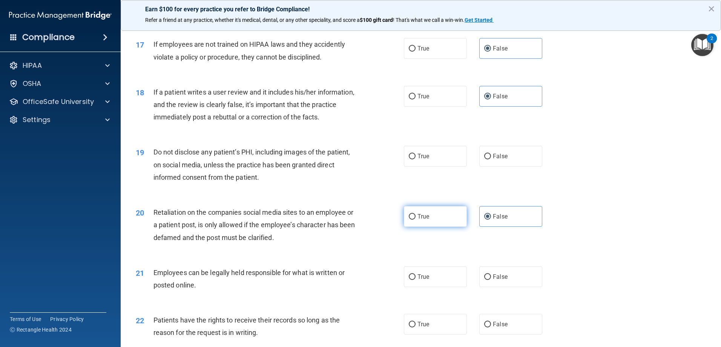
scroll to position [1018, 0]
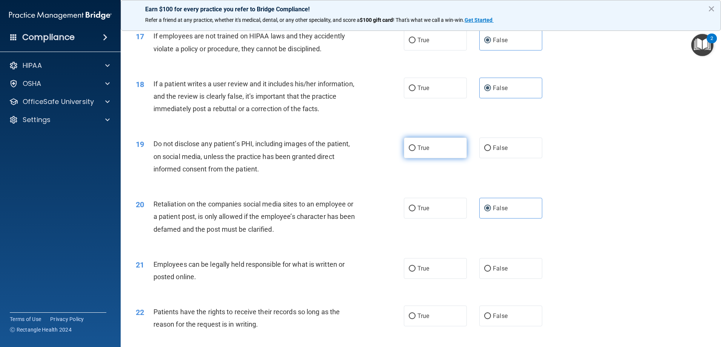
click at [431, 158] on label "True" at bounding box center [435, 148] width 63 height 21
click at [415, 151] on input "True" at bounding box center [412, 148] width 7 height 6
radio input "true"
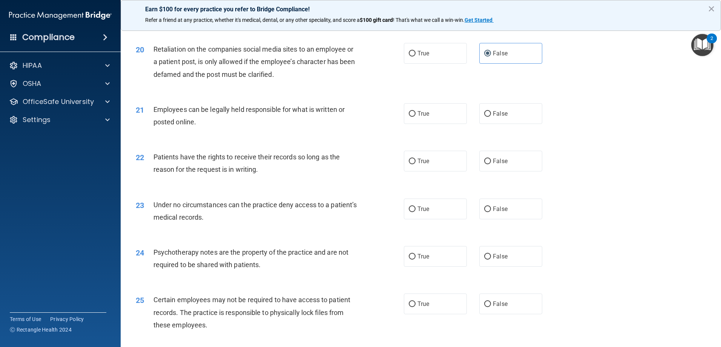
scroll to position [1168, 0]
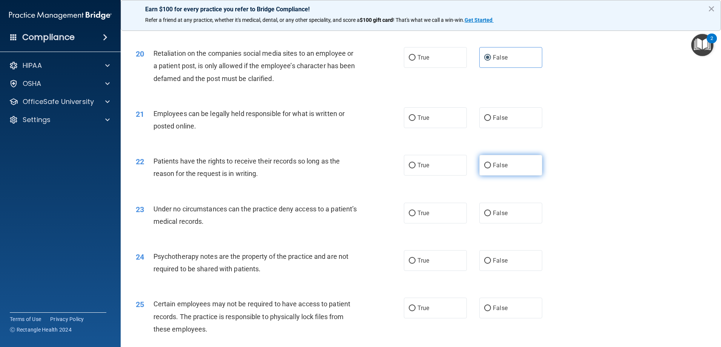
click at [493, 169] on span "False" at bounding box center [500, 165] width 15 height 7
click at [491, 168] on input "False" at bounding box center [487, 166] width 7 height 6
radio input "true"
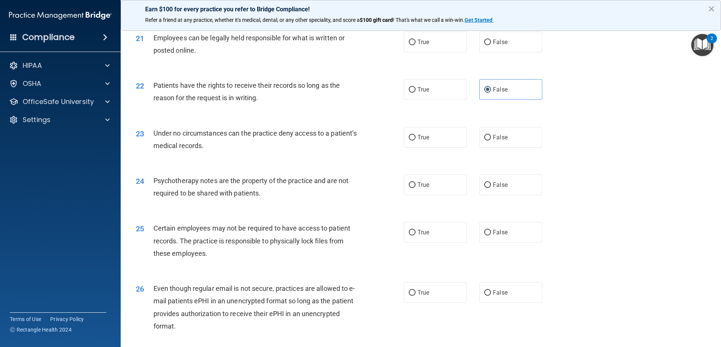
scroll to position [1282, 0]
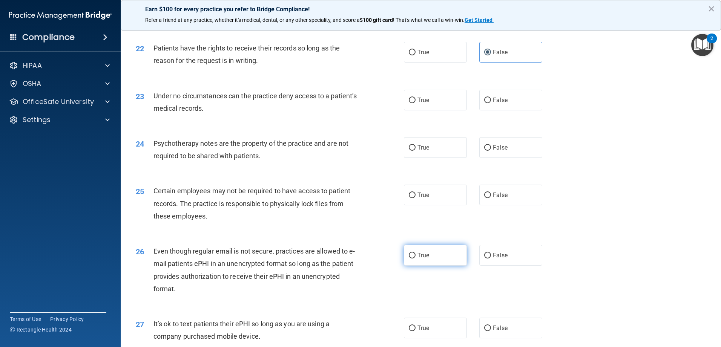
click at [434, 260] on label "True" at bounding box center [435, 255] width 63 height 21
click at [415, 259] on input "True" at bounding box center [412, 256] width 7 height 6
radio input "true"
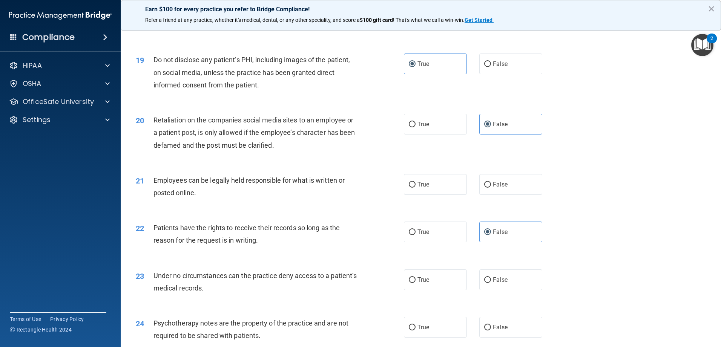
scroll to position [1093, 0]
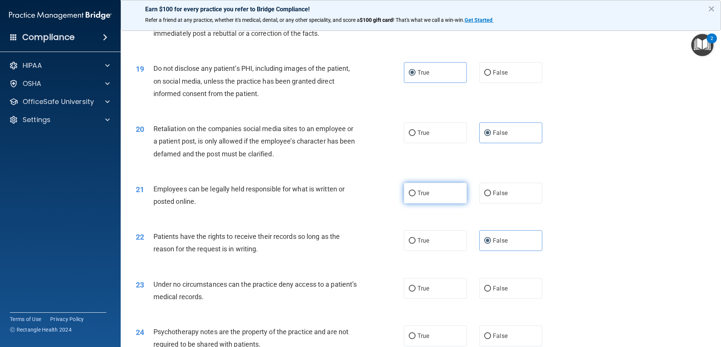
click at [440, 204] on label "True" at bounding box center [435, 193] width 63 height 21
click at [415, 196] on input "True" at bounding box center [412, 194] width 7 height 6
radio input "true"
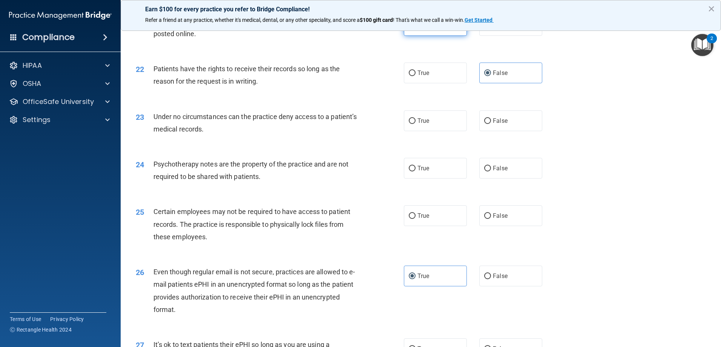
scroll to position [1282, 0]
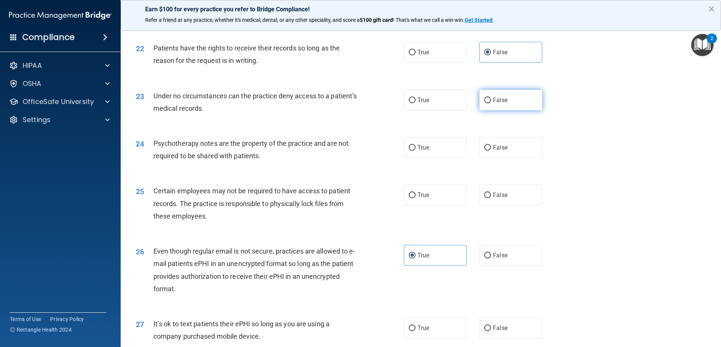
click at [493, 104] on span "False" at bounding box center [500, 99] width 15 height 7
click at [489, 103] on input "False" at bounding box center [487, 101] width 7 height 6
radio input "true"
click at [432, 157] on label "True" at bounding box center [435, 147] width 63 height 21
click at [415, 151] on input "True" at bounding box center [412, 148] width 7 height 6
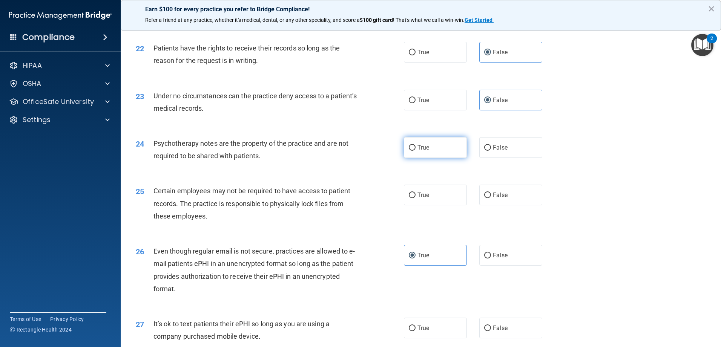
radio input "true"
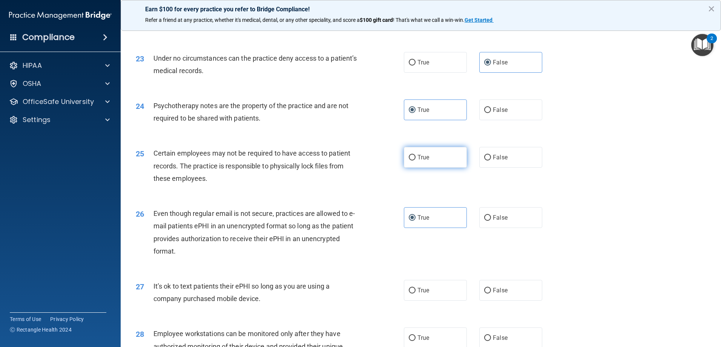
click at [432, 168] on label "True" at bounding box center [435, 157] width 63 height 21
click at [415, 161] on input "True" at bounding box center [412, 158] width 7 height 6
radio input "true"
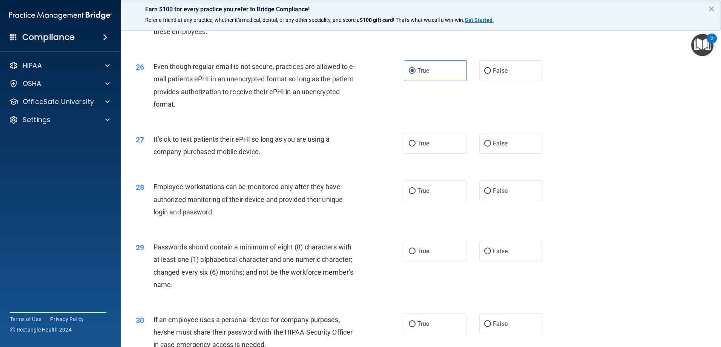
scroll to position [1508, 0]
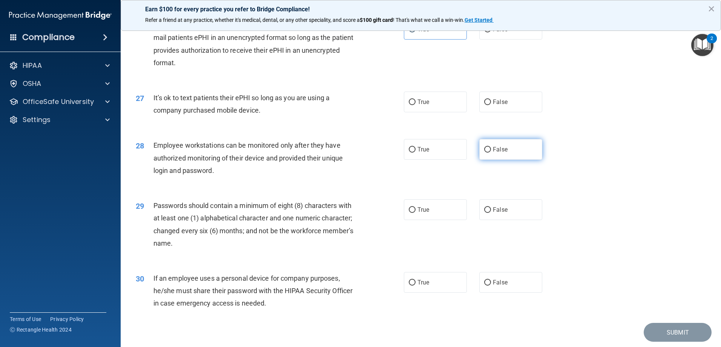
click at [494, 160] on label "False" at bounding box center [510, 149] width 63 height 21
click at [491, 153] on input "False" at bounding box center [487, 150] width 7 height 6
radio input "true"
drag, startPoint x: 492, startPoint y: 293, endPoint x: 490, endPoint y: 270, distance: 22.7
click at [493, 286] on span "False" at bounding box center [500, 282] width 15 height 7
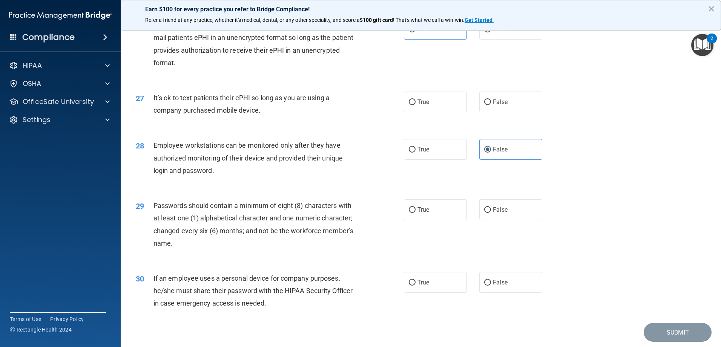
click at [491, 286] on input "False" at bounding box center [487, 283] width 7 height 6
radio input "true"
click at [502, 112] on label "False" at bounding box center [510, 102] width 63 height 21
click at [491, 105] on input "False" at bounding box center [487, 103] width 7 height 6
radio input "true"
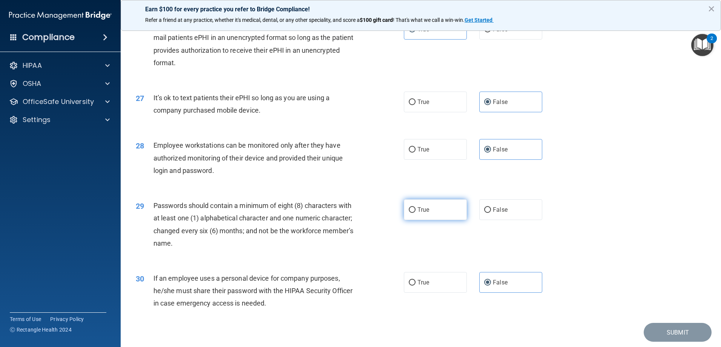
scroll to position [1545, 0]
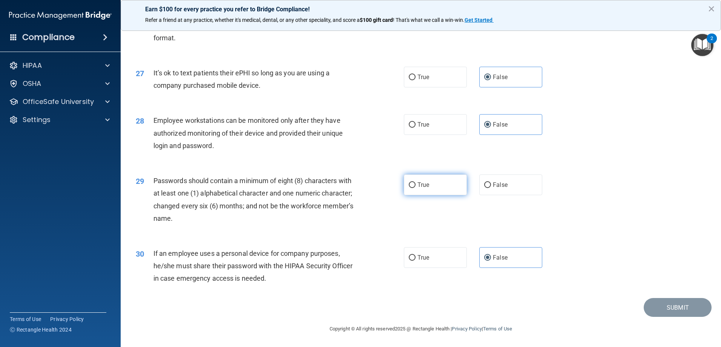
click at [433, 193] on label "True" at bounding box center [435, 185] width 63 height 21
click at [415, 188] on input "True" at bounding box center [412, 185] width 7 height 6
radio input "true"
click at [676, 312] on button "Submit" at bounding box center [677, 307] width 68 height 19
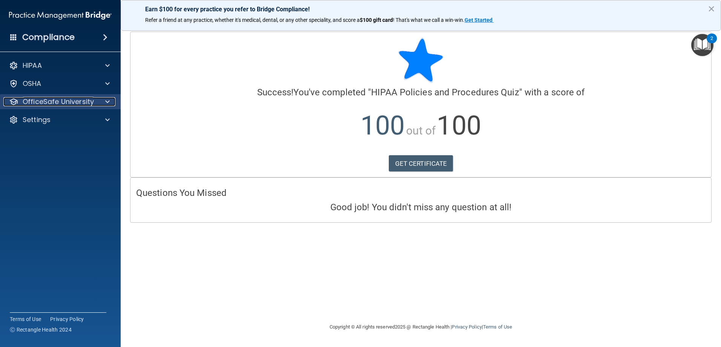
click at [85, 104] on p "OfficeSafe University" at bounding box center [58, 101] width 71 height 9
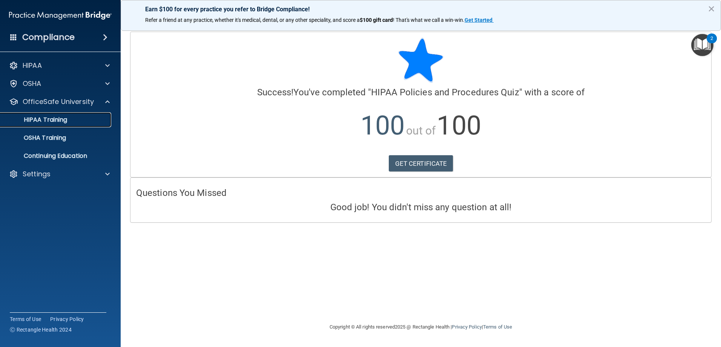
click at [60, 118] on p "HIPAA Training" at bounding box center [36, 120] width 62 height 8
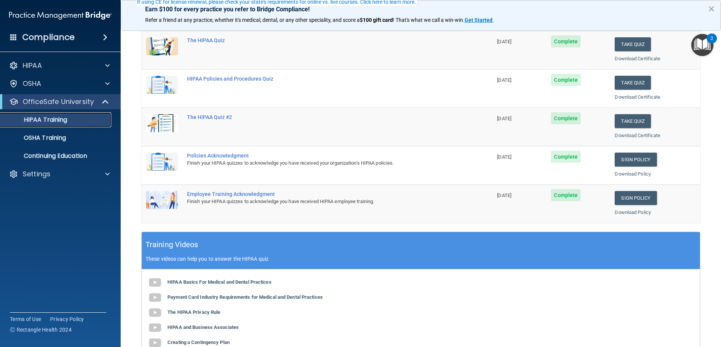
scroll to position [113, 0]
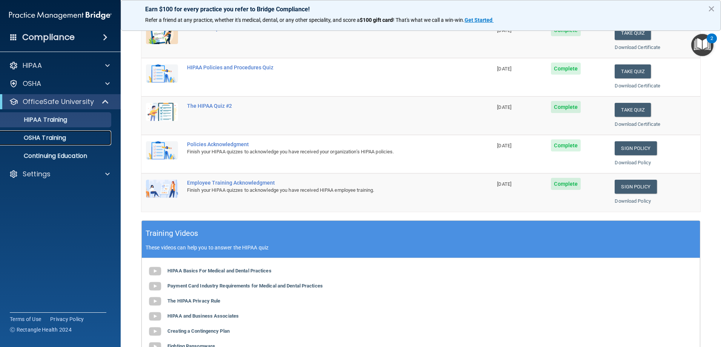
click at [54, 138] on p "OSHA Training" at bounding box center [35, 138] width 61 height 8
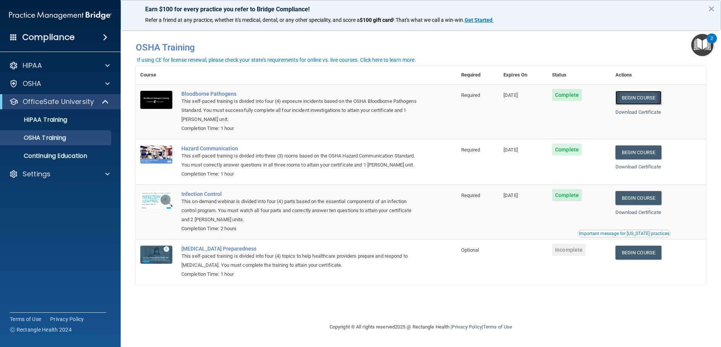
click at [633, 93] on link "Begin Course" at bounding box center [638, 98] width 46 height 14
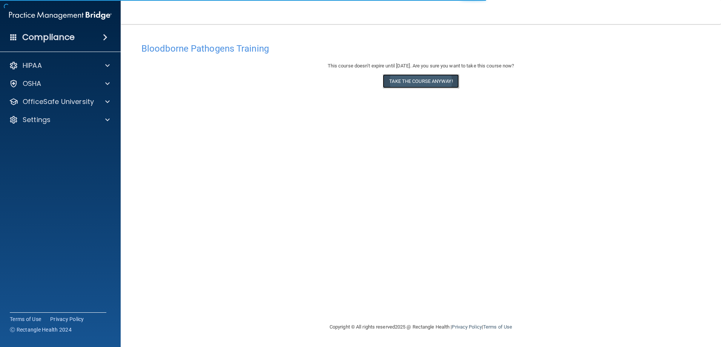
click at [442, 85] on button "Take the course anyway!" at bounding box center [421, 81] width 76 height 14
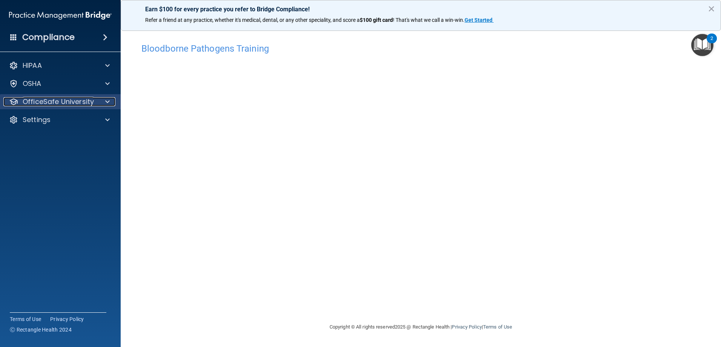
click at [104, 106] on div at bounding box center [106, 101] width 19 height 9
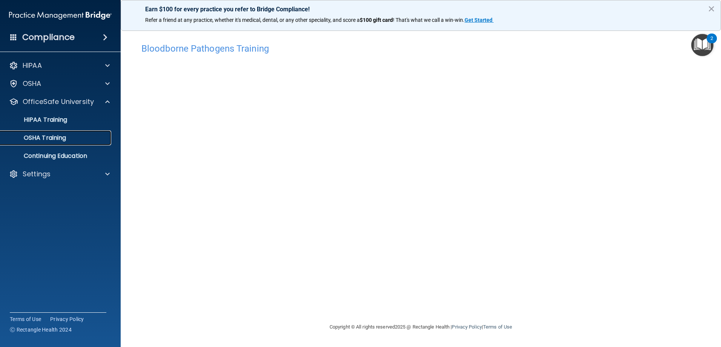
click at [54, 139] on p "OSHA Training" at bounding box center [35, 138] width 61 height 8
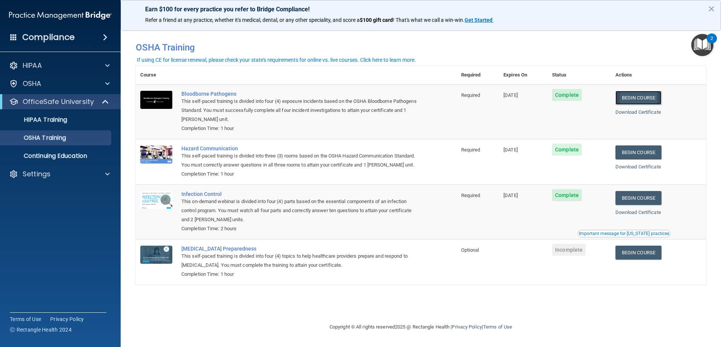
click at [640, 91] on link "Begin Course" at bounding box center [638, 98] width 46 height 14
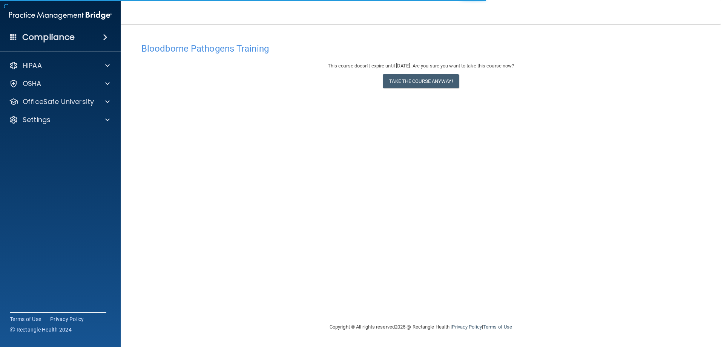
click at [405, 72] on div "This course doesn’t expire until [DATE]. Are you sure you want to take this cou…" at bounding box center [420, 76] width 559 height 31
click at [406, 78] on button "Take the course anyway!" at bounding box center [421, 81] width 76 height 14
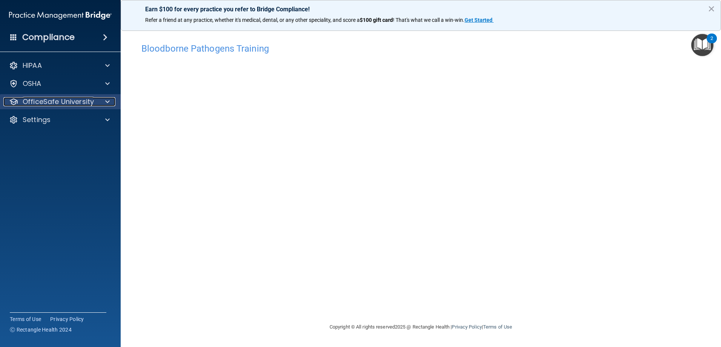
click at [44, 101] on p "OfficeSafe University" at bounding box center [58, 101] width 71 height 9
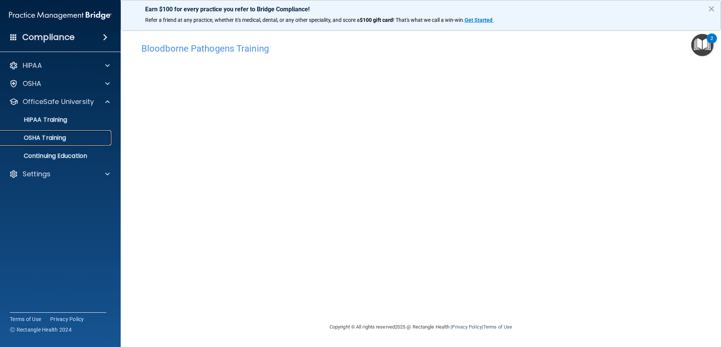
click at [81, 140] on div "OSHA Training" at bounding box center [56, 138] width 103 height 8
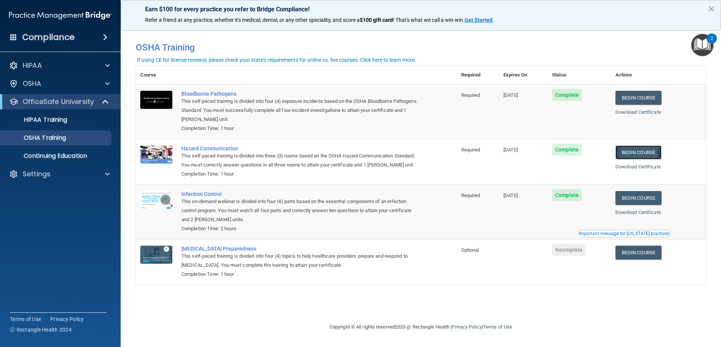
click at [642, 153] on link "Begin Course" at bounding box center [638, 152] width 46 height 14
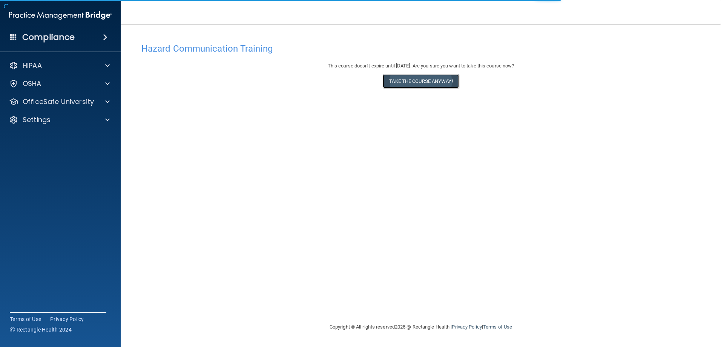
click at [448, 80] on button "Take the course anyway!" at bounding box center [421, 81] width 76 height 14
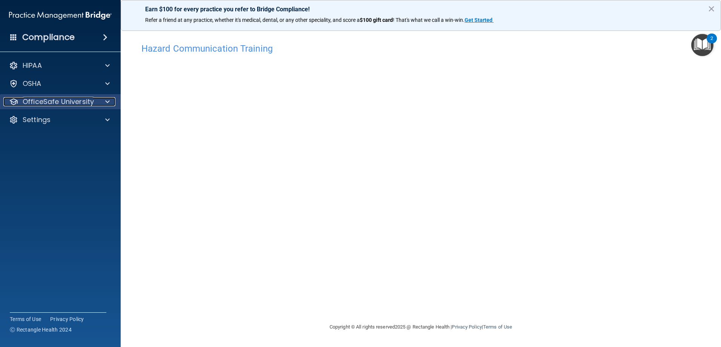
click at [79, 103] on p "OfficeSafe University" at bounding box center [58, 101] width 71 height 9
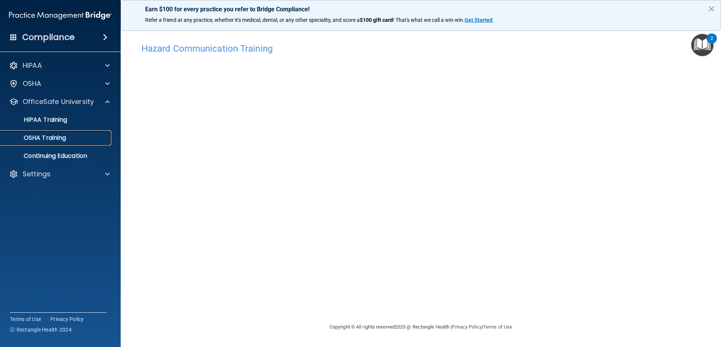
click at [53, 135] on p "OSHA Training" at bounding box center [35, 138] width 61 height 8
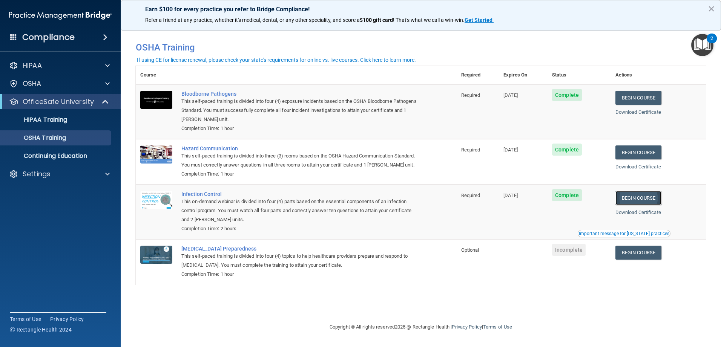
click at [651, 205] on link "Begin Course" at bounding box center [638, 198] width 46 height 14
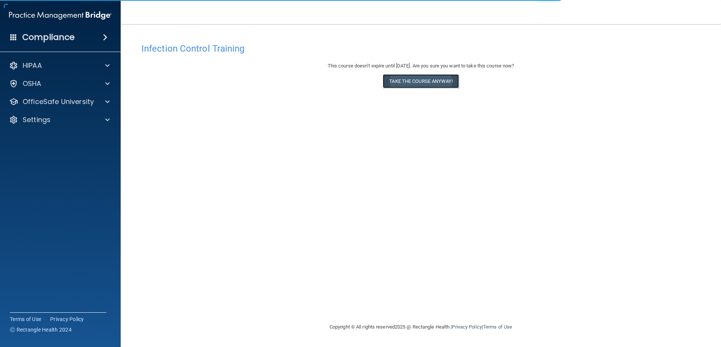
click at [407, 80] on button "Take the course anyway!" at bounding box center [421, 81] width 76 height 14
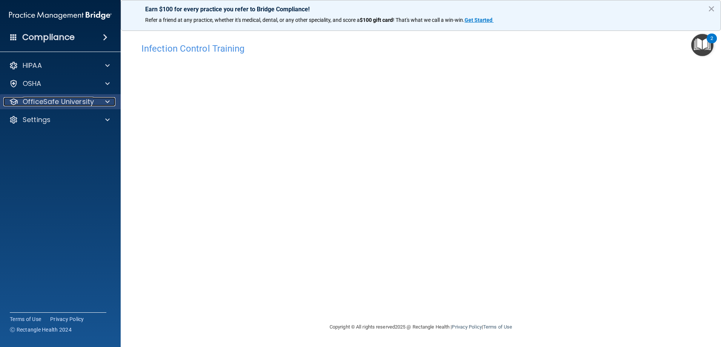
click at [79, 98] on p "OfficeSafe University" at bounding box center [58, 101] width 71 height 9
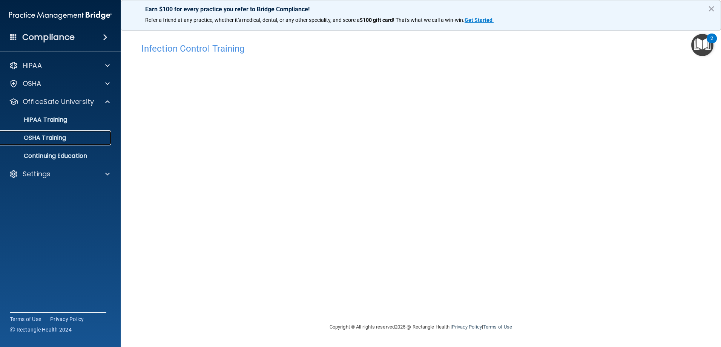
click at [34, 138] on p "OSHA Training" at bounding box center [35, 138] width 61 height 8
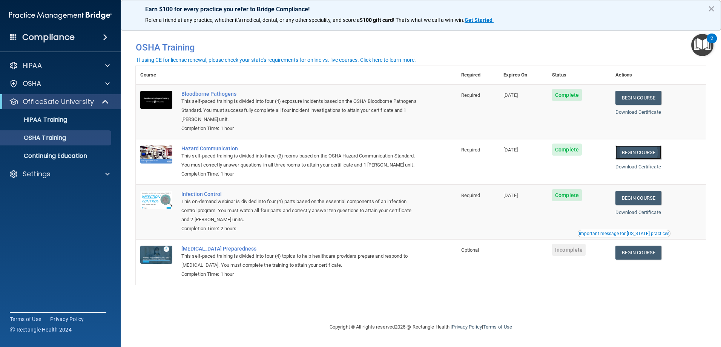
click at [640, 153] on link "Begin Course" at bounding box center [638, 152] width 46 height 14
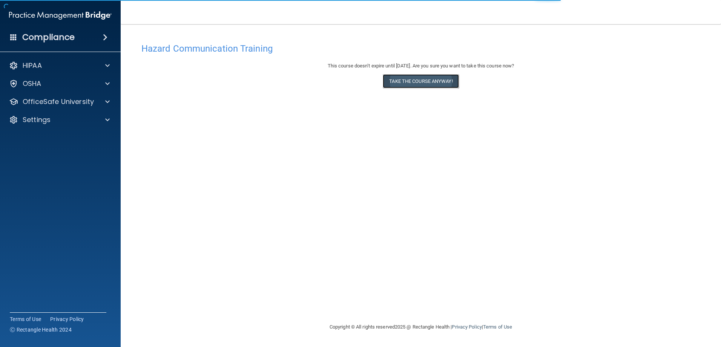
click at [391, 80] on button "Take the course anyway!" at bounding box center [421, 81] width 76 height 14
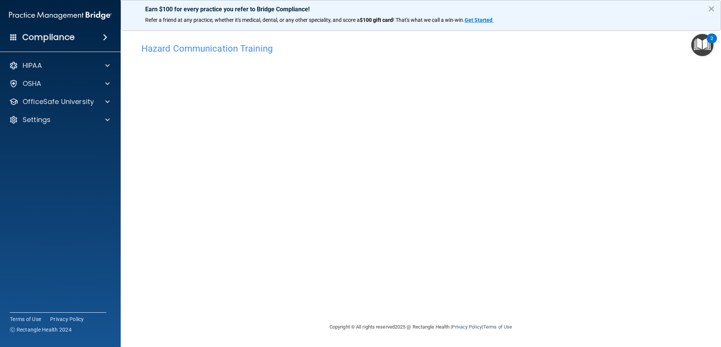
drag, startPoint x: 203, startPoint y: 53, endPoint x: 203, endPoint y: 49, distance: 4.5
click at [203, 53] on h4 "Hazard Communication Training" at bounding box center [420, 49] width 559 height 10
click at [203, 46] on h4 "Hazard Communication Training" at bounding box center [420, 49] width 559 height 10
click at [698, 52] on img "Open Resource Center, 2 new notifications" at bounding box center [702, 45] width 22 height 22
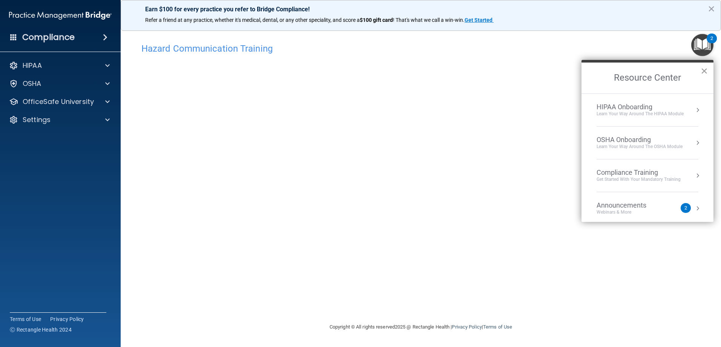
click at [702, 67] on button "×" at bounding box center [703, 71] width 7 height 12
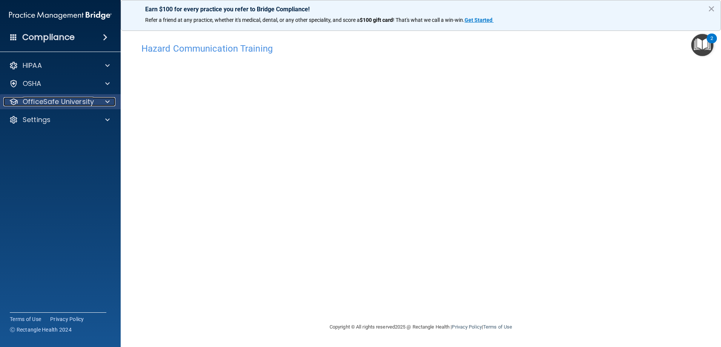
click at [69, 102] on p "OfficeSafe University" at bounding box center [58, 101] width 71 height 9
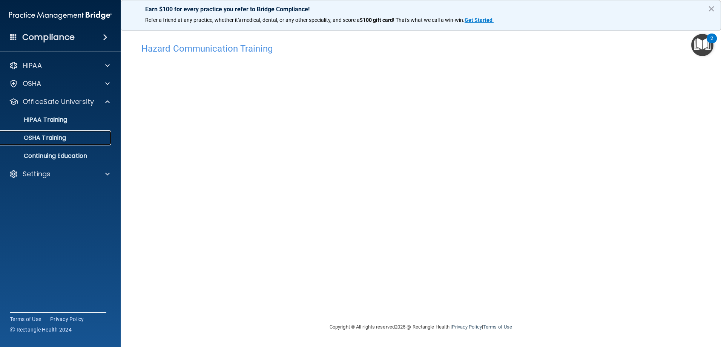
click at [54, 143] on link "OSHA Training" at bounding box center [51, 137] width 119 height 15
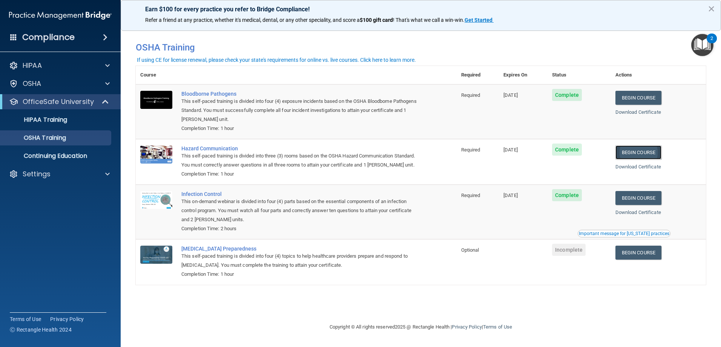
click at [649, 156] on link "Begin Course" at bounding box center [638, 152] width 46 height 14
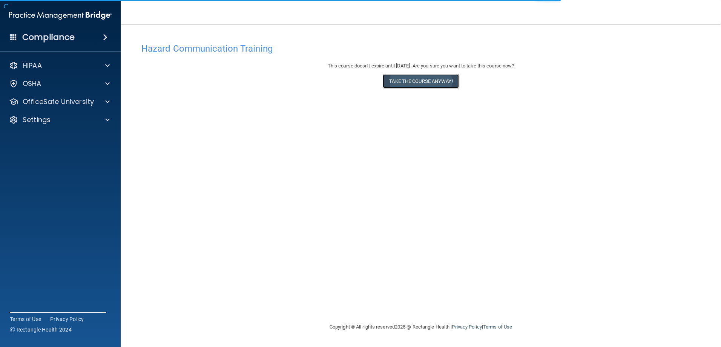
click at [414, 77] on button "Take the course anyway!" at bounding box center [421, 81] width 76 height 14
